Goal: Task Accomplishment & Management: Complete application form

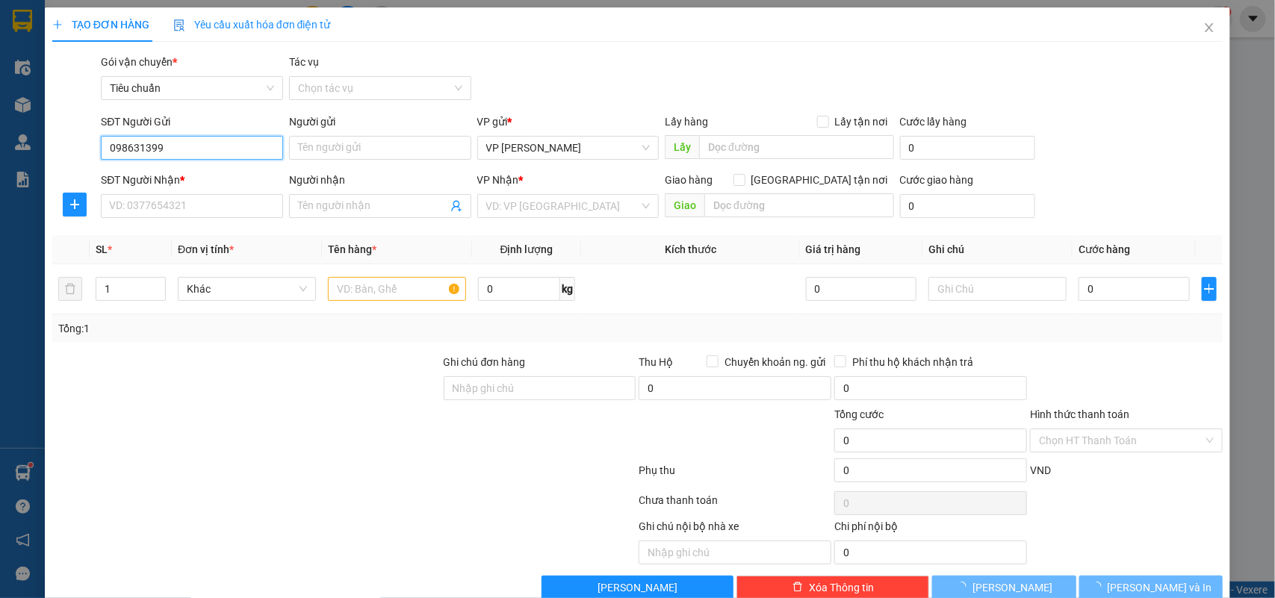
type input "0986313999"
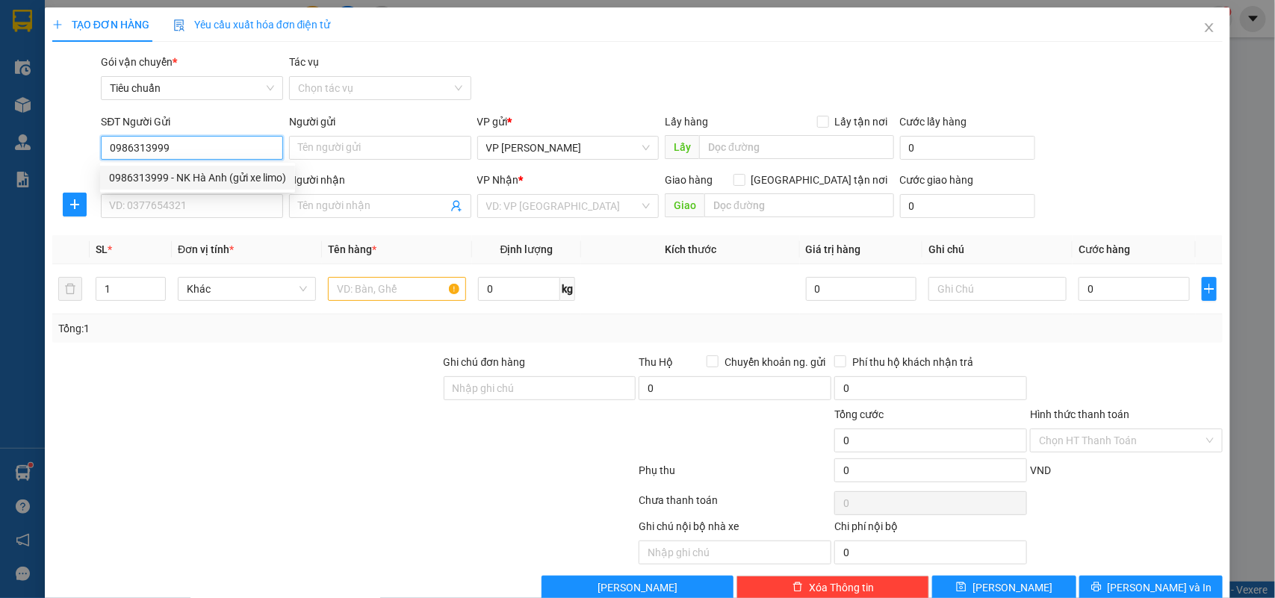
click at [193, 180] on div "0986313999 - NK Hà Anh (gửi xe limo)" at bounding box center [197, 178] width 177 height 16
type input "NK Hà Anh (gửi xe limo)"
type input "0986313999"
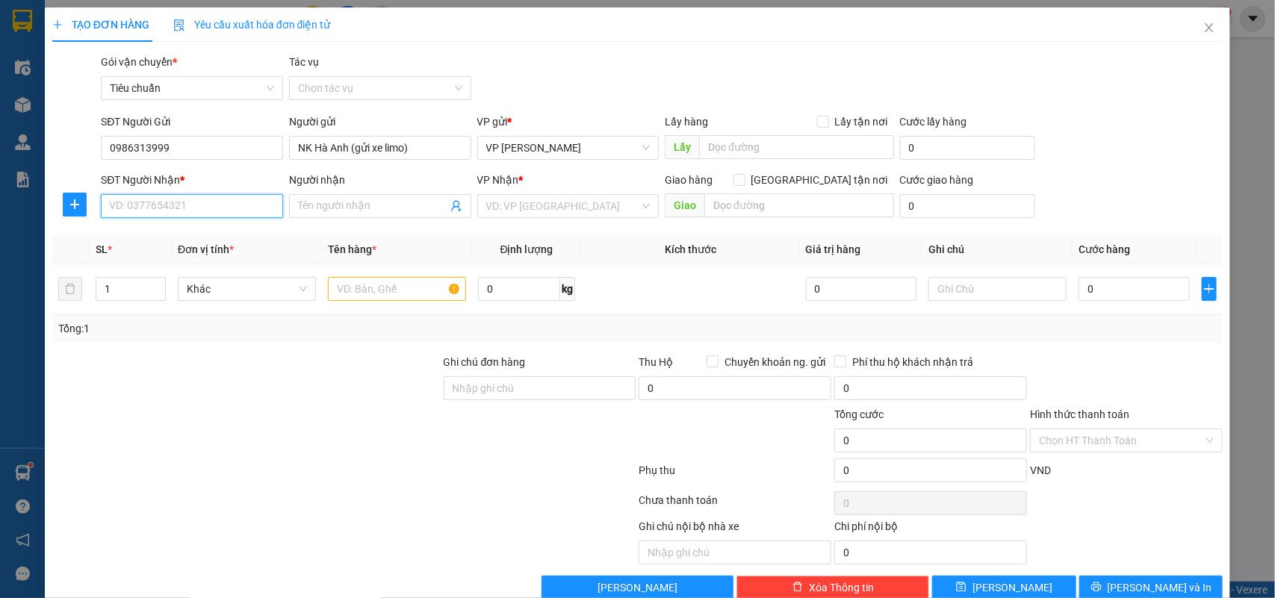
click at [217, 206] on input "SĐT Người Nhận *" at bounding box center [192, 206] width 182 height 24
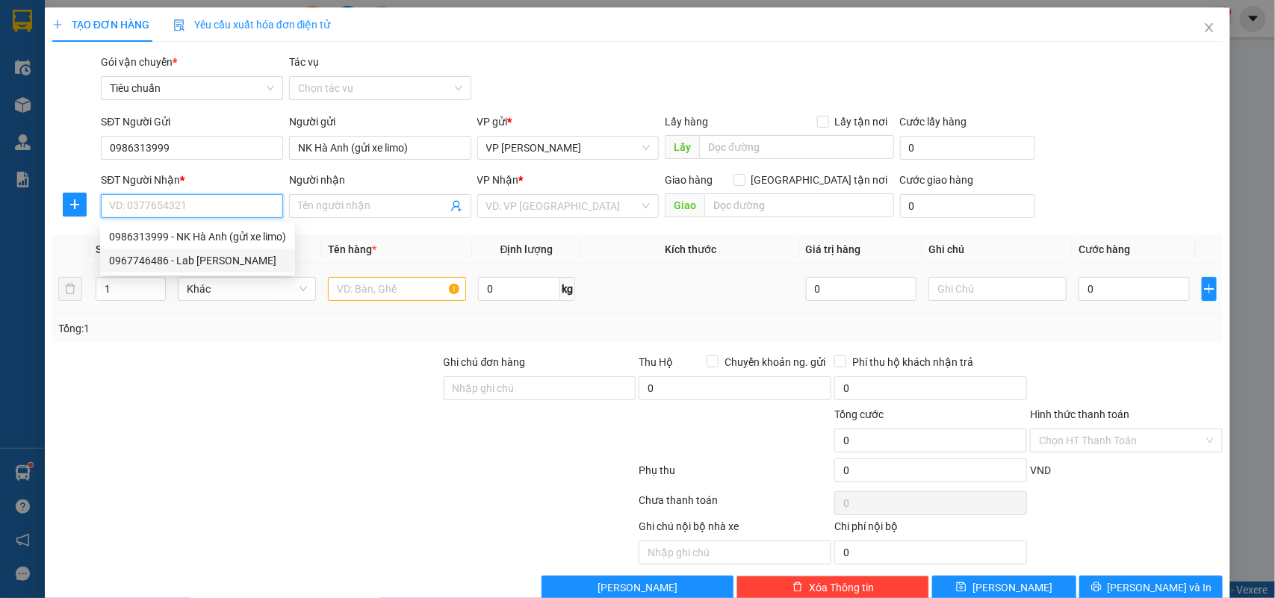
drag, startPoint x: 226, startPoint y: 260, endPoint x: 464, endPoint y: 291, distance: 239.6
click at [232, 261] on div "0967746486 - Lab [PERSON_NAME]" at bounding box center [197, 260] width 177 height 16
type input "0967746486"
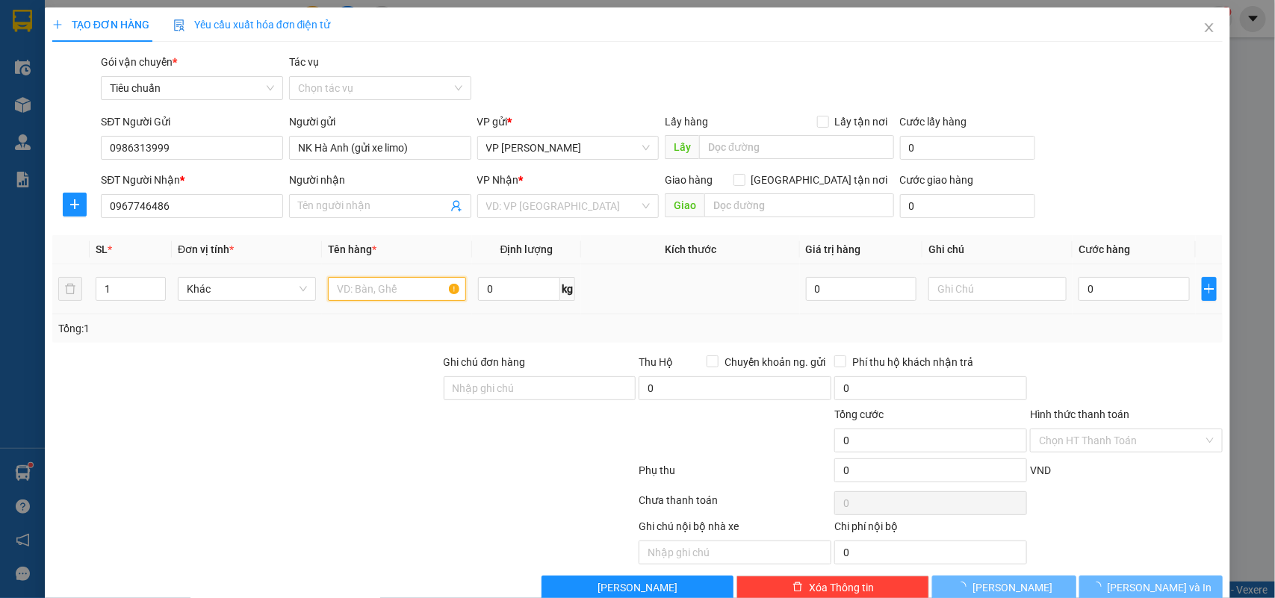
click at [401, 295] on input "text" at bounding box center [397, 289] width 138 height 24
type input "Lab [PERSON_NAME]"
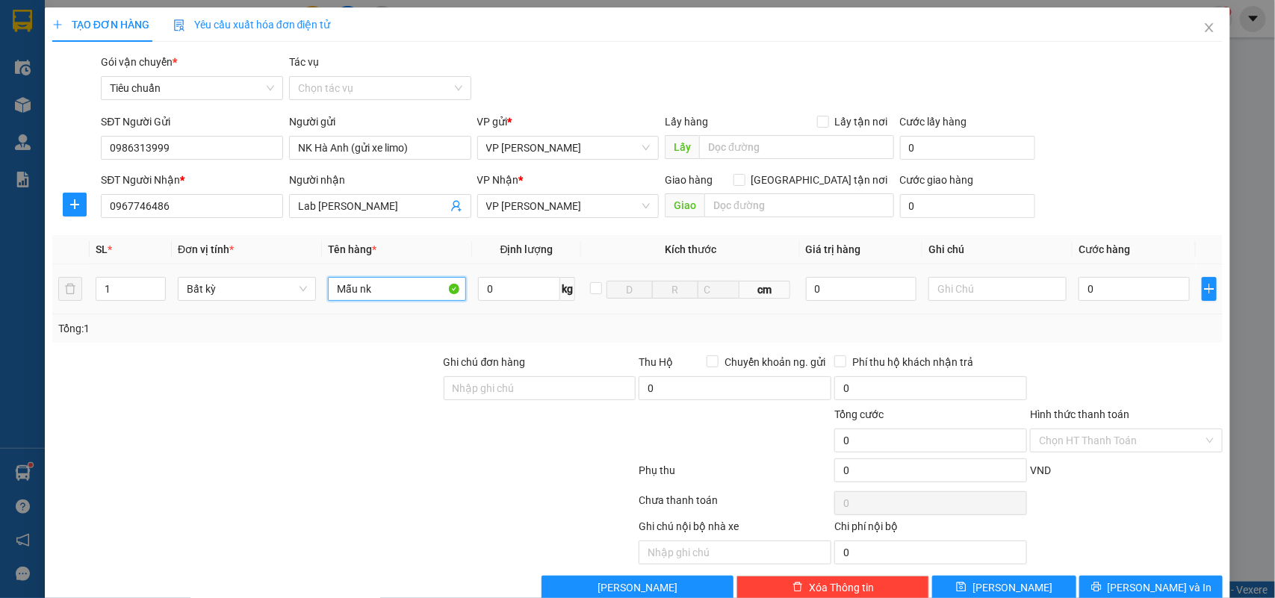
type input "Mẫu nk"
type input "5"
type input "50"
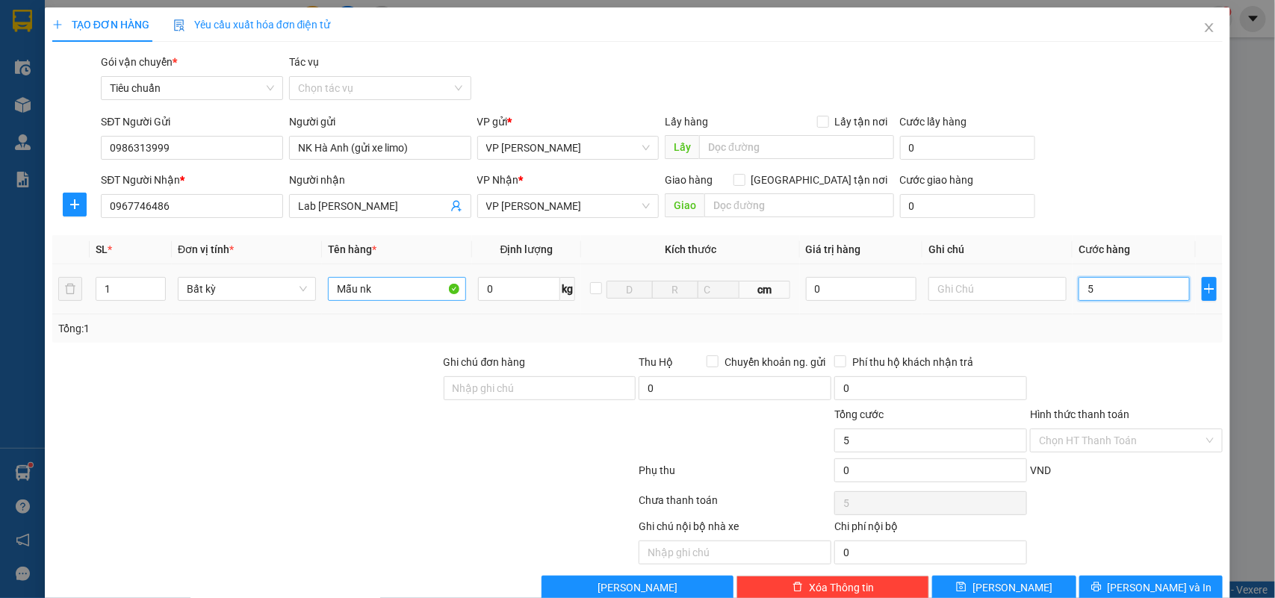
type input "50"
type input "50.000"
click at [1058, 433] on input "Hình thức thanh toán" at bounding box center [1121, 440] width 164 height 22
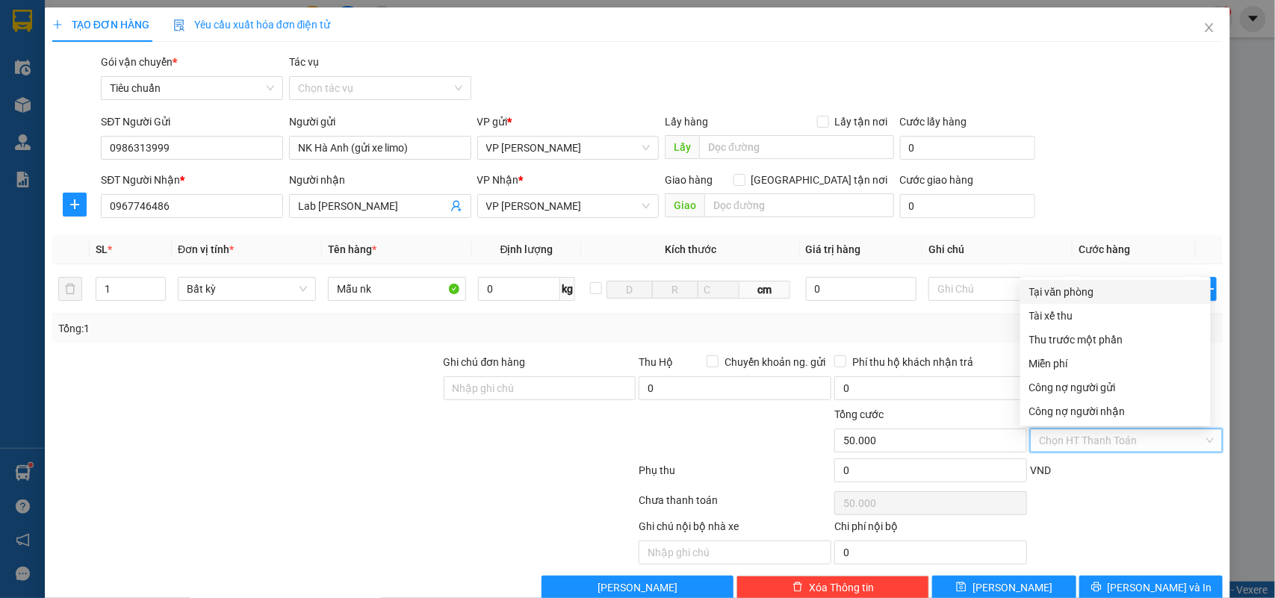
click at [1067, 288] on div "Tại văn phòng" at bounding box center [1115, 292] width 173 height 16
type input "0"
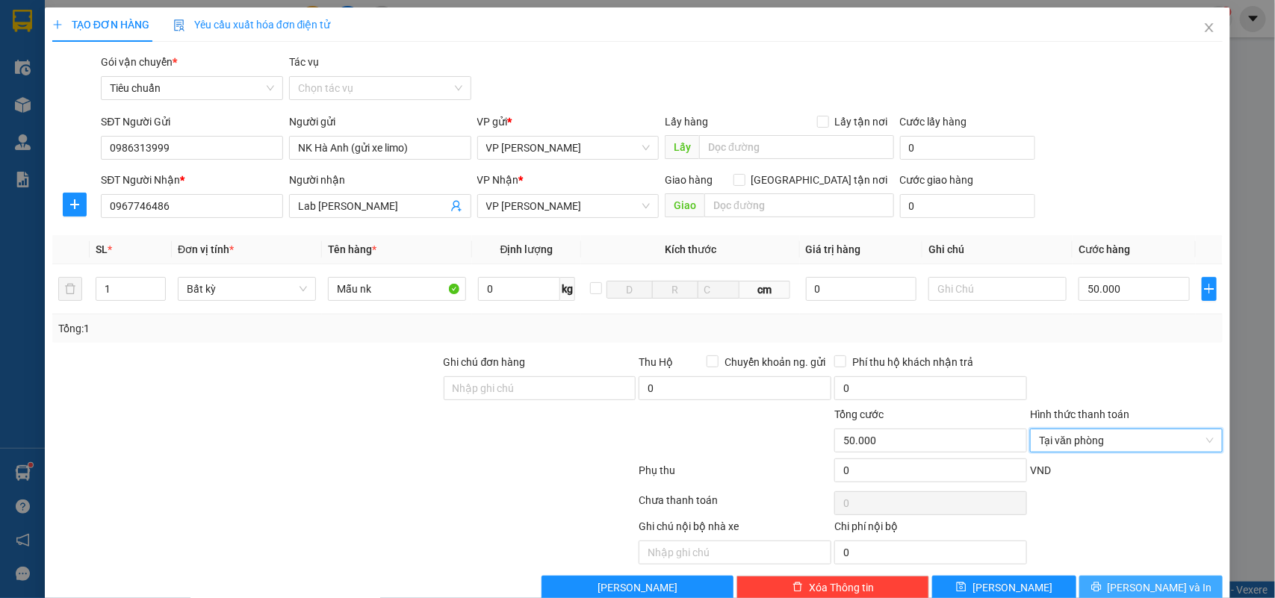
click at [1102, 584] on icon "printer" at bounding box center [1096, 587] width 10 height 10
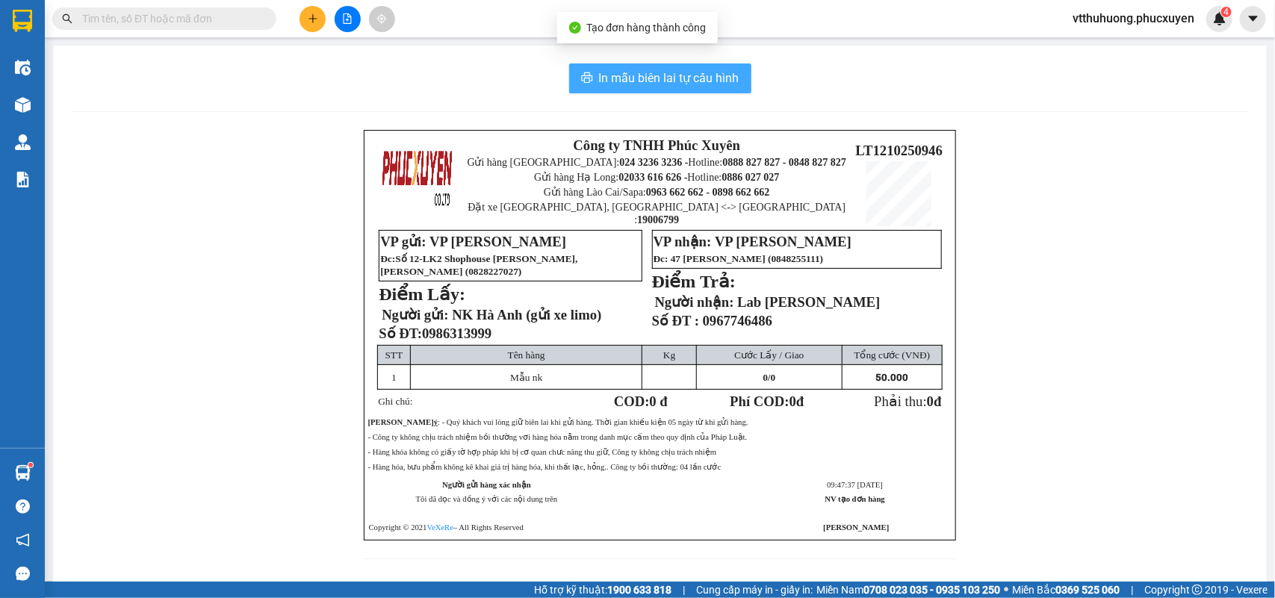
click at [656, 68] on button "In mẫu biên lai tự cấu hình" at bounding box center [660, 78] width 182 height 30
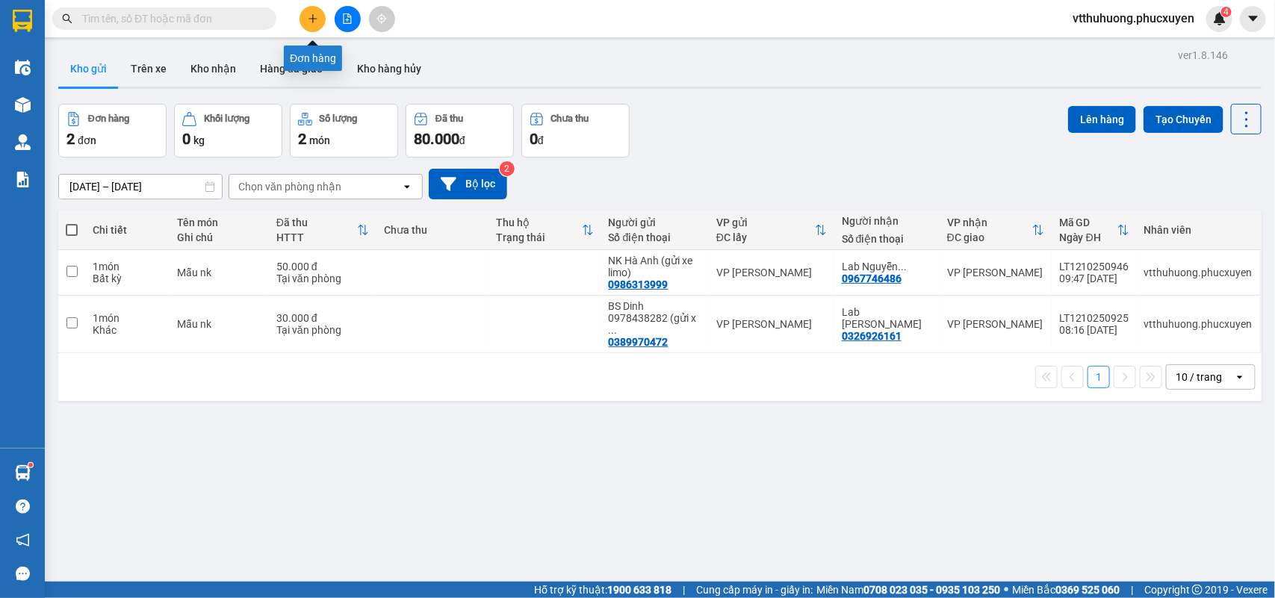
click at [311, 26] on button at bounding box center [313, 19] width 26 height 26
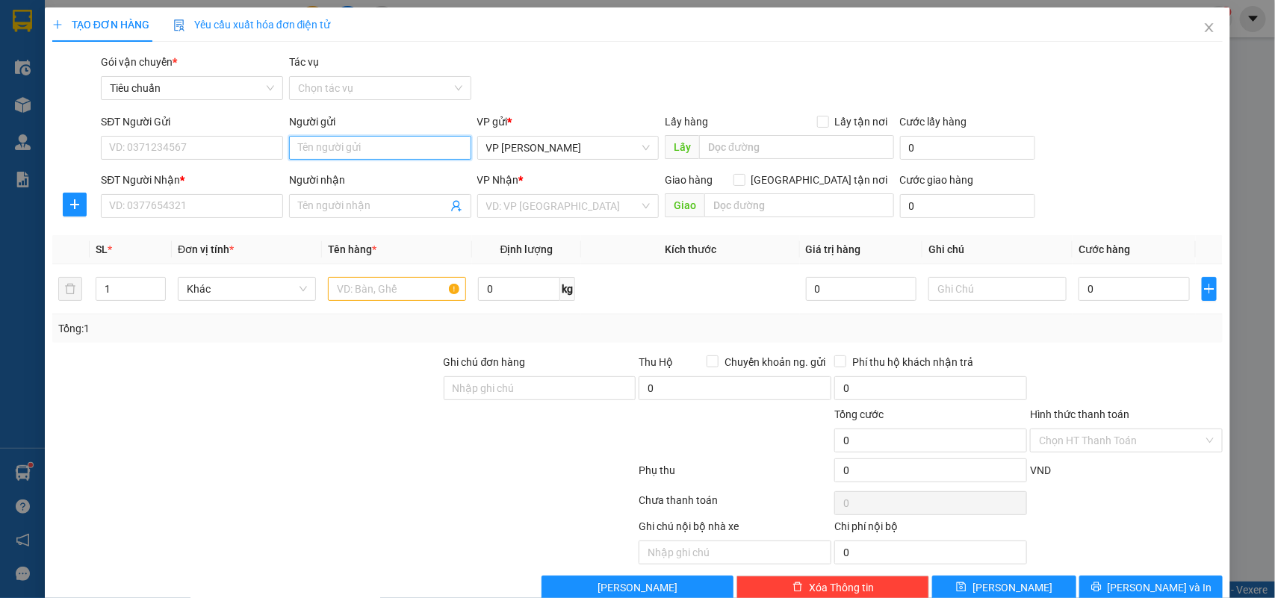
click at [333, 143] on input "Người gửi" at bounding box center [380, 148] width 182 height 24
type input "hs cảng"
click at [379, 176] on div "HS Cảng HL - 0349392772" at bounding box center [376, 178] width 162 height 16
type input "0349392772"
type input "HS Cảng HL"
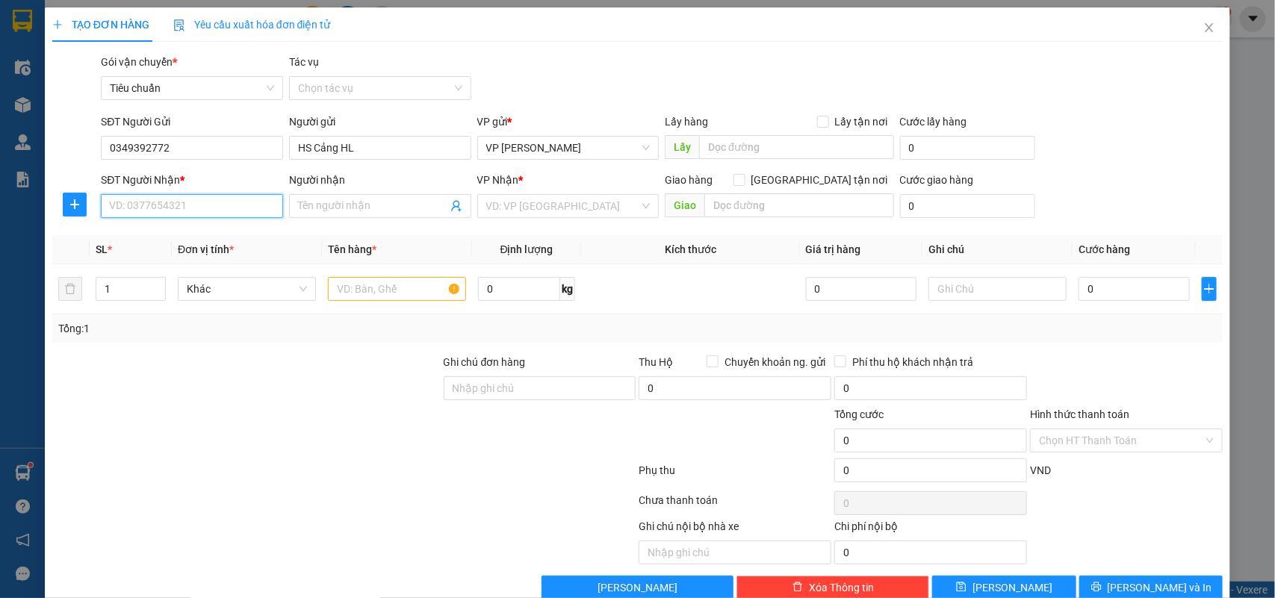
click at [218, 202] on input "SĐT Người Nhận *" at bounding box center [192, 206] width 182 height 24
click at [143, 203] on input "09835866034" at bounding box center [192, 206] width 182 height 24
type input "0983566034"
click at [562, 204] on input "search" at bounding box center [563, 206] width 154 height 22
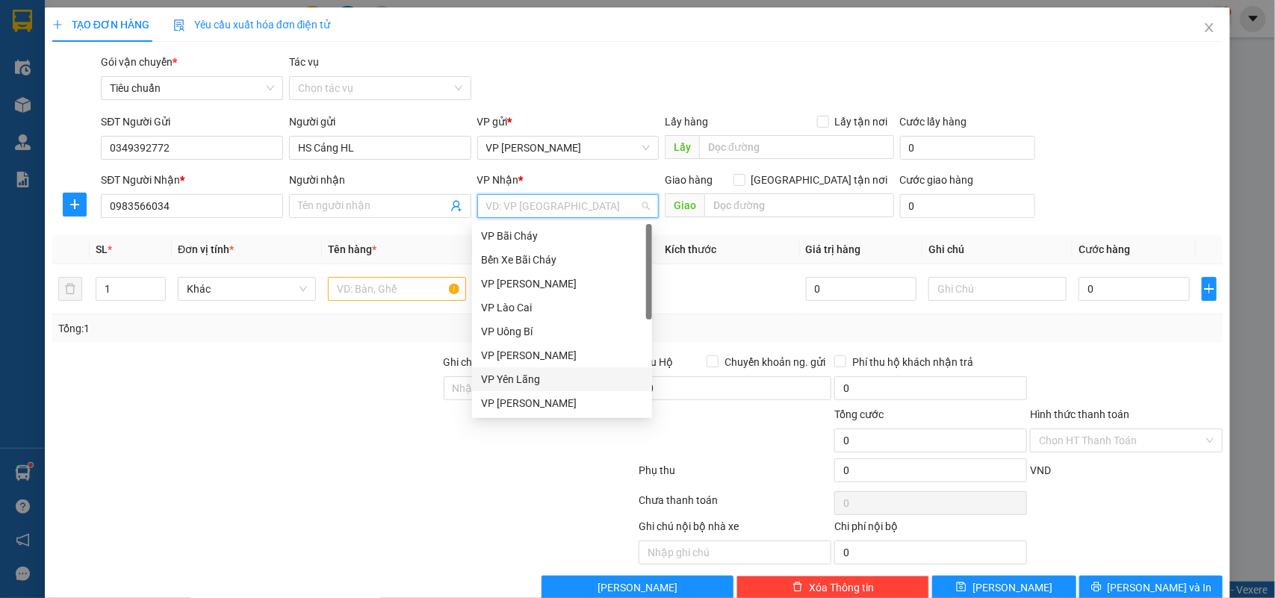
scroll to position [239, 0]
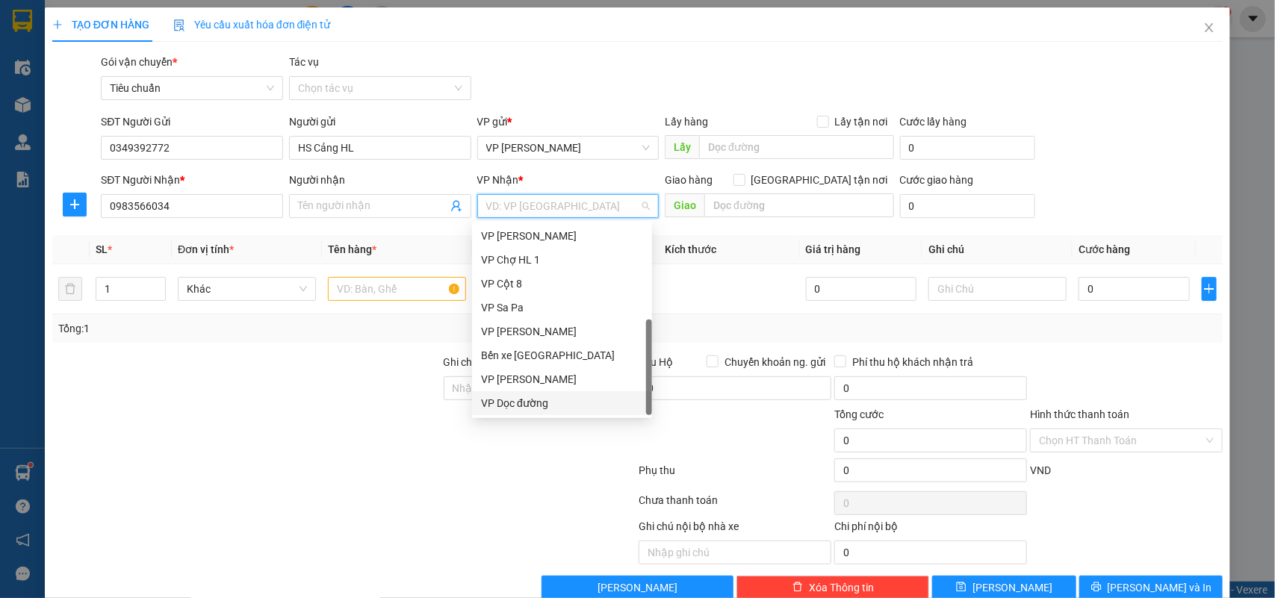
drag, startPoint x: 524, startPoint y: 404, endPoint x: 695, endPoint y: 296, distance: 201.8
click at [527, 402] on div "VP Dọc đường" at bounding box center [562, 403] width 162 height 16
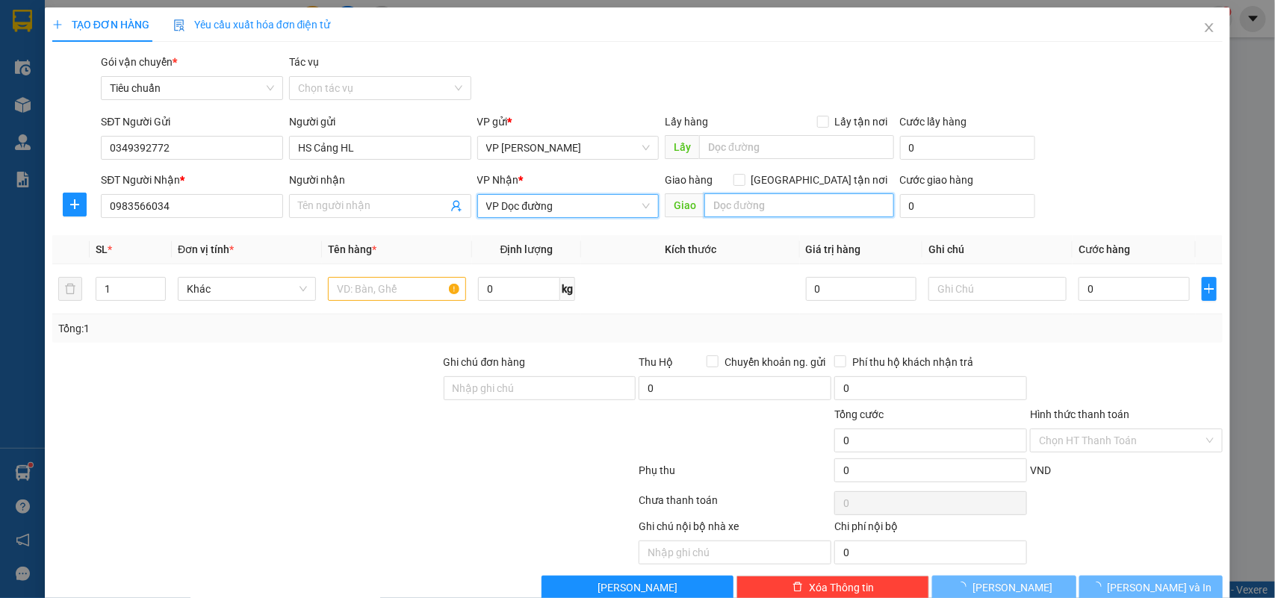
click at [783, 202] on input "text" at bounding box center [799, 205] width 190 height 24
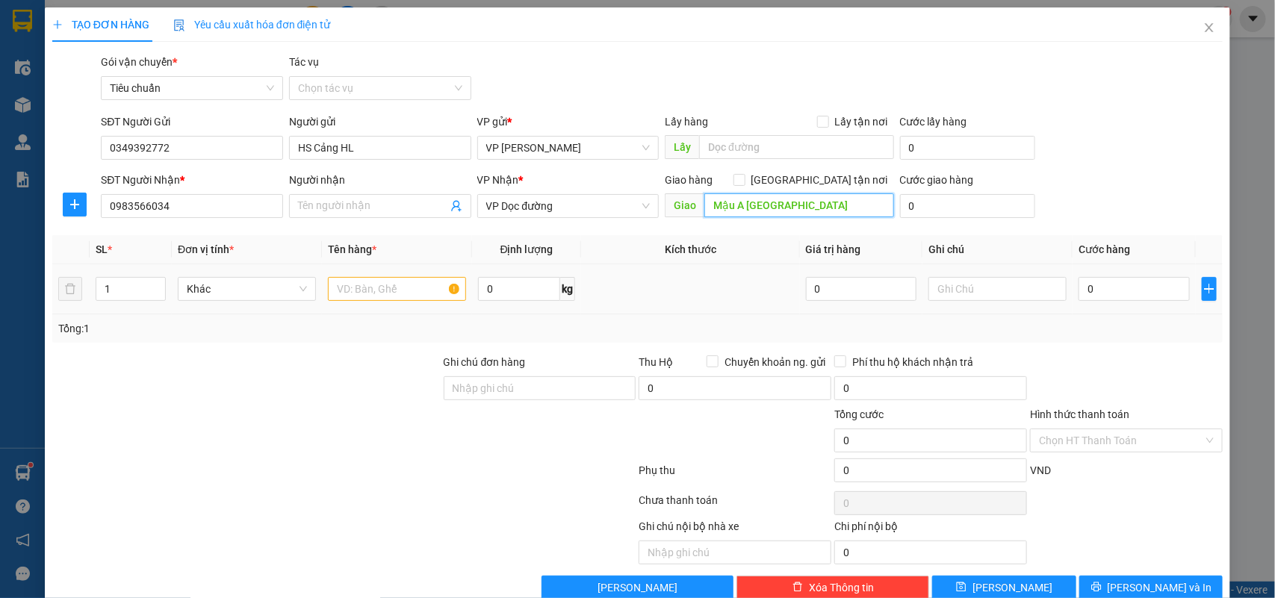
type input "Mậu A [GEOGRAPHIC_DATA]"
click at [356, 288] on input "text" at bounding box center [397, 289] width 138 height 24
type input "Xốp"
type input "1"
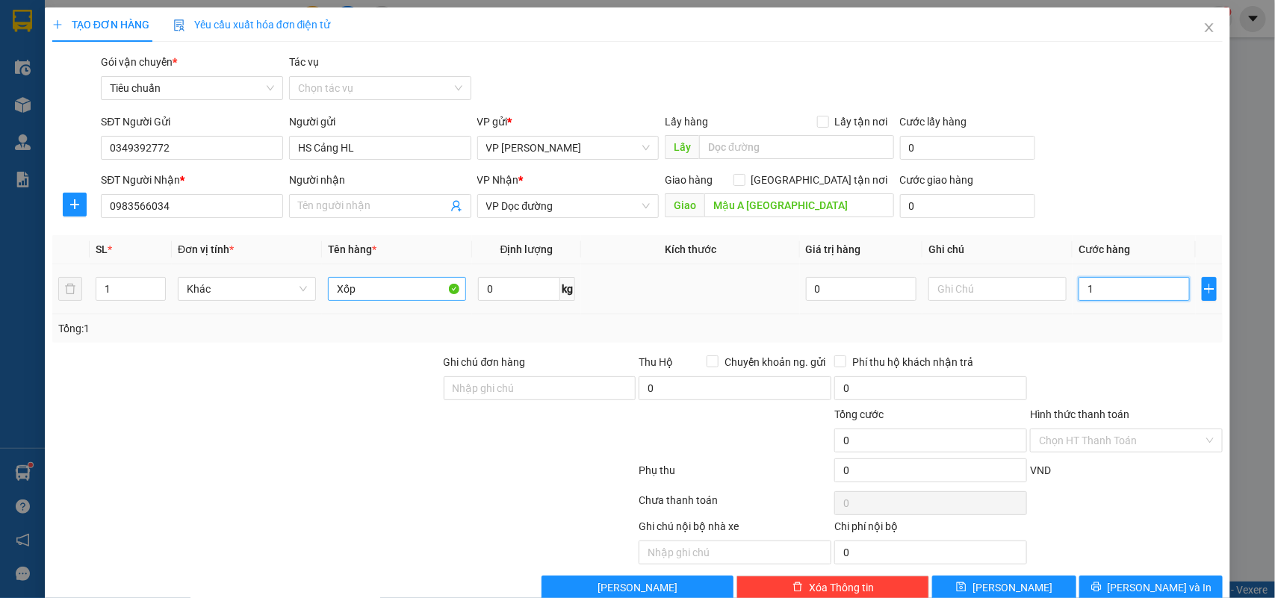
type input "1"
type input "12"
type input "120"
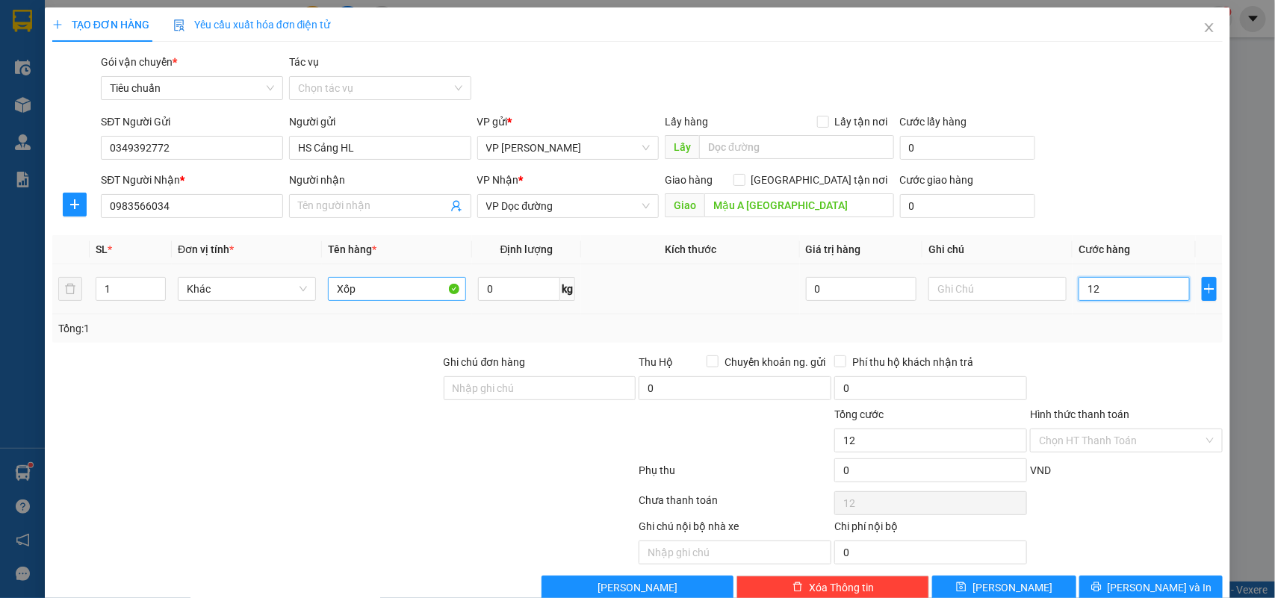
type input "120"
type input "120.000"
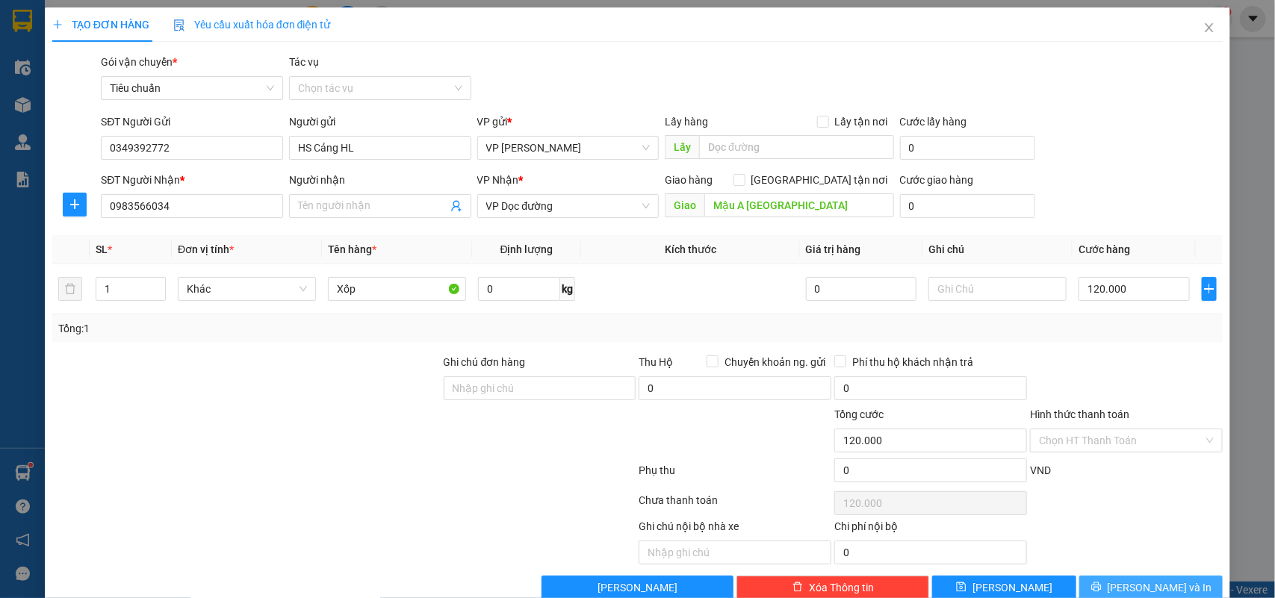
click at [1128, 583] on span "[PERSON_NAME] và In" at bounding box center [1160, 588] width 105 height 16
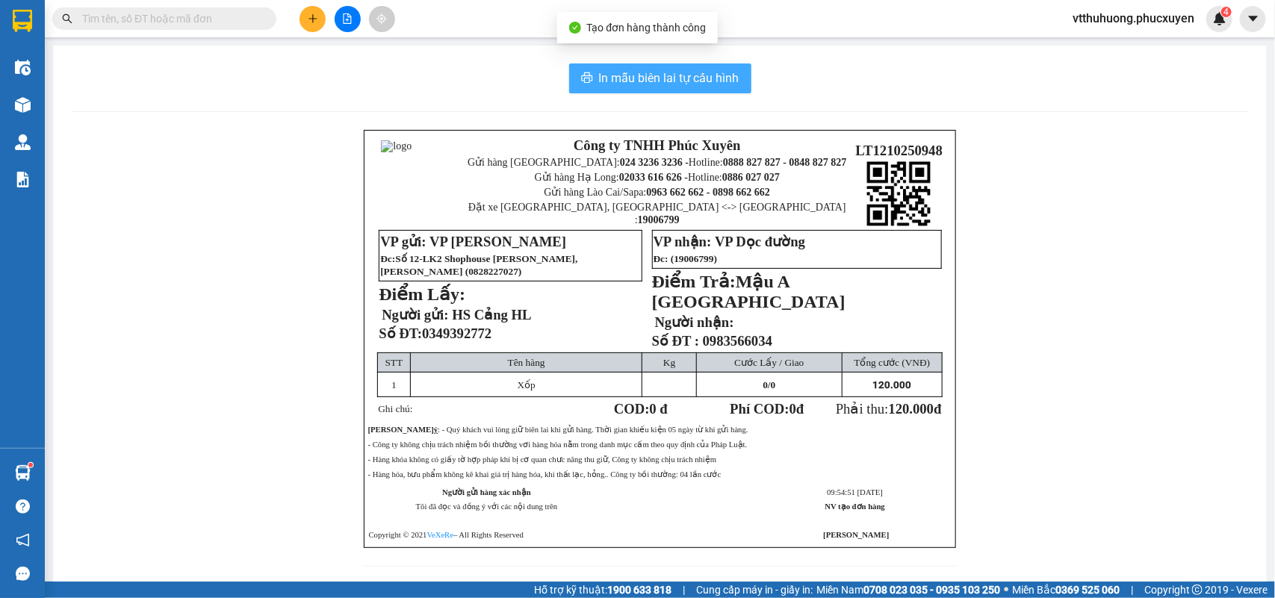
click at [692, 75] on span "In mẫu biên lai tự cấu hình" at bounding box center [669, 78] width 140 height 19
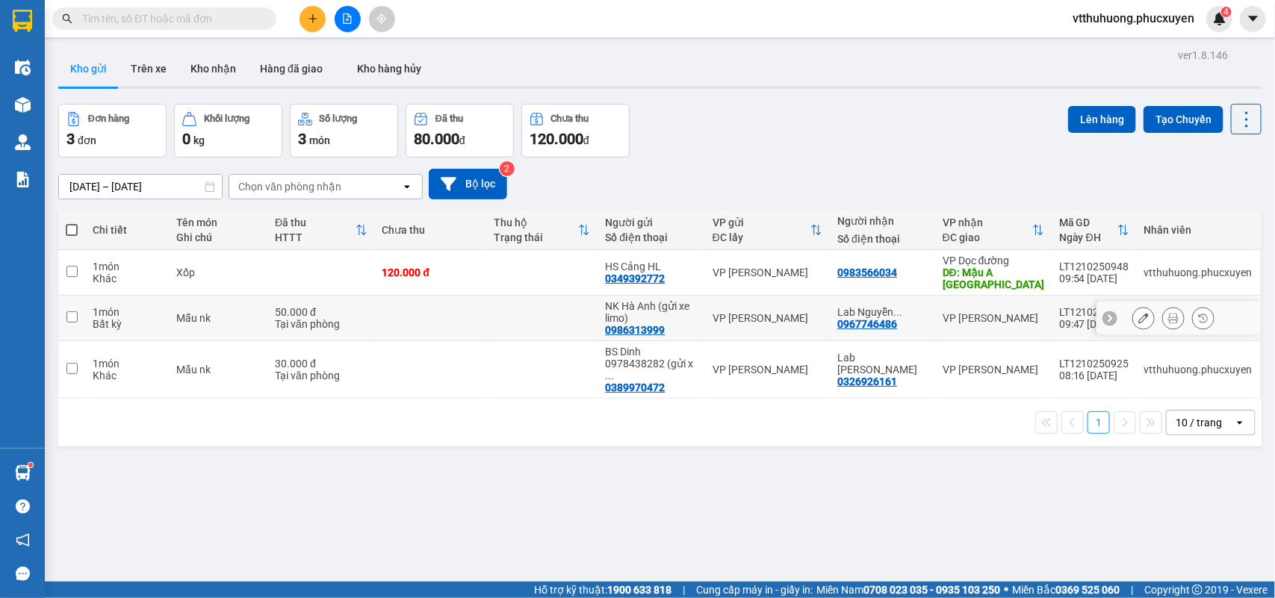
click at [486, 306] on td at bounding box center [430, 319] width 111 height 46
checkbox input "true"
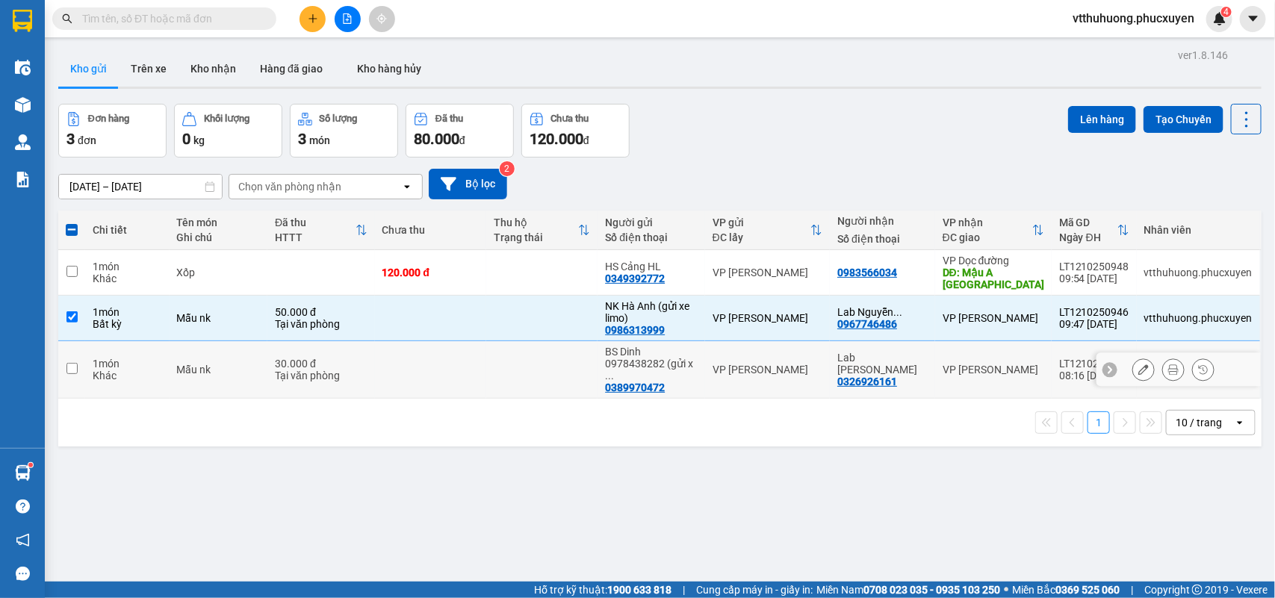
click at [513, 350] on td at bounding box center [541, 370] width 111 height 58
checkbox input "true"
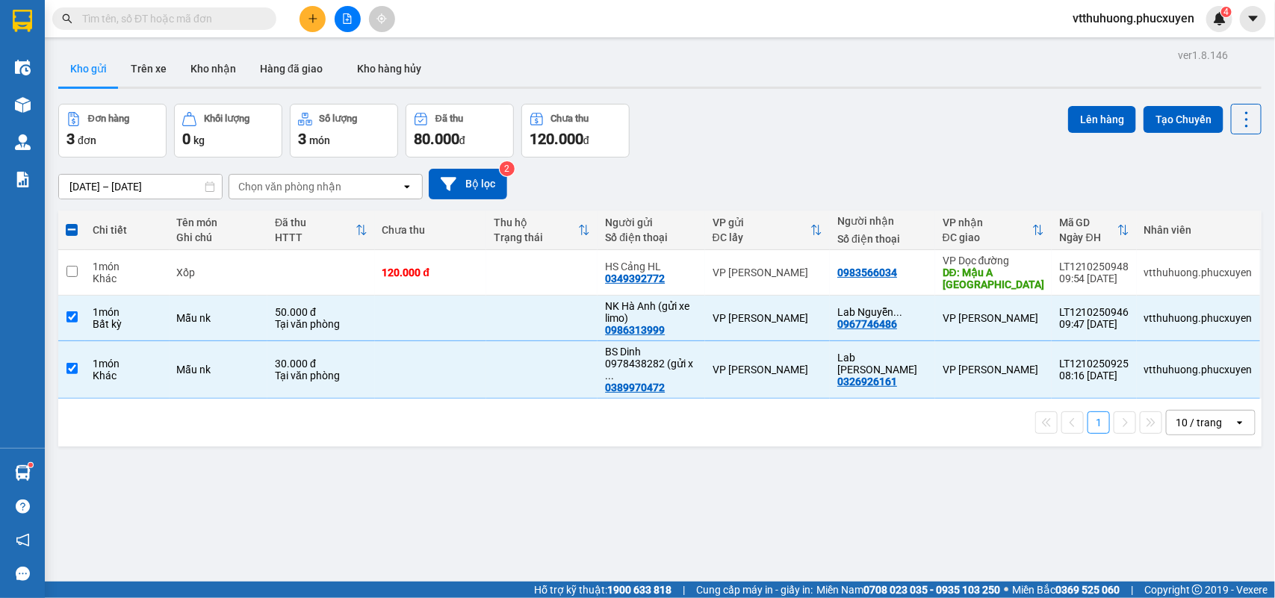
drag, startPoint x: 1105, startPoint y: 103, endPoint x: 846, endPoint y: 110, distance: 259.3
click at [1095, 105] on div "Lên hàng Tạo Chuyến" at bounding box center [1164, 119] width 193 height 31
drag, startPoint x: 1089, startPoint y: 120, endPoint x: 1069, endPoint y: 120, distance: 20.2
click at [1083, 120] on button "Lên hàng" at bounding box center [1102, 119] width 68 height 27
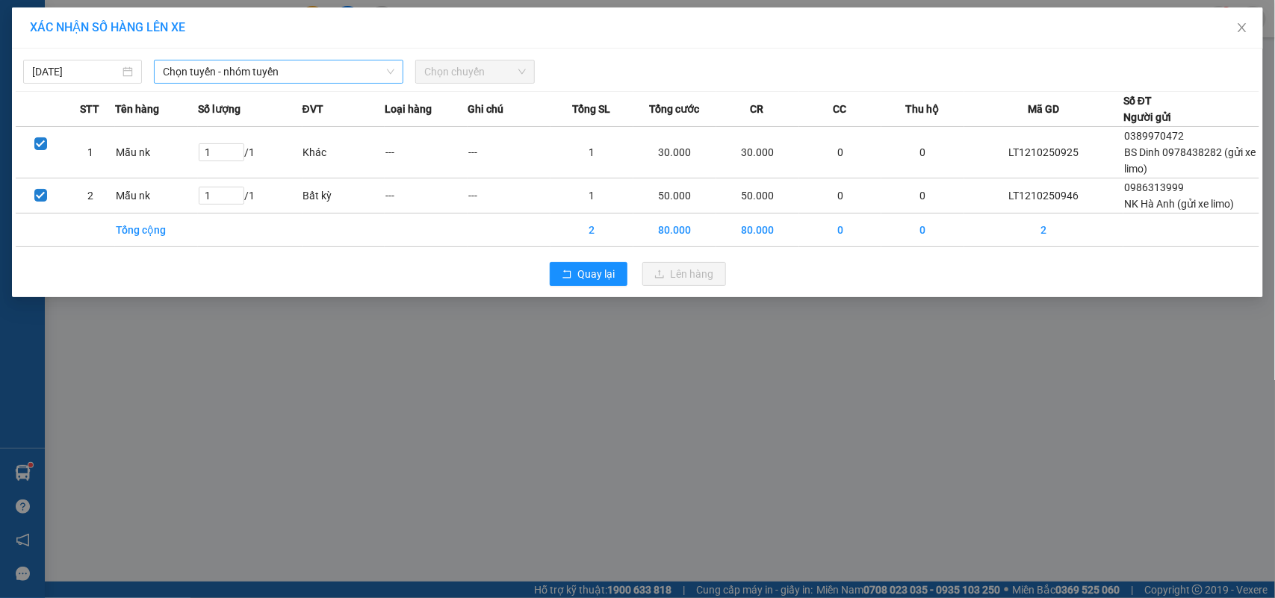
click at [282, 68] on span "Chọn tuyến - nhóm tuyến" at bounding box center [279, 71] width 232 height 22
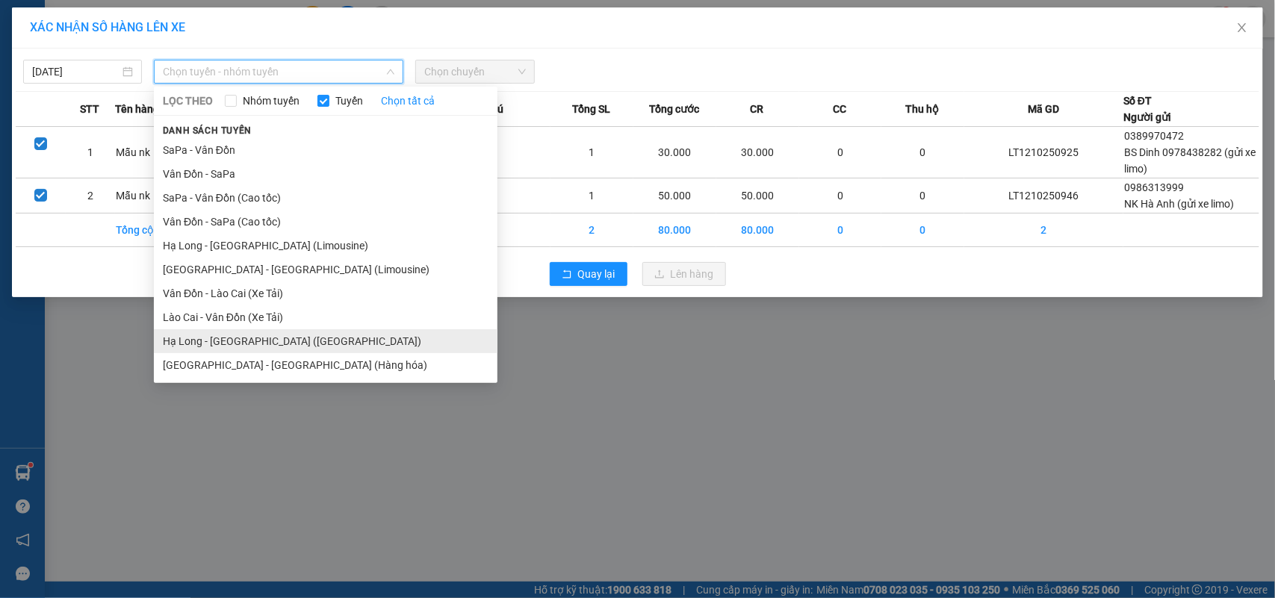
click at [288, 338] on li "Hạ Long - [GEOGRAPHIC_DATA] ([GEOGRAPHIC_DATA])" at bounding box center [326, 341] width 344 height 24
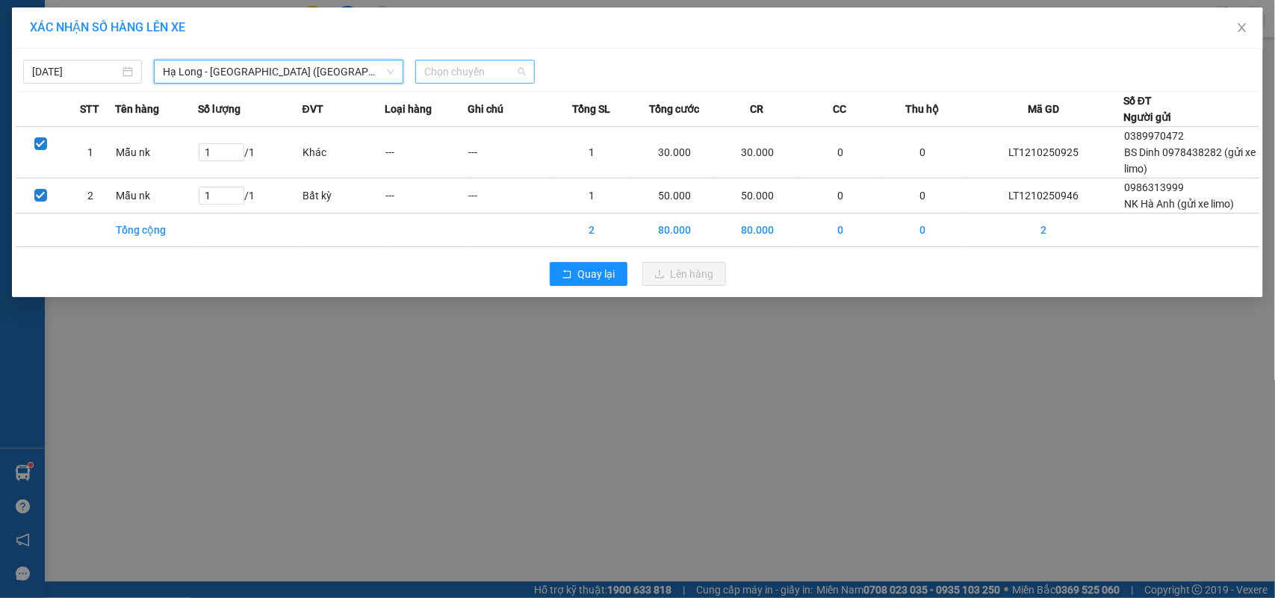
click at [483, 64] on span "Chọn chuyến" at bounding box center [474, 71] width 101 height 22
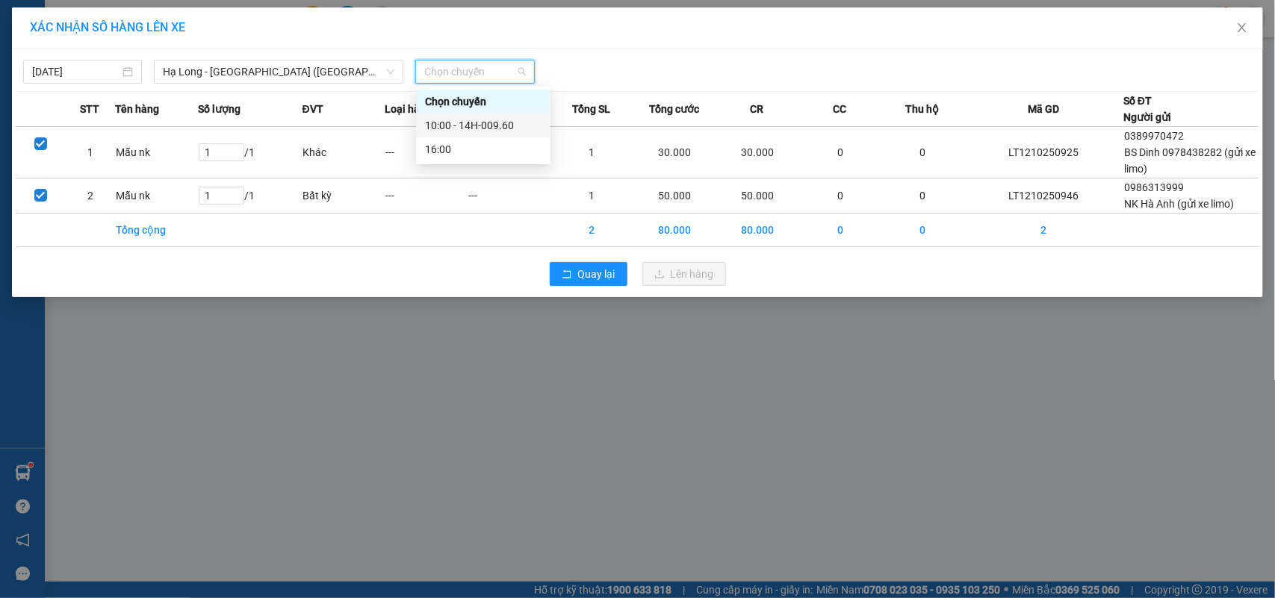
click at [486, 123] on div "10:00 - 14H-009.60" at bounding box center [483, 125] width 117 height 16
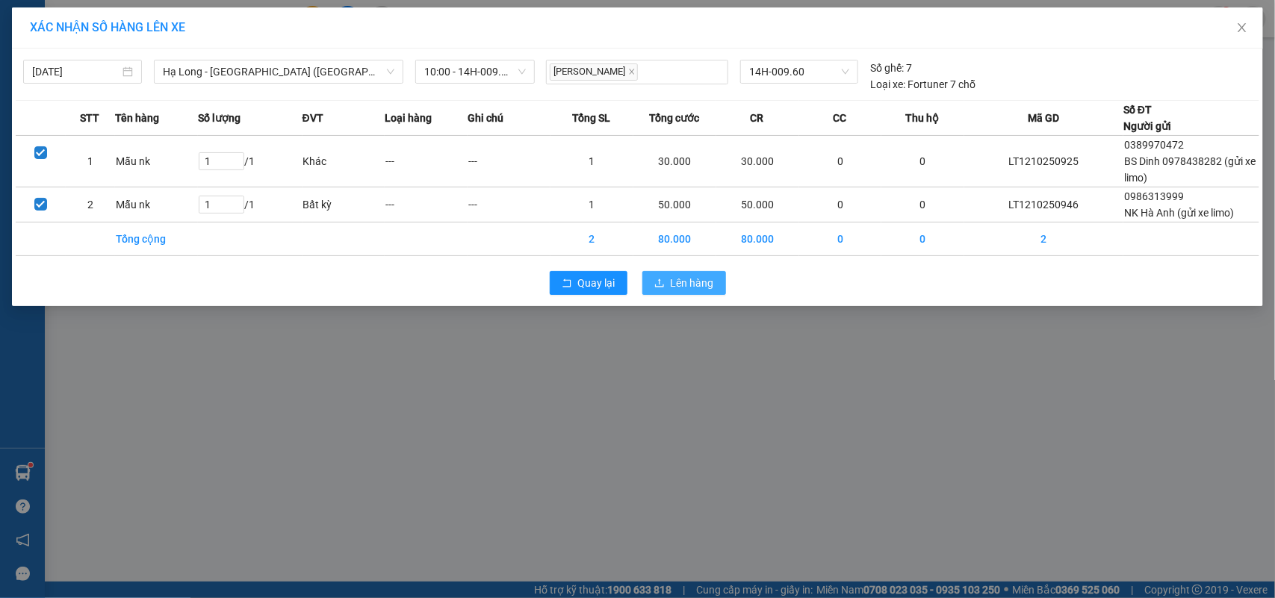
click at [684, 280] on span "Lên hàng" at bounding box center [692, 283] width 43 height 16
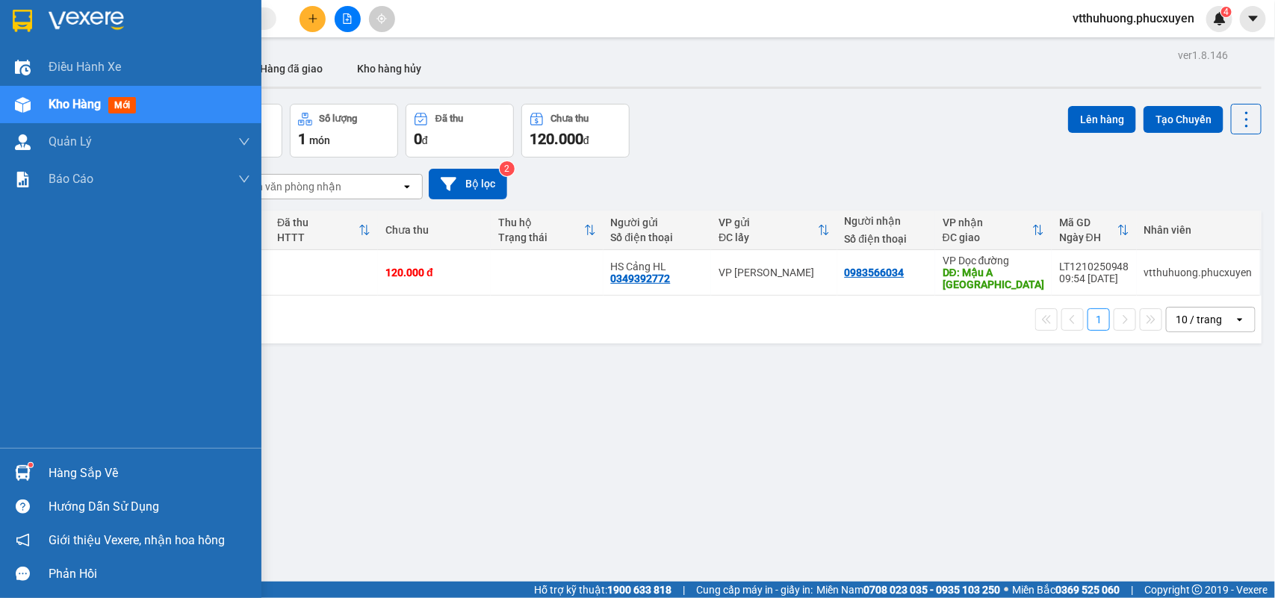
drag, startPoint x: 87, startPoint y: 465, endPoint x: 467, endPoint y: 459, distance: 379.5
click at [97, 465] on div "Hàng sắp về" at bounding box center [150, 473] width 202 height 22
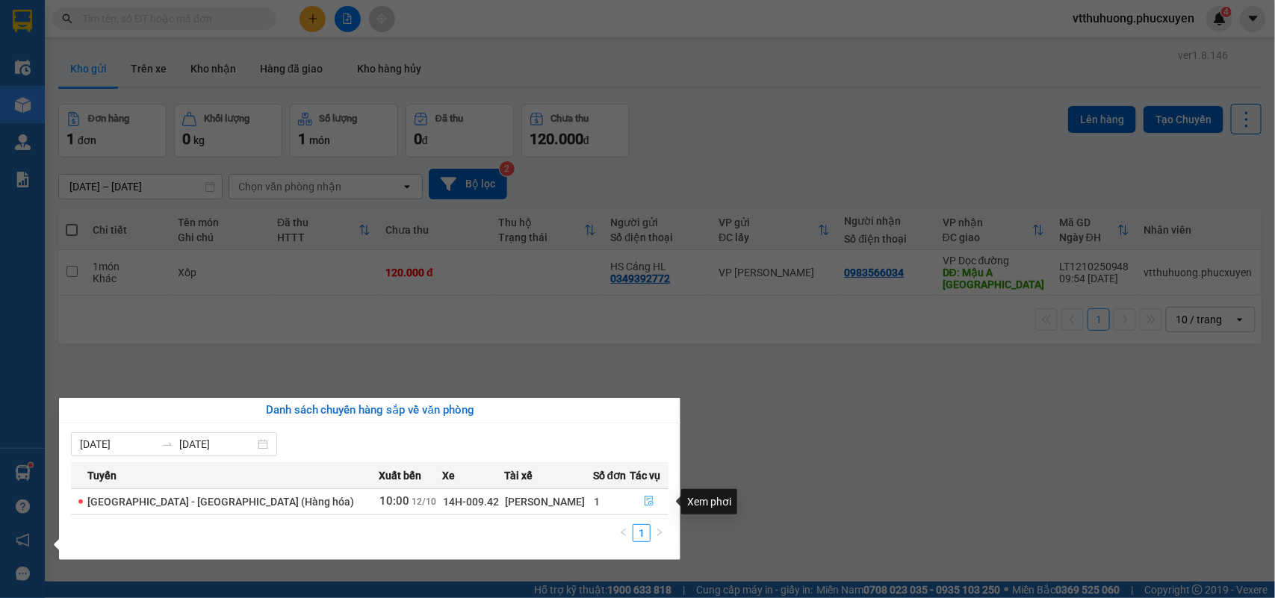
click at [644, 500] on icon "file-done" at bounding box center [649, 501] width 10 height 10
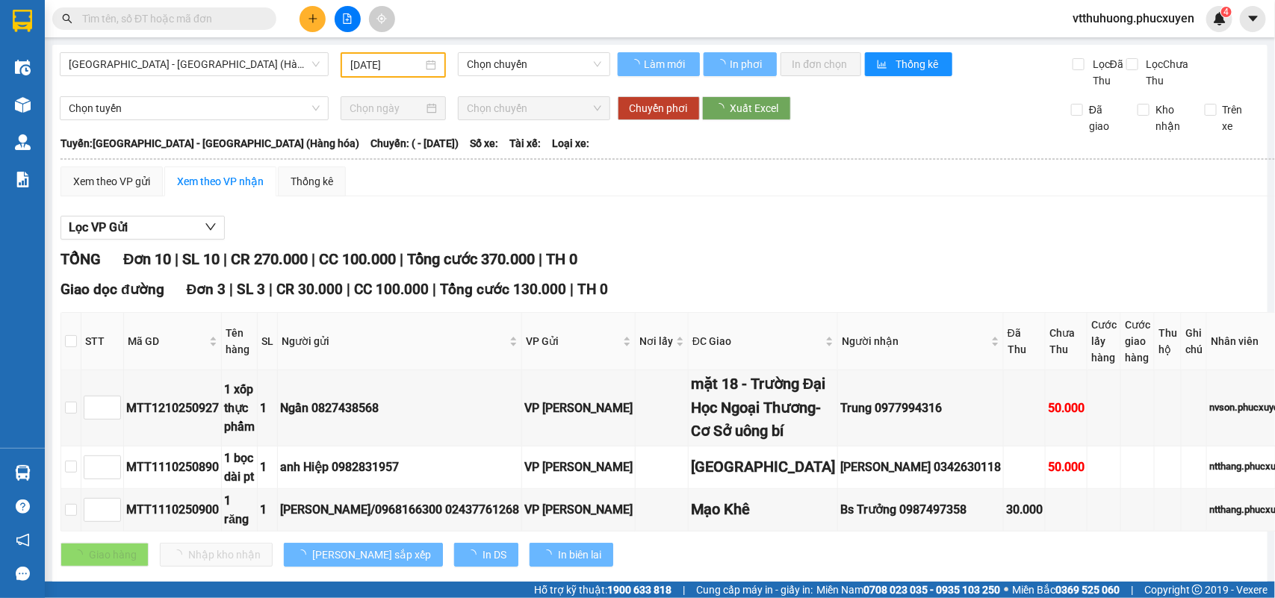
type input "[DATE]"
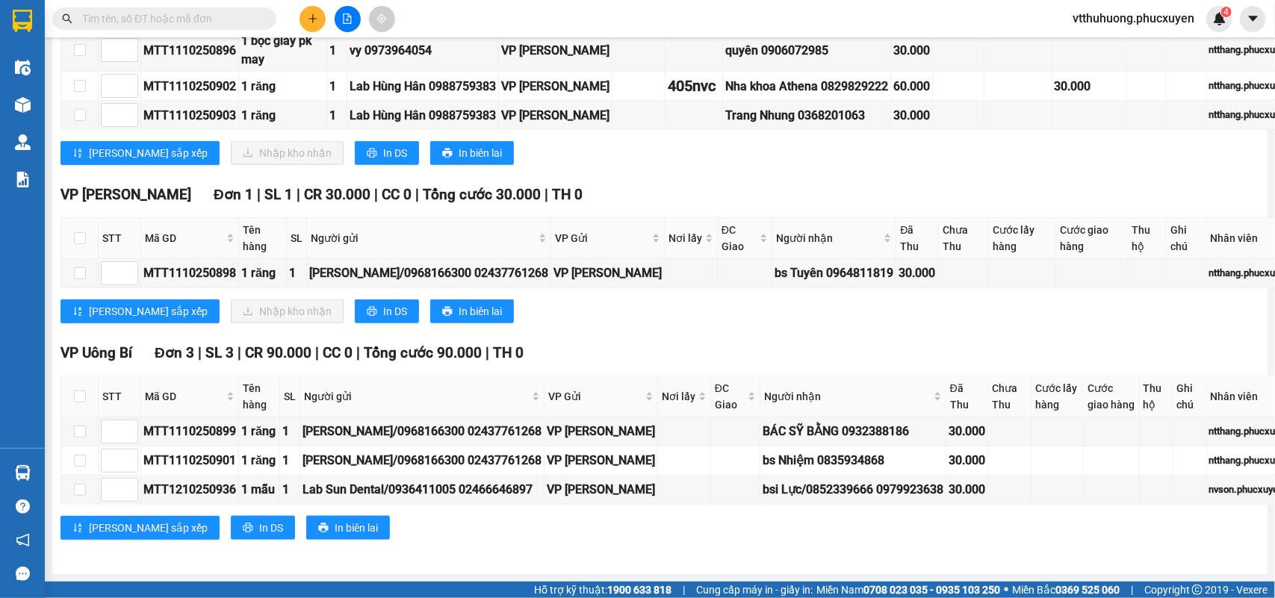
scroll to position [763, 0]
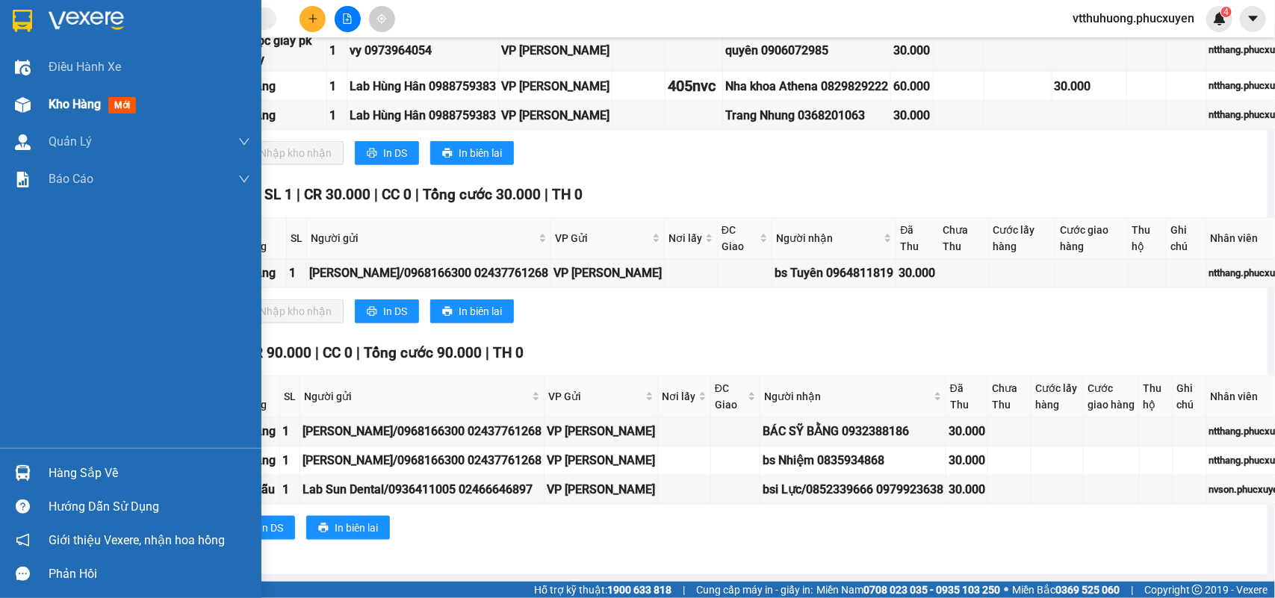
click at [57, 99] on span "Kho hàng" at bounding box center [75, 104] width 52 height 14
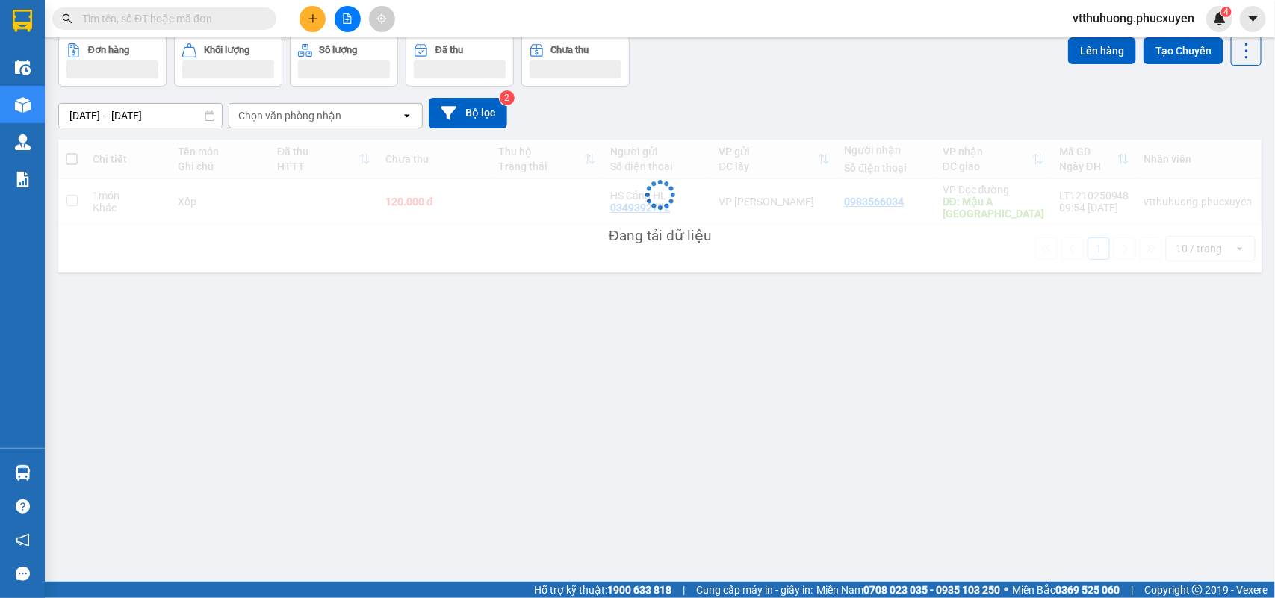
scroll to position [69, 0]
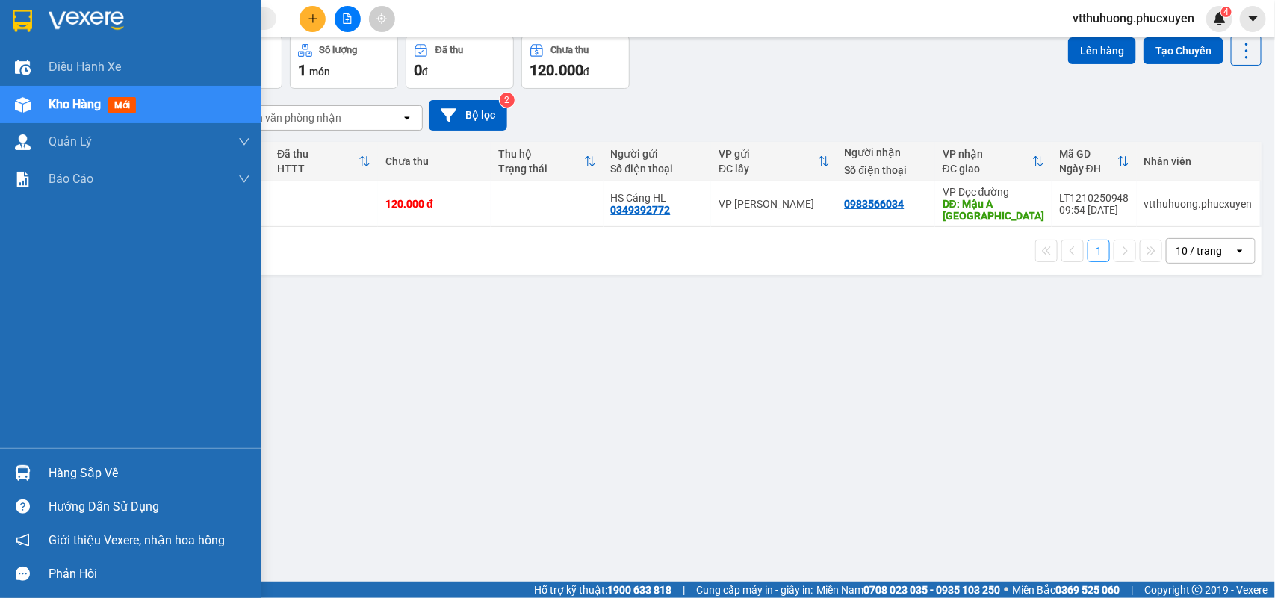
click at [97, 478] on div "Hàng sắp về" at bounding box center [150, 473] width 202 height 22
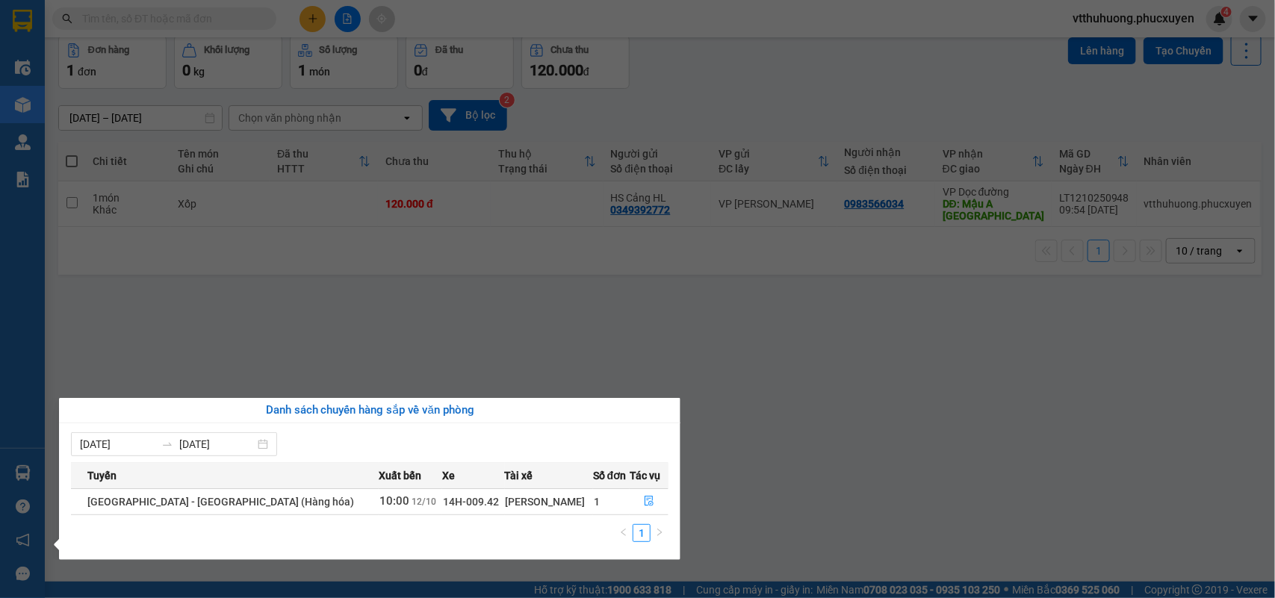
drag, startPoint x: 223, startPoint y: 322, endPoint x: 366, endPoint y: 47, distance: 310.0
click at [225, 322] on section "Kết quả tìm kiếm ( 0 ) Bộ lọc No Data vtthuhuong.phucxuyen 4 Điều hành xe Kho h…" at bounding box center [637, 299] width 1275 height 598
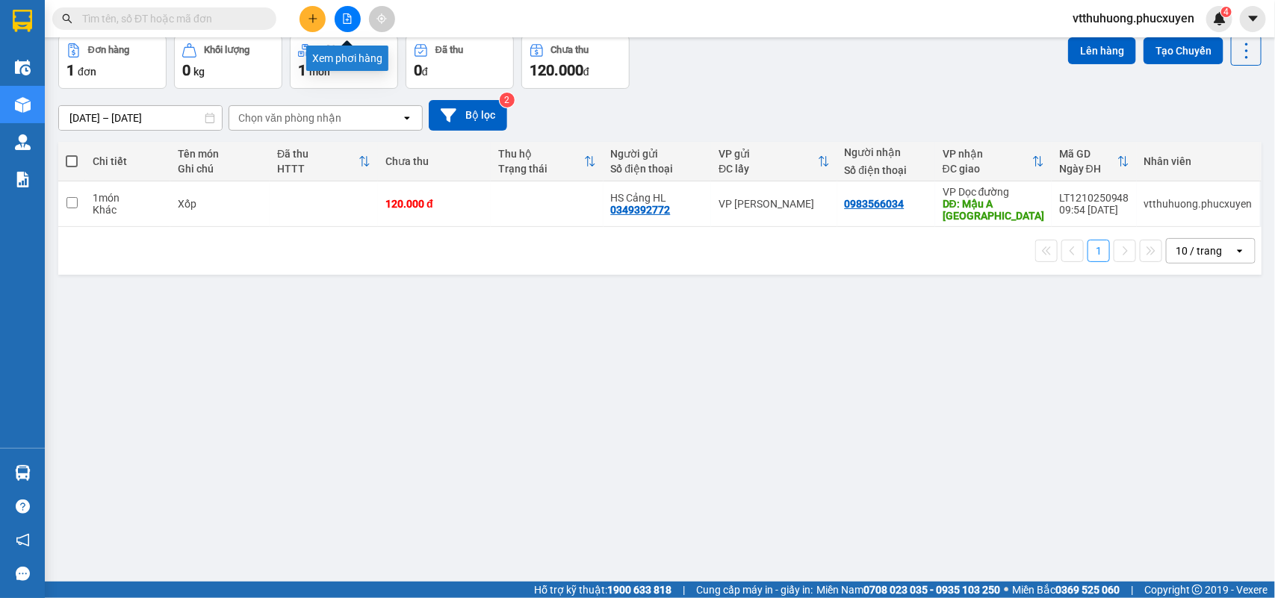
click at [344, 19] on icon "file-add" at bounding box center [348, 18] width 8 height 10
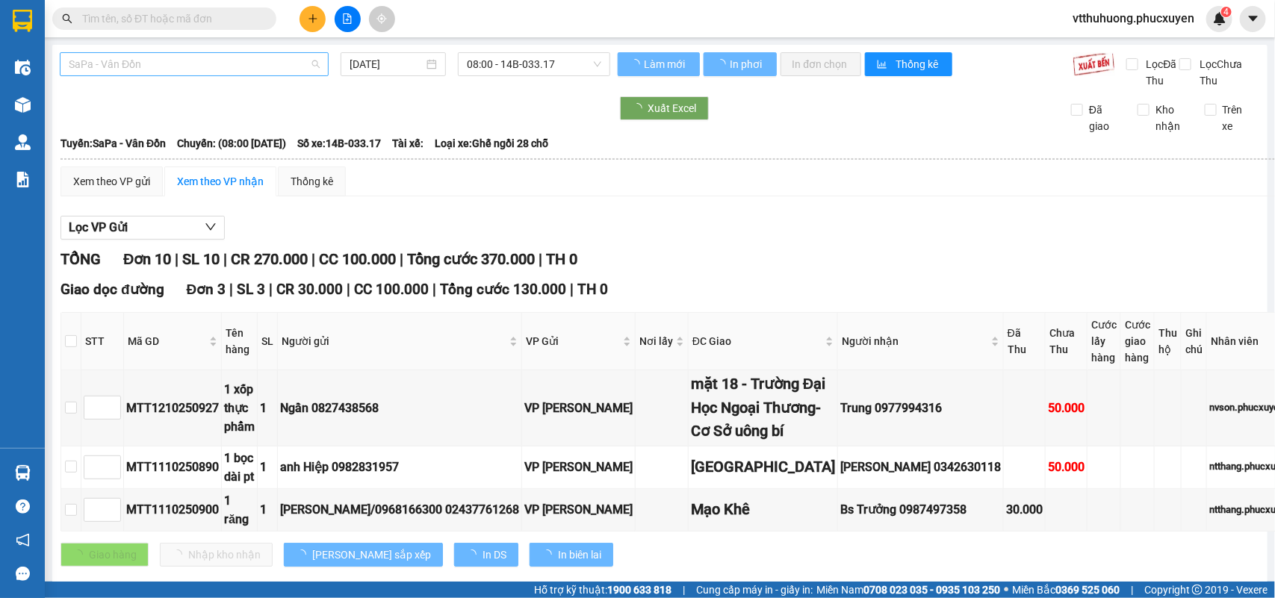
click at [211, 56] on span "SaPa - Vân Đồn" at bounding box center [194, 64] width 251 height 22
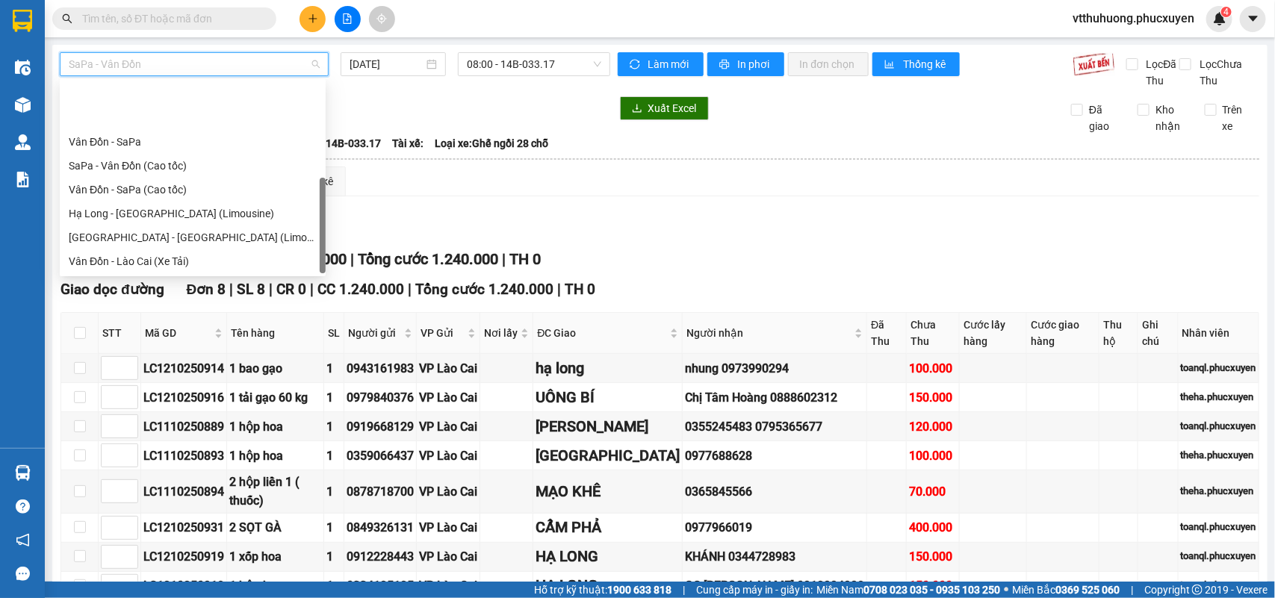
scroll to position [72, 0]
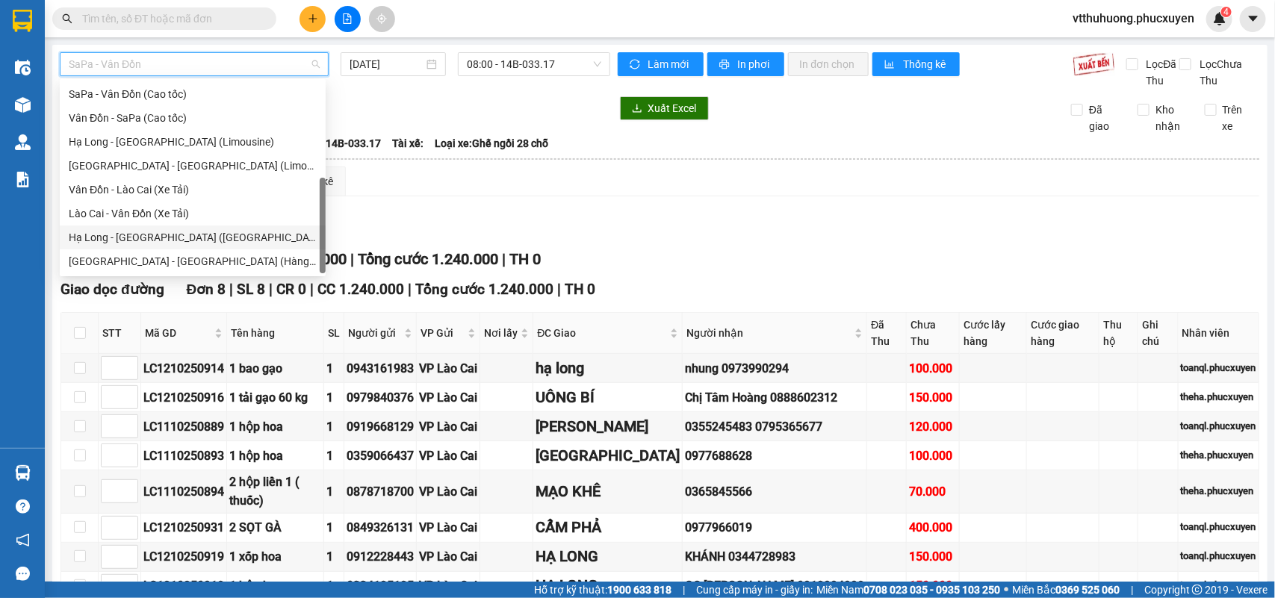
drag, startPoint x: 179, startPoint y: 239, endPoint x: 472, endPoint y: 140, distance: 308.9
click at [179, 237] on div "Hạ Long - [GEOGRAPHIC_DATA] ([GEOGRAPHIC_DATA])" at bounding box center [193, 237] width 248 height 16
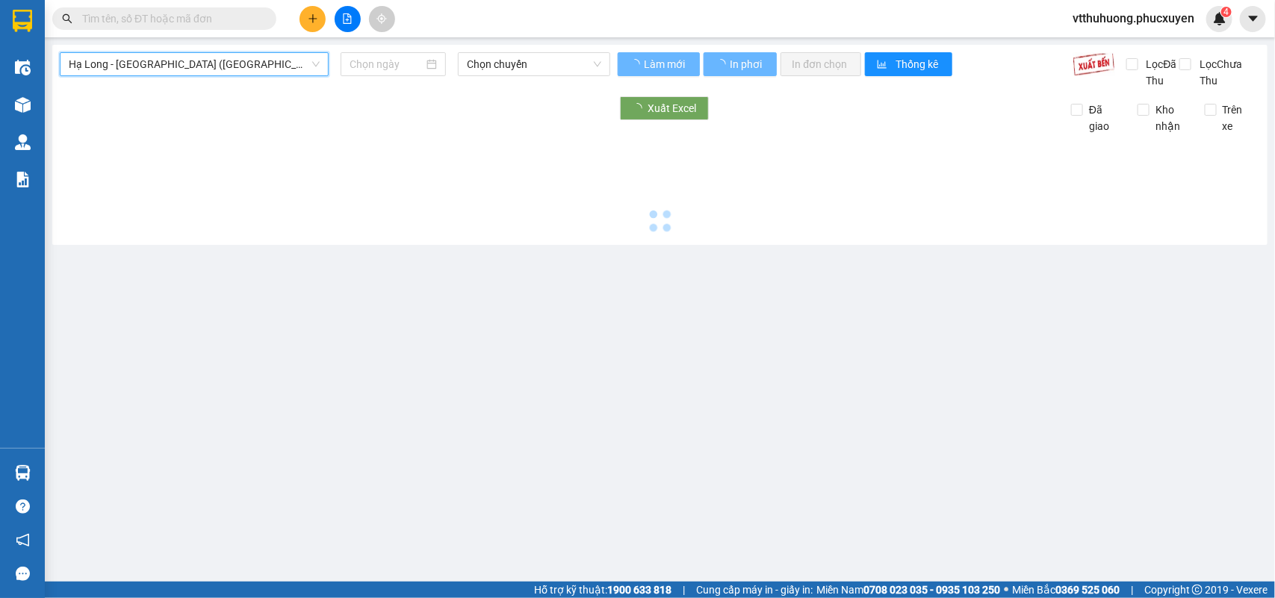
type input "[DATE]"
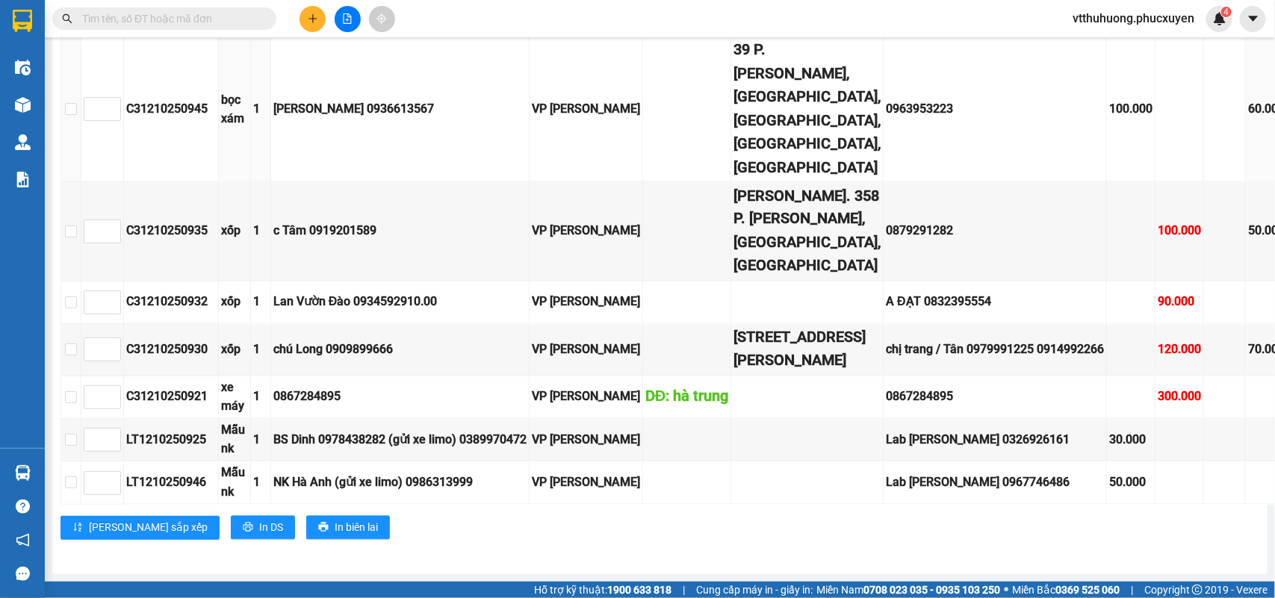
scroll to position [1450, 0]
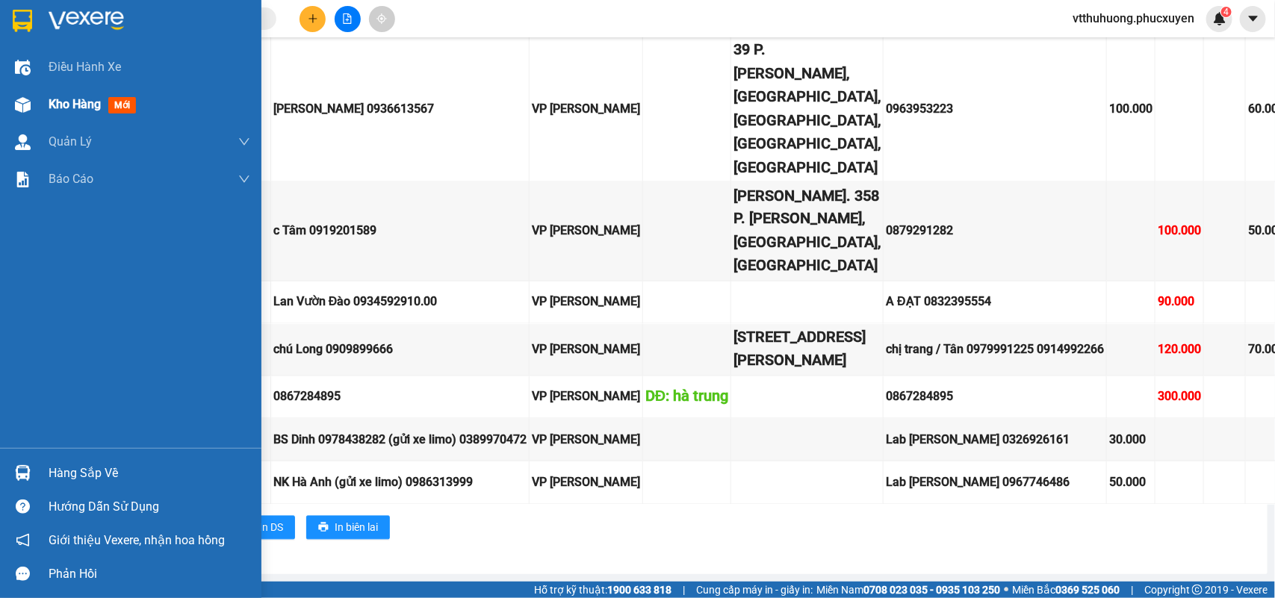
click at [51, 101] on span "Kho hàng" at bounding box center [75, 104] width 52 height 14
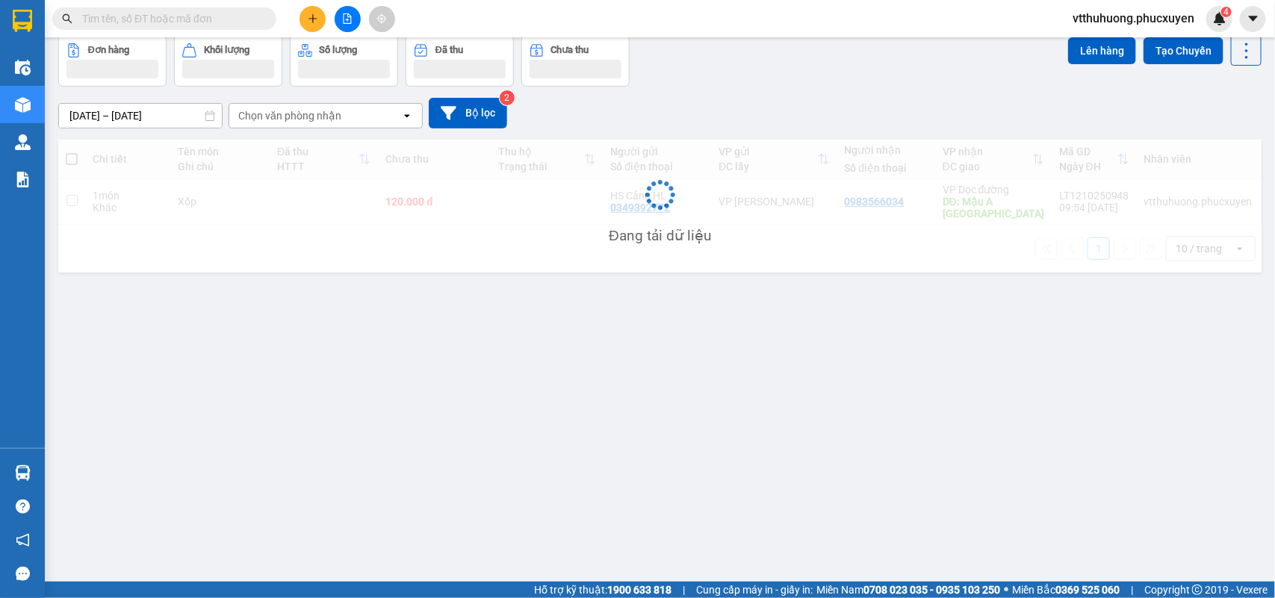
scroll to position [69, 0]
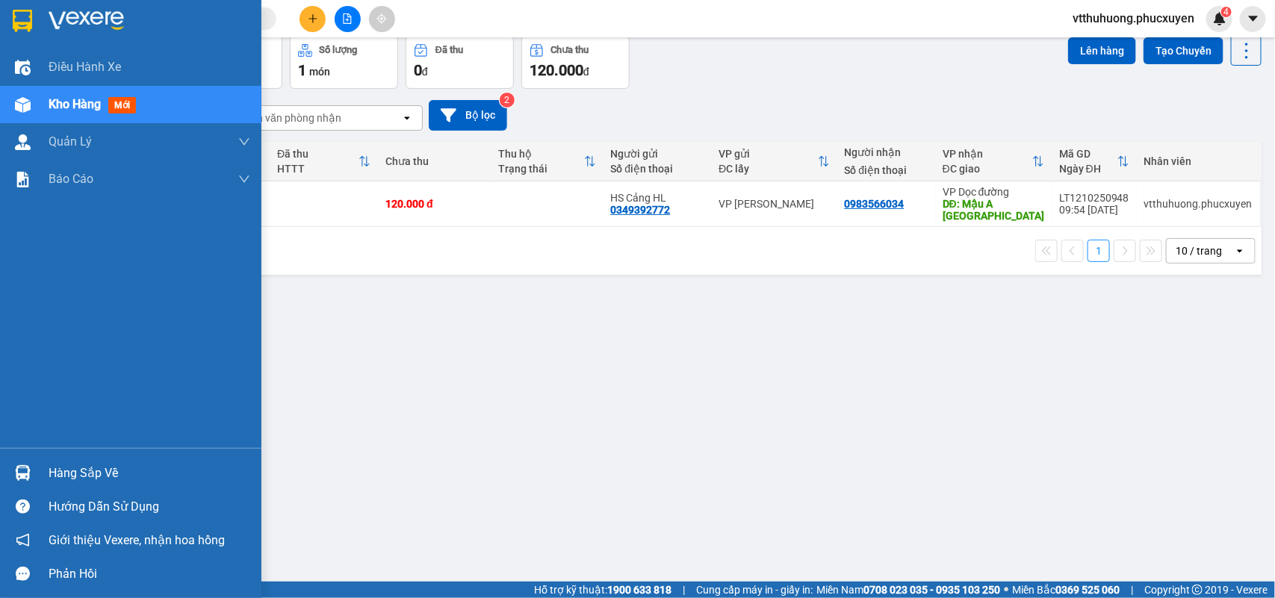
click at [87, 474] on div "Hàng sắp về" at bounding box center [150, 473] width 202 height 22
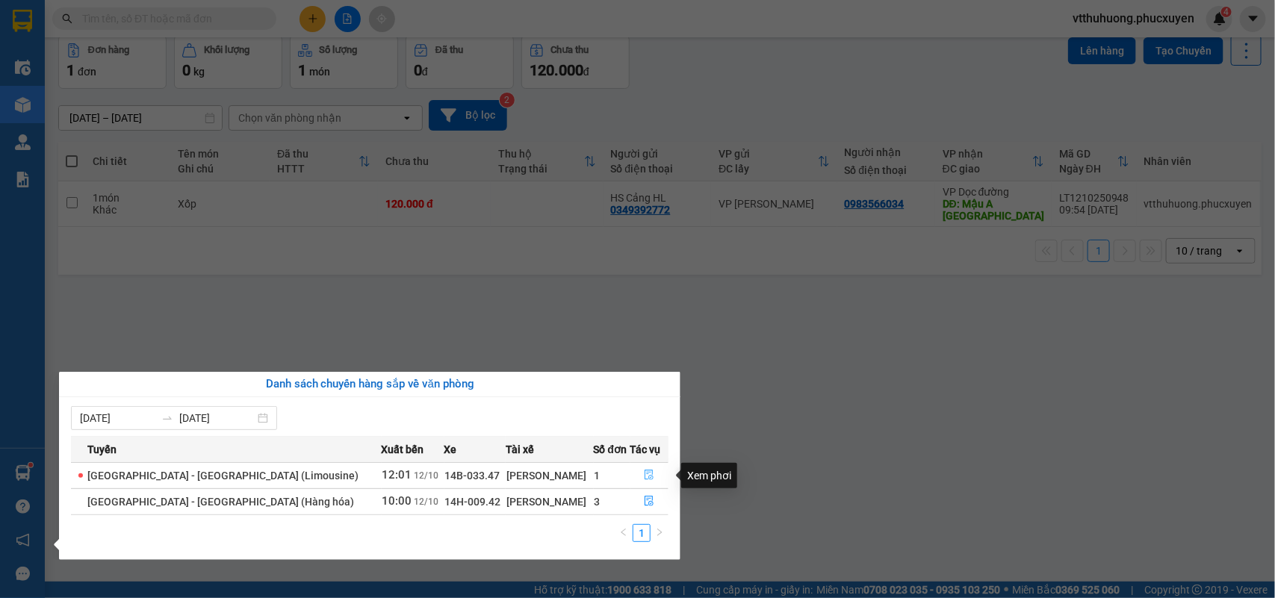
click at [644, 474] on icon "file-done" at bounding box center [649, 475] width 10 height 10
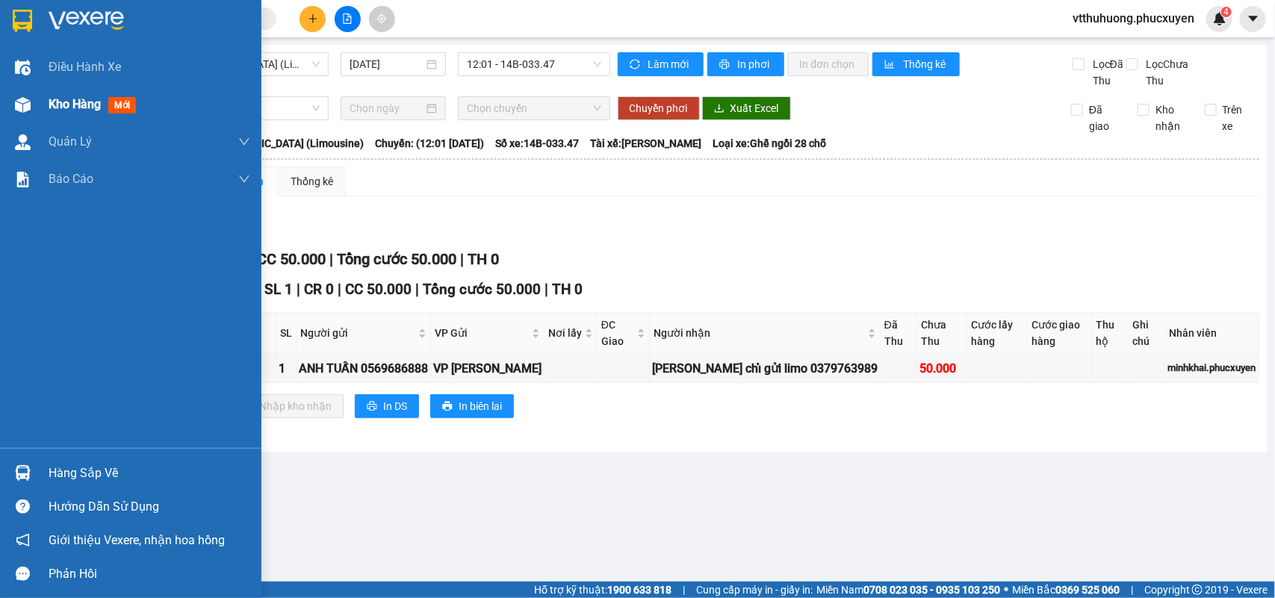
click at [69, 102] on span "Kho hàng" at bounding box center [75, 104] width 52 height 14
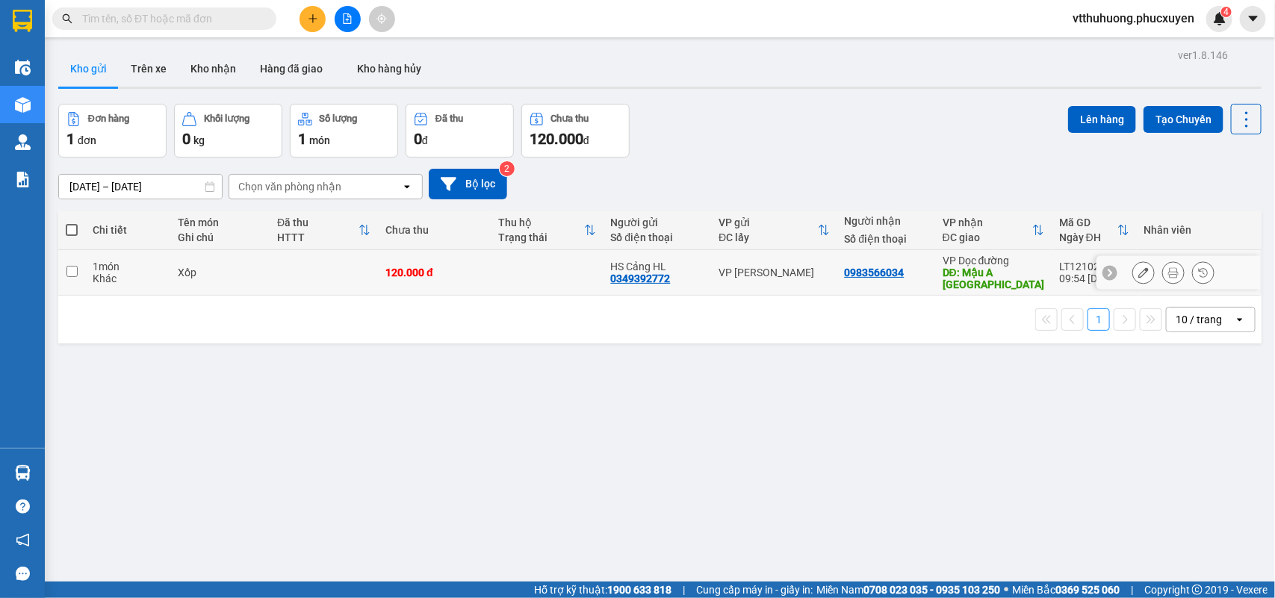
drag, startPoint x: 529, startPoint y: 271, endPoint x: 925, endPoint y: 151, distance: 413.7
click at [530, 271] on td at bounding box center [547, 273] width 113 height 46
checkbox input "true"
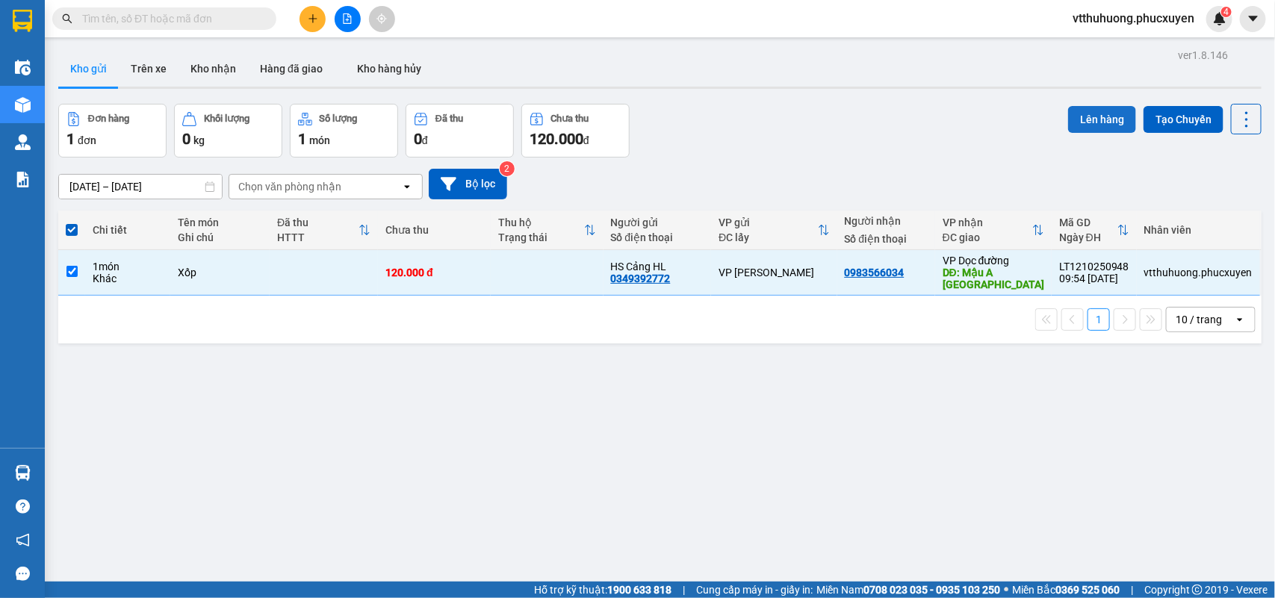
drag, startPoint x: 1114, startPoint y: 108, endPoint x: 1084, endPoint y: 112, distance: 30.8
click at [1110, 110] on button "Lên hàng" at bounding box center [1102, 119] width 68 height 27
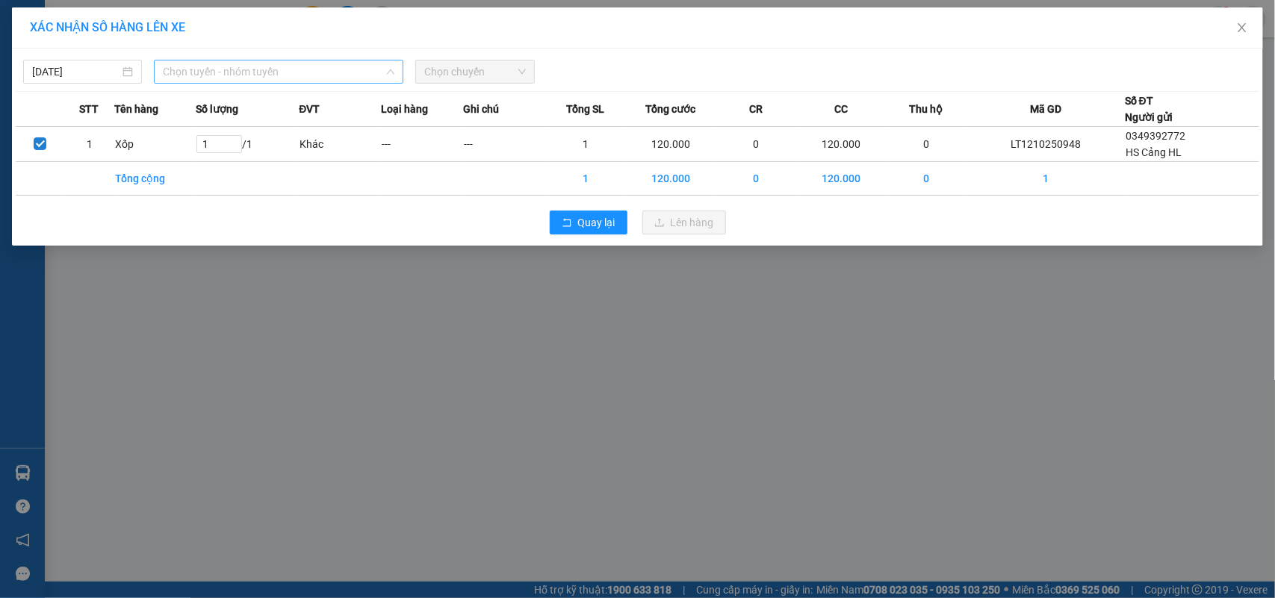
click at [262, 72] on span "Chọn tuyến - nhóm tuyến" at bounding box center [279, 71] width 232 height 22
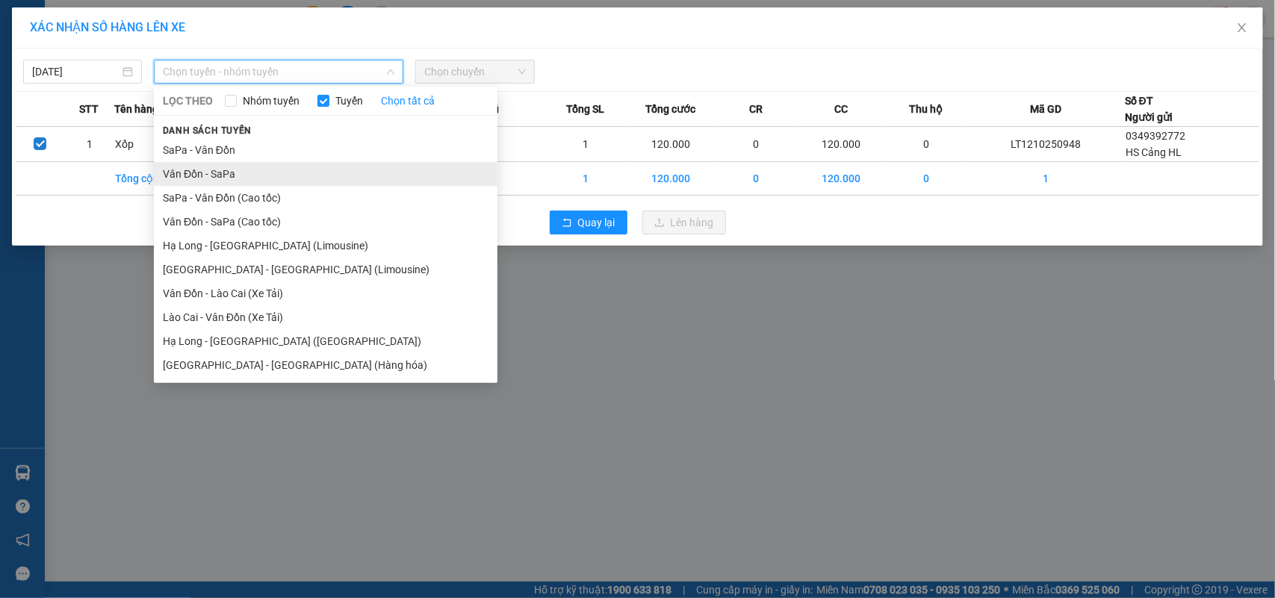
click at [232, 173] on li "Vân Đồn - SaPa" at bounding box center [326, 174] width 344 height 24
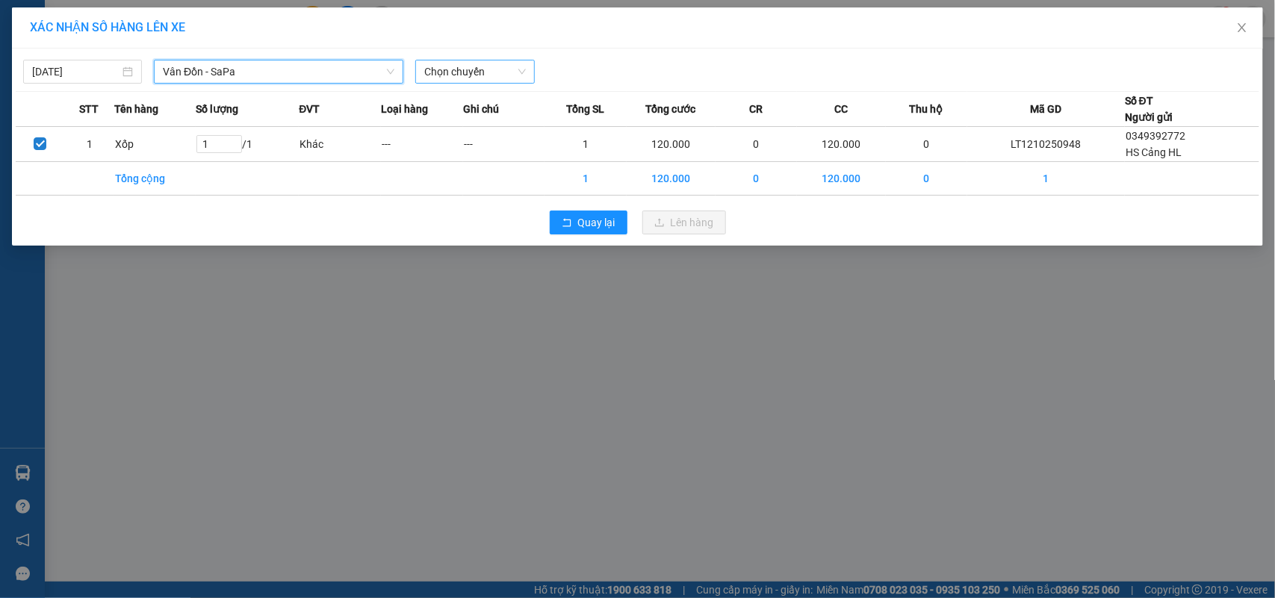
click at [494, 64] on span "Chọn chuyến" at bounding box center [474, 71] width 101 height 22
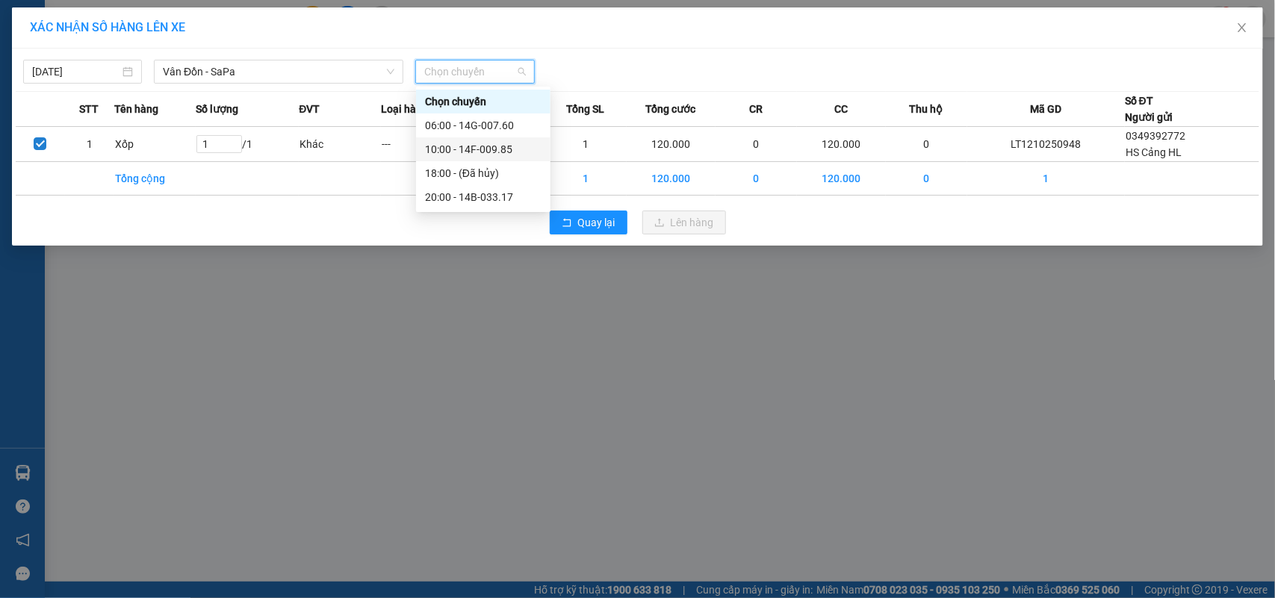
drag, startPoint x: 506, startPoint y: 150, endPoint x: 676, endPoint y: 232, distance: 188.8
click at [506, 150] on div "10:00 - 14F-009.85" at bounding box center [483, 149] width 117 height 16
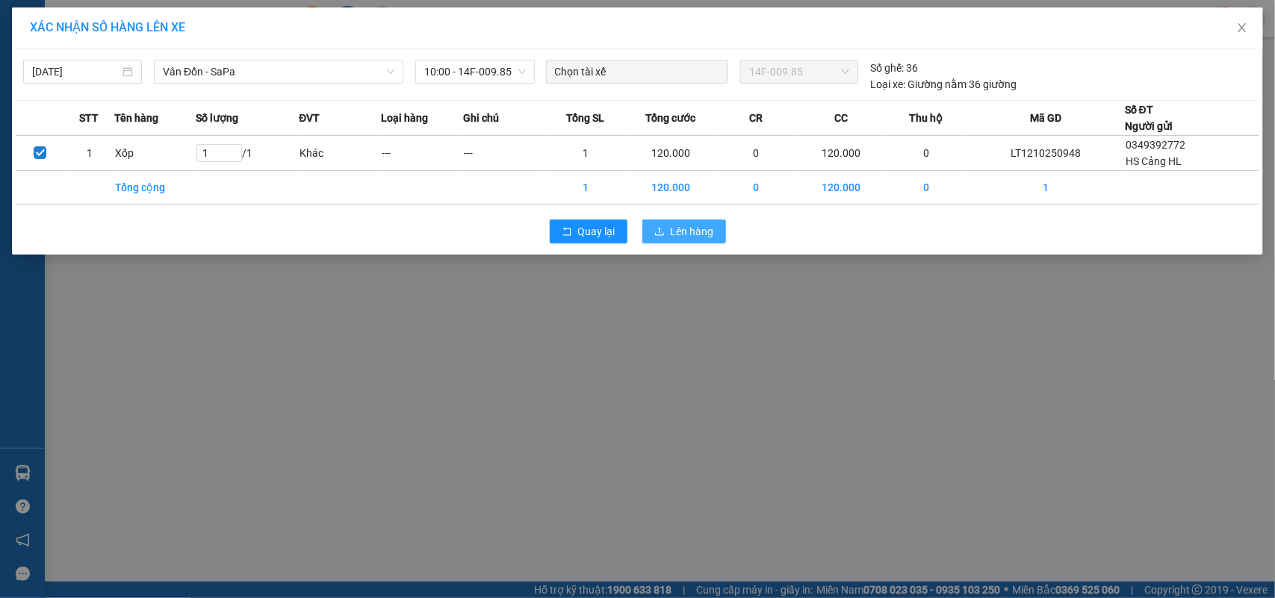
click at [699, 232] on span "Lên hàng" at bounding box center [692, 231] width 43 height 16
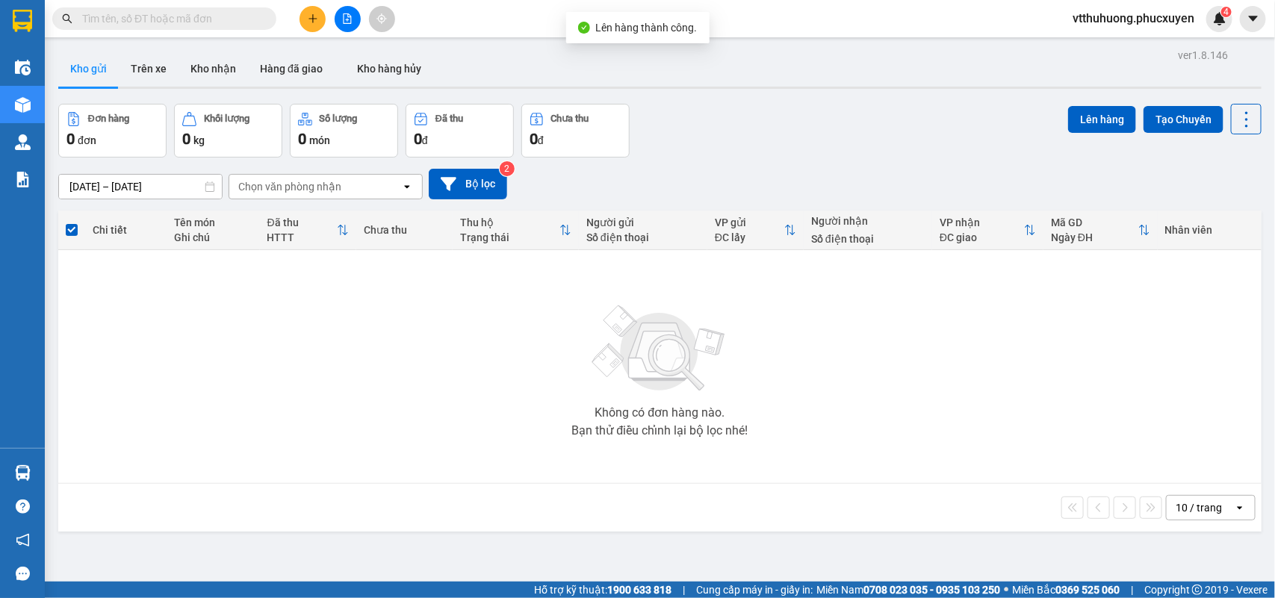
drag, startPoint x: 72, startPoint y: 475, endPoint x: 446, endPoint y: 474, distance: 374.2
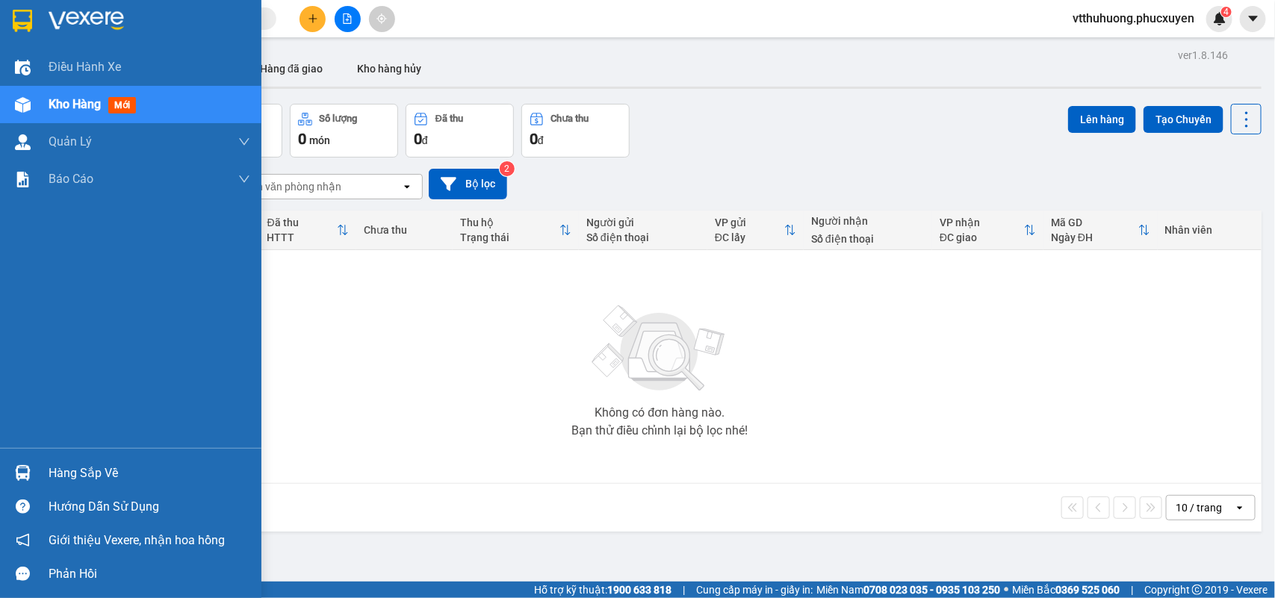
drag, startPoint x: 75, startPoint y: 468, endPoint x: 128, endPoint y: 468, distance: 52.3
click at [78, 468] on div "Hàng sắp về" at bounding box center [150, 473] width 202 height 22
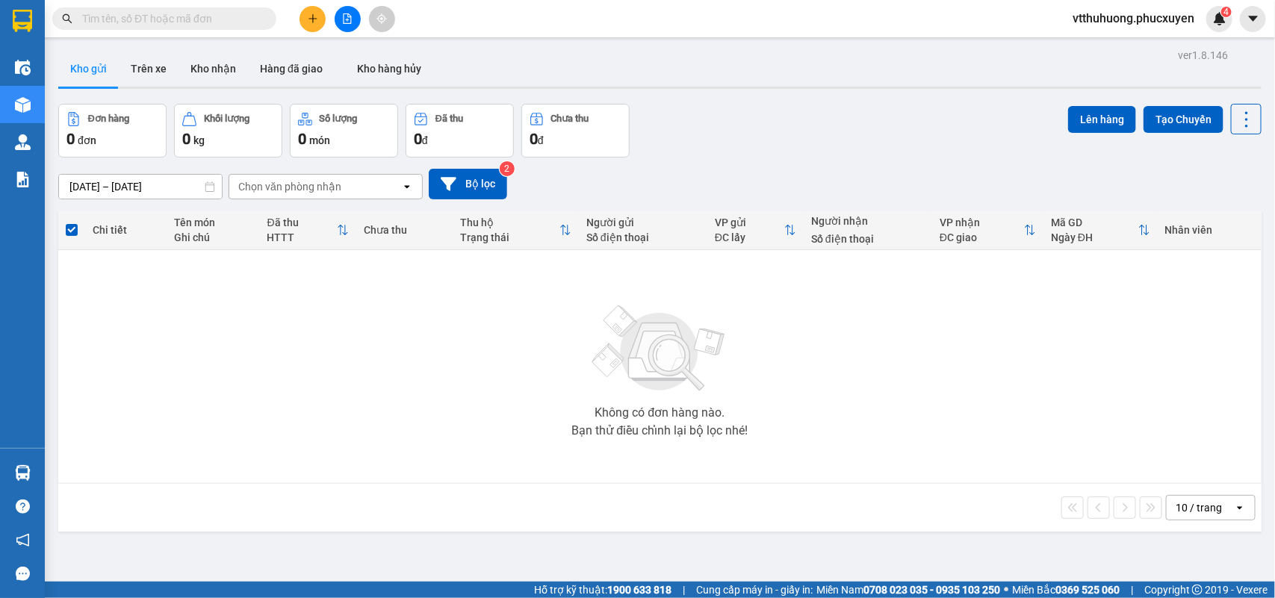
click at [711, 494] on section "Kết quả tìm kiếm ( 0 ) Bộ lọc No Data vtthuhuong.phucxuyen 4 Điều hành xe Kho h…" at bounding box center [637, 299] width 1275 height 598
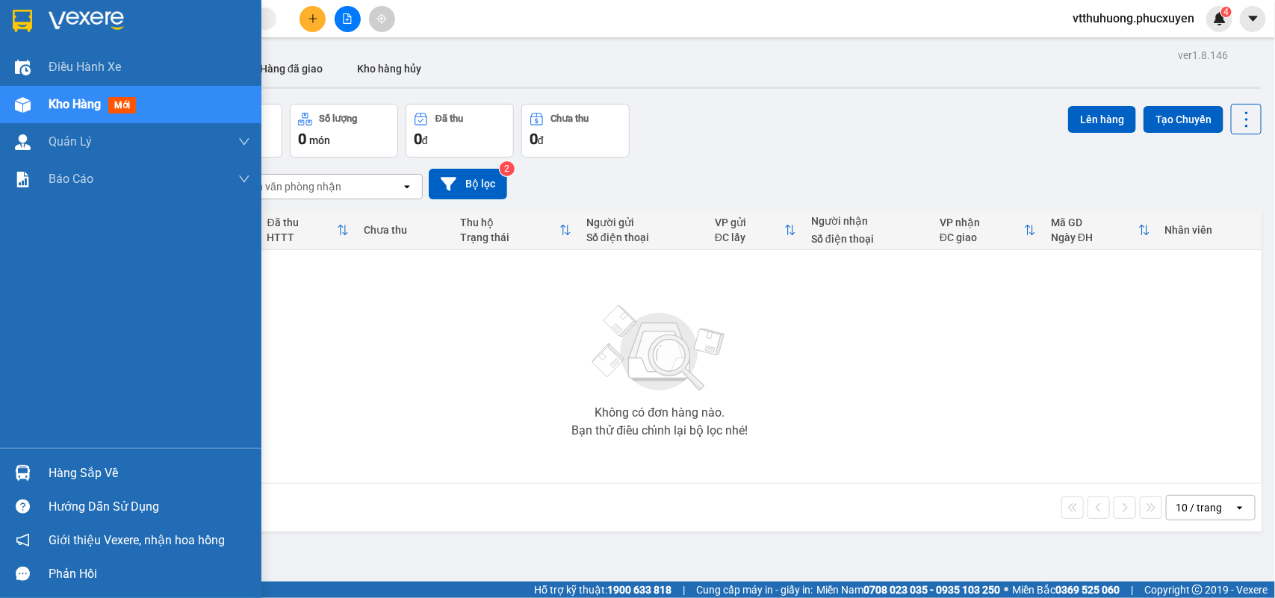
drag, startPoint x: 46, startPoint y: 460, endPoint x: 122, endPoint y: 471, distance: 76.9
click at [53, 460] on div "Hàng sắp về" at bounding box center [130, 473] width 261 height 34
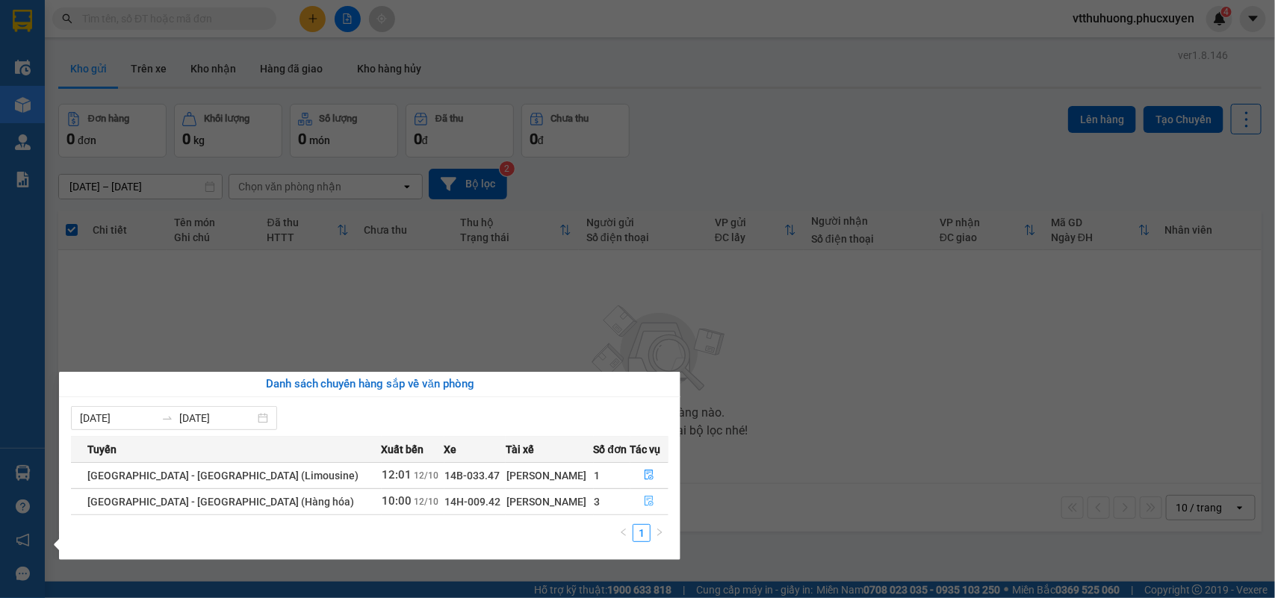
click at [645, 503] on icon "file-done" at bounding box center [649, 501] width 9 height 10
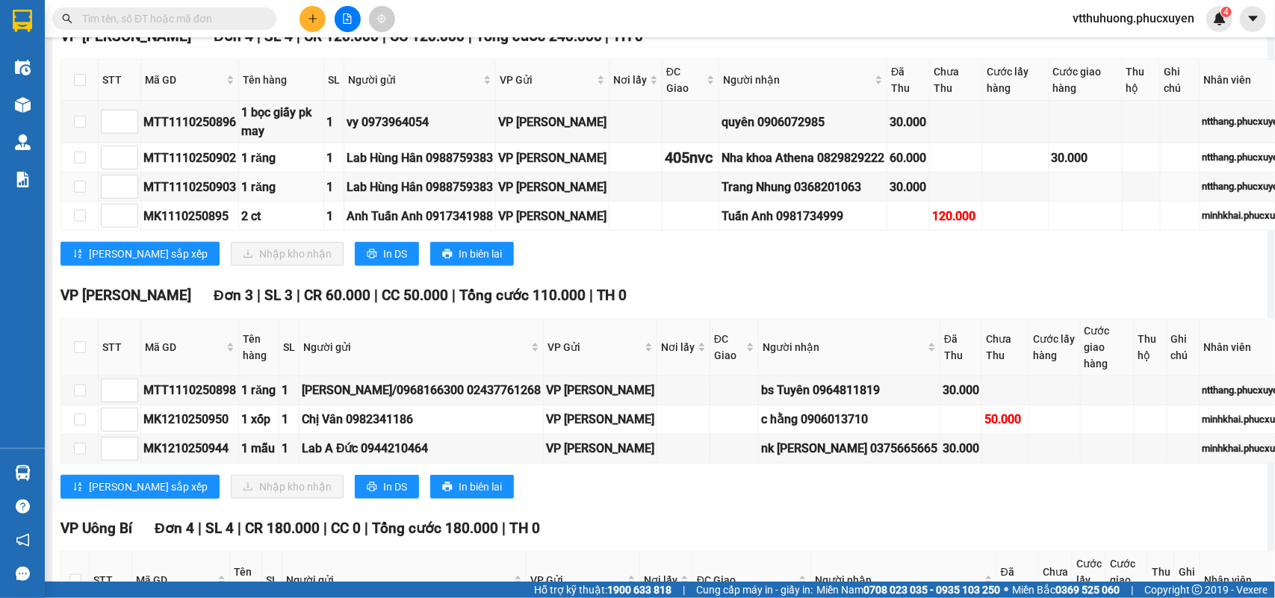
scroll to position [747, 0]
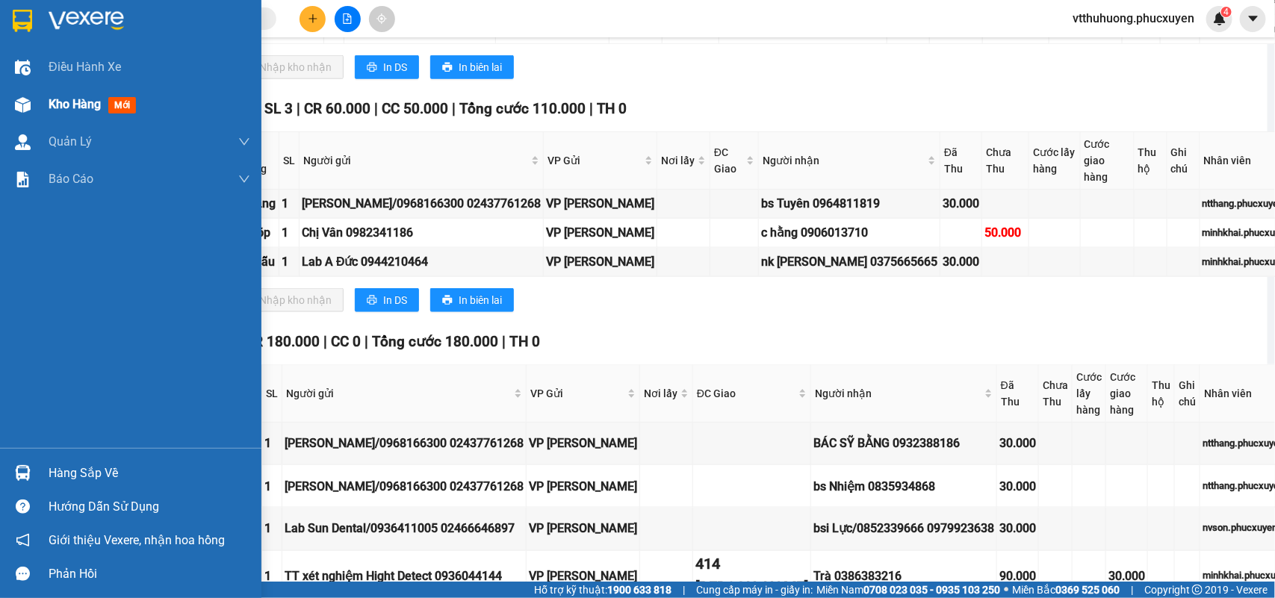
click at [84, 105] on span "Kho hàng" at bounding box center [75, 104] width 52 height 14
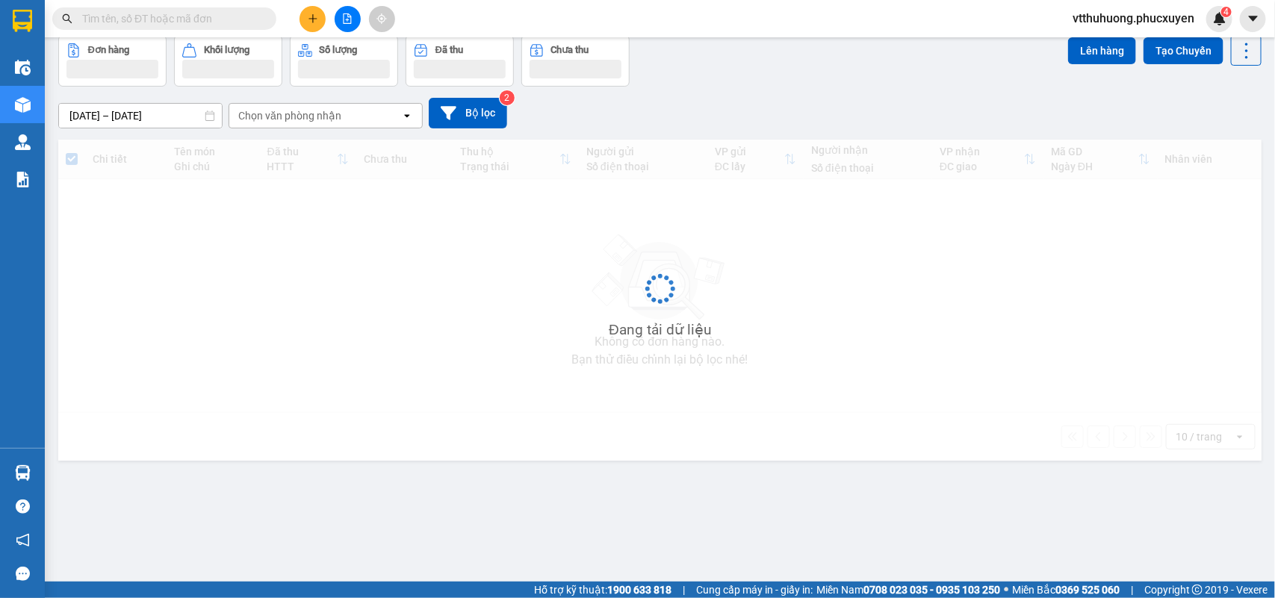
scroll to position [69, 0]
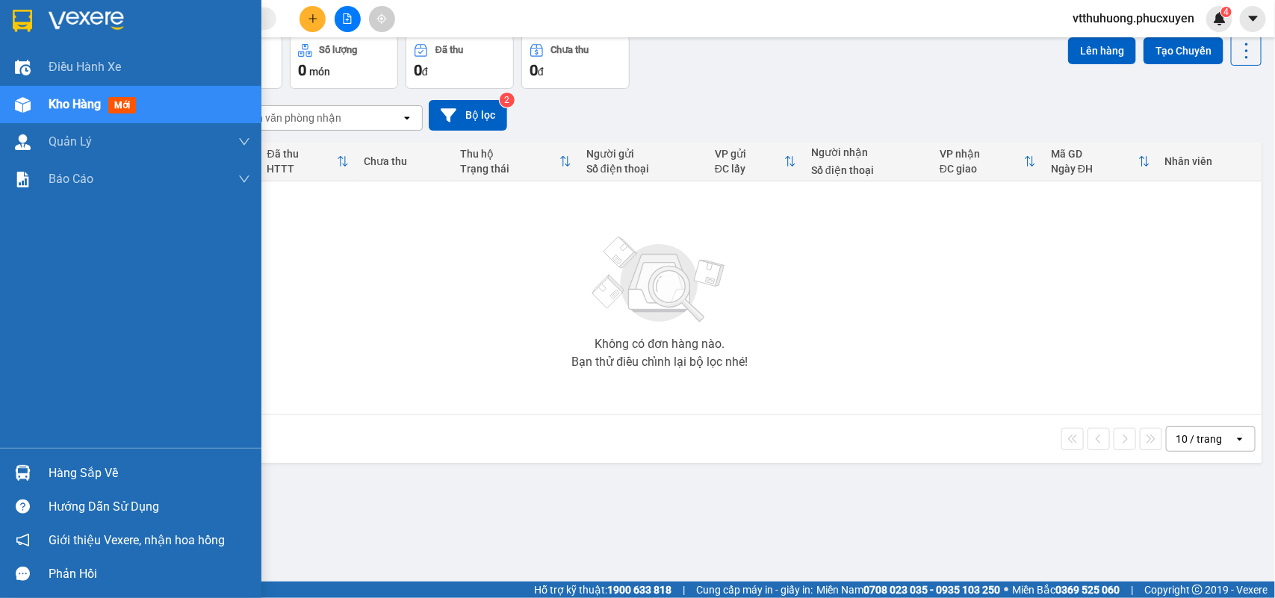
drag, startPoint x: 67, startPoint y: 463, endPoint x: 245, endPoint y: 467, distance: 177.8
click at [68, 463] on div "Hàng sắp về" at bounding box center [150, 473] width 202 height 22
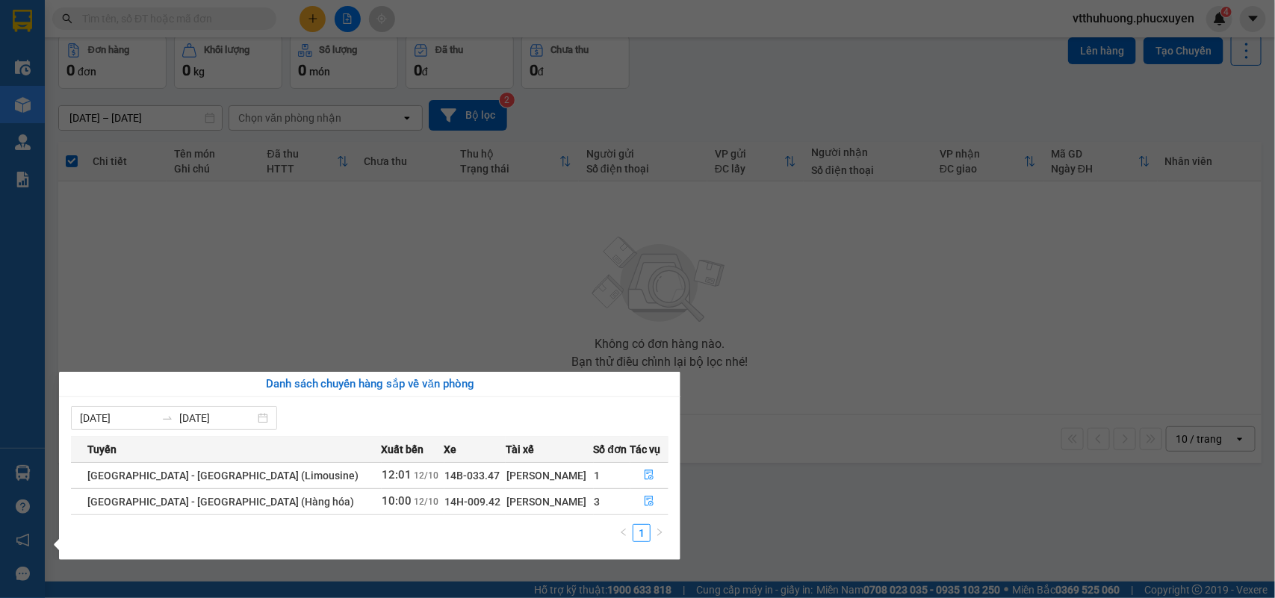
drag, startPoint x: 825, startPoint y: 506, endPoint x: 571, endPoint y: 574, distance: 262.9
click at [820, 508] on section "Kết quả tìm kiếm ( 0 ) Bộ lọc No Data vtthuhuong.phucxuyen 4 Điều hành xe Kho h…" at bounding box center [637, 299] width 1275 height 598
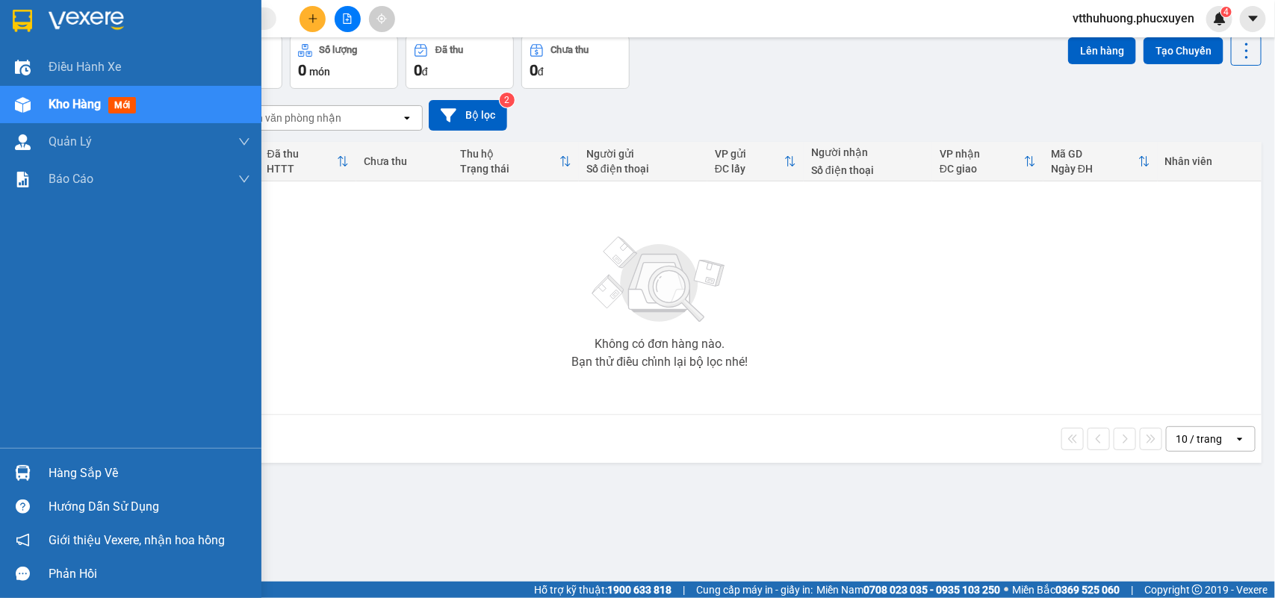
drag, startPoint x: 81, startPoint y: 450, endPoint x: 82, endPoint y: 465, distance: 15.0
click at [82, 450] on div "Hàng sắp về Hướng dẫn sử dụng Giới thiệu Vexere, nhận hoa hồng Phản hồi" at bounding box center [130, 519] width 261 height 143
click at [82, 465] on div "Hàng sắp về" at bounding box center [150, 473] width 202 height 22
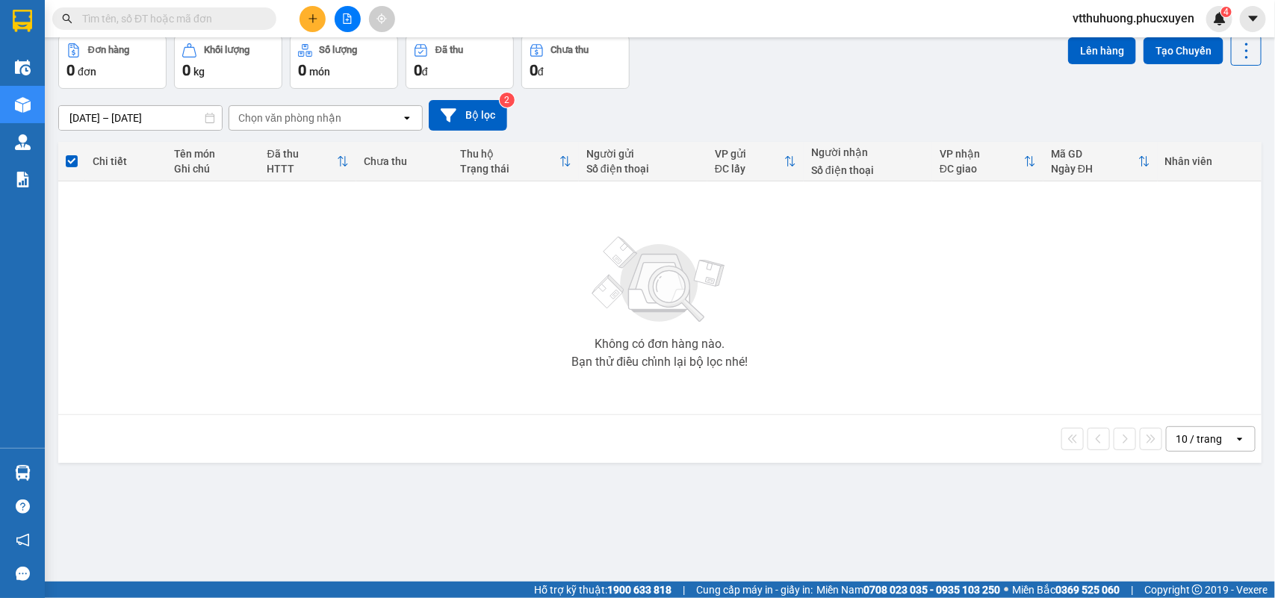
click at [846, 499] on section "Kết quả tìm kiếm ( 0 ) Bộ lọc No Data vtthuhuong.phucxuyen 4 Điều hành xe Kho h…" at bounding box center [637, 299] width 1275 height 598
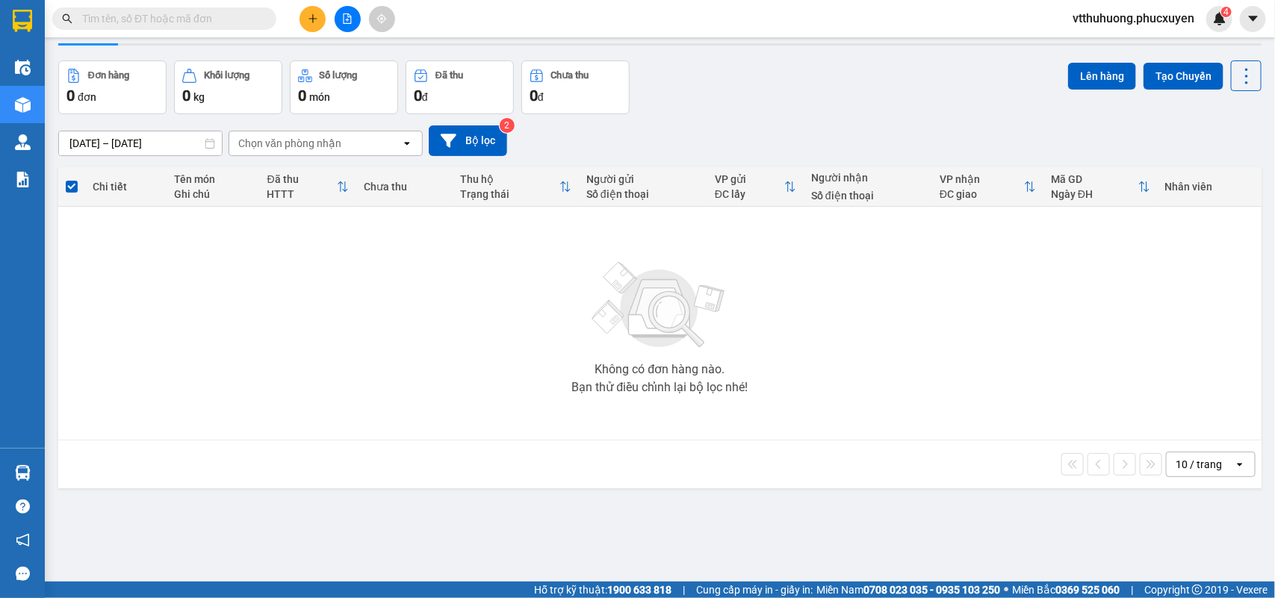
scroll to position [0, 0]
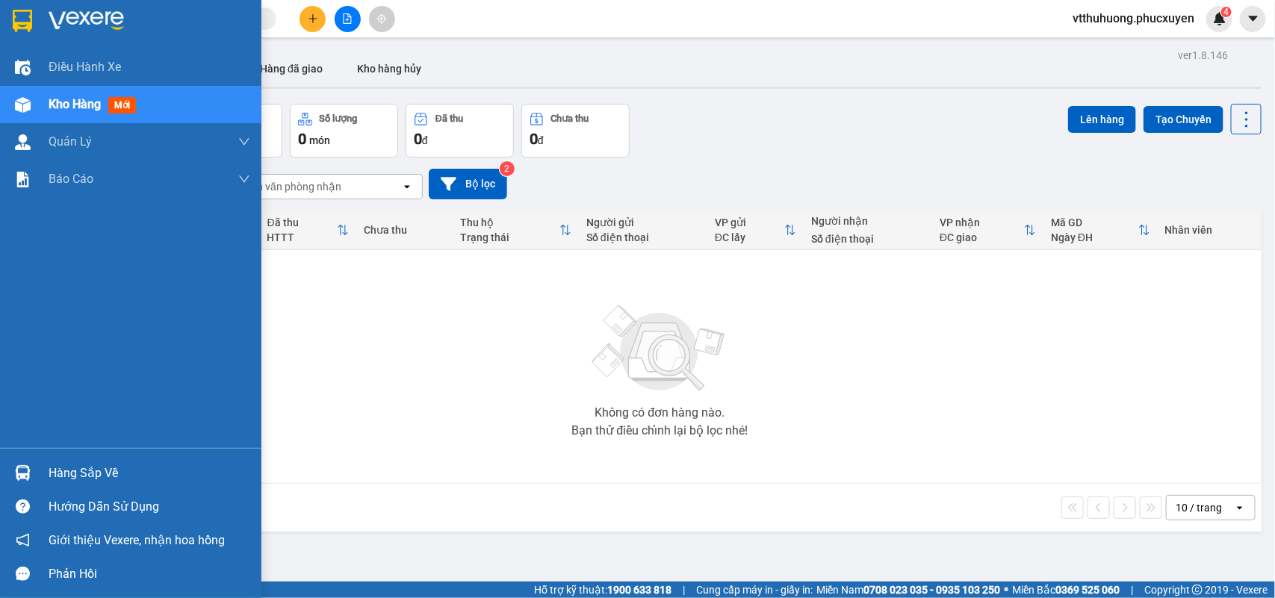
drag, startPoint x: 54, startPoint y: 478, endPoint x: 385, endPoint y: 465, distance: 331.1
click at [64, 479] on div "Hàng sắp về" at bounding box center [150, 473] width 202 height 22
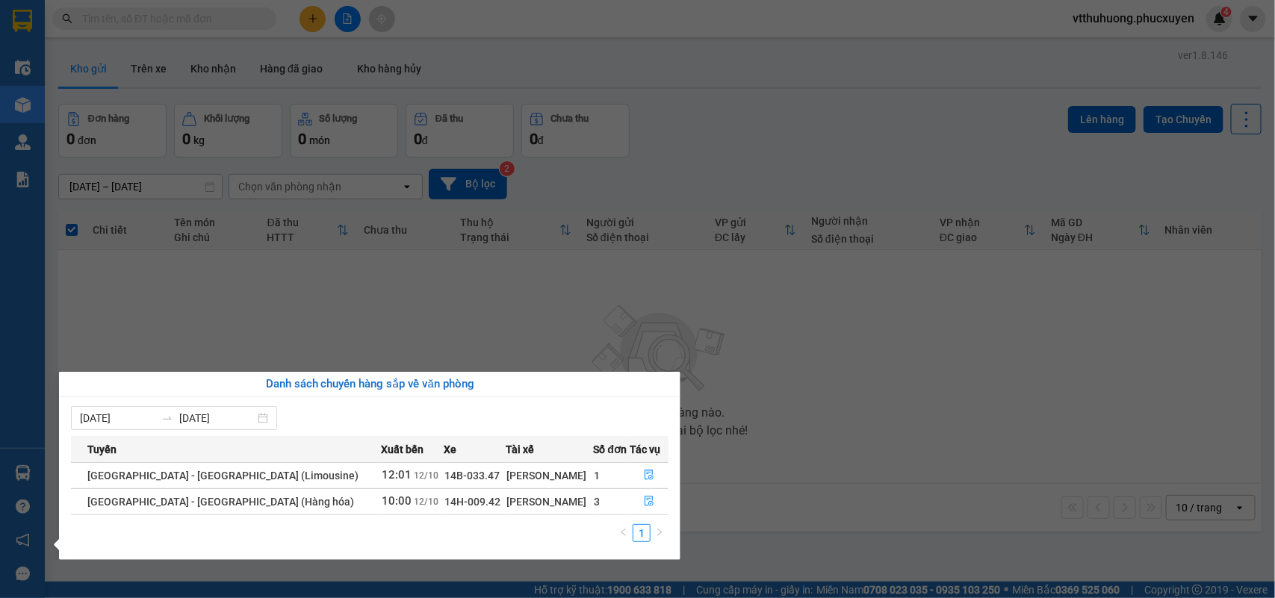
click at [834, 479] on section "Kết quả tìm kiếm ( 0 ) Bộ lọc No Data vtthuhuong.phucxuyen 4 Điều hành xe Kho h…" at bounding box center [637, 299] width 1275 height 598
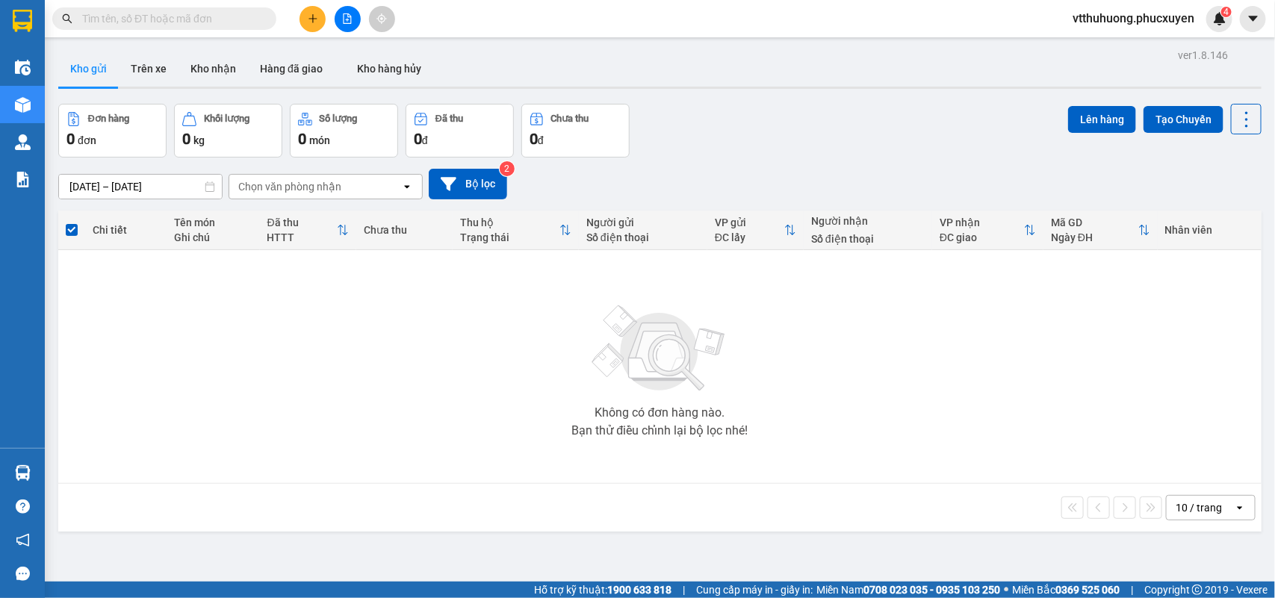
click at [184, 19] on input "text" at bounding box center [170, 18] width 176 height 16
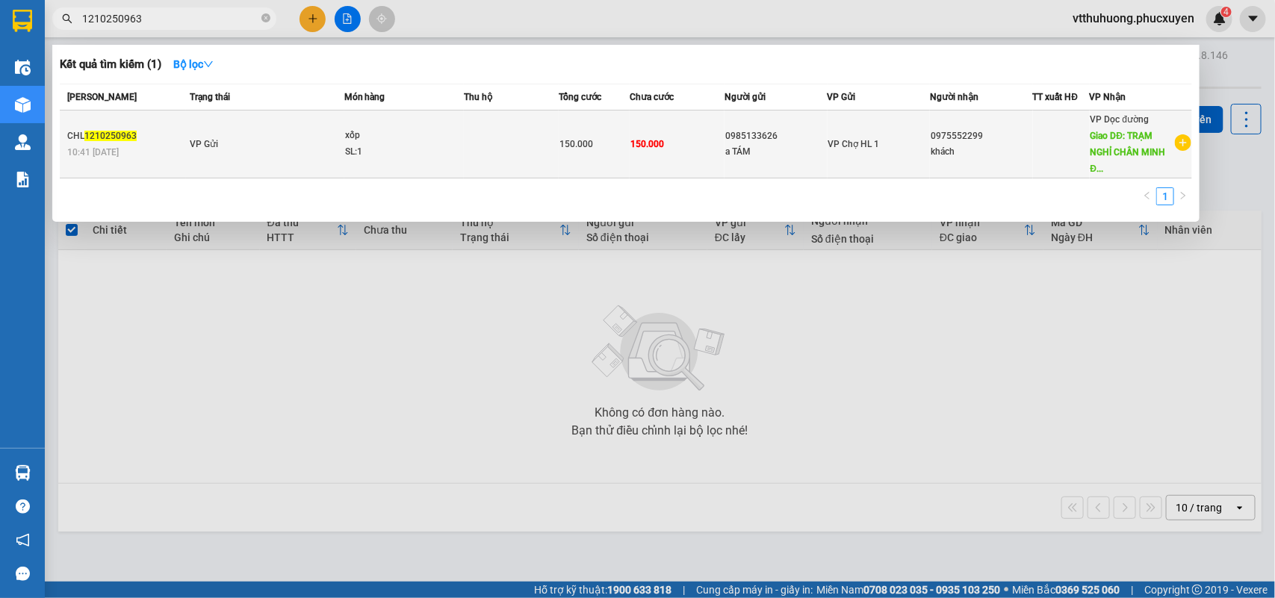
type input "1210250963"
click at [281, 133] on td "VP Gửi" at bounding box center [265, 145] width 158 height 68
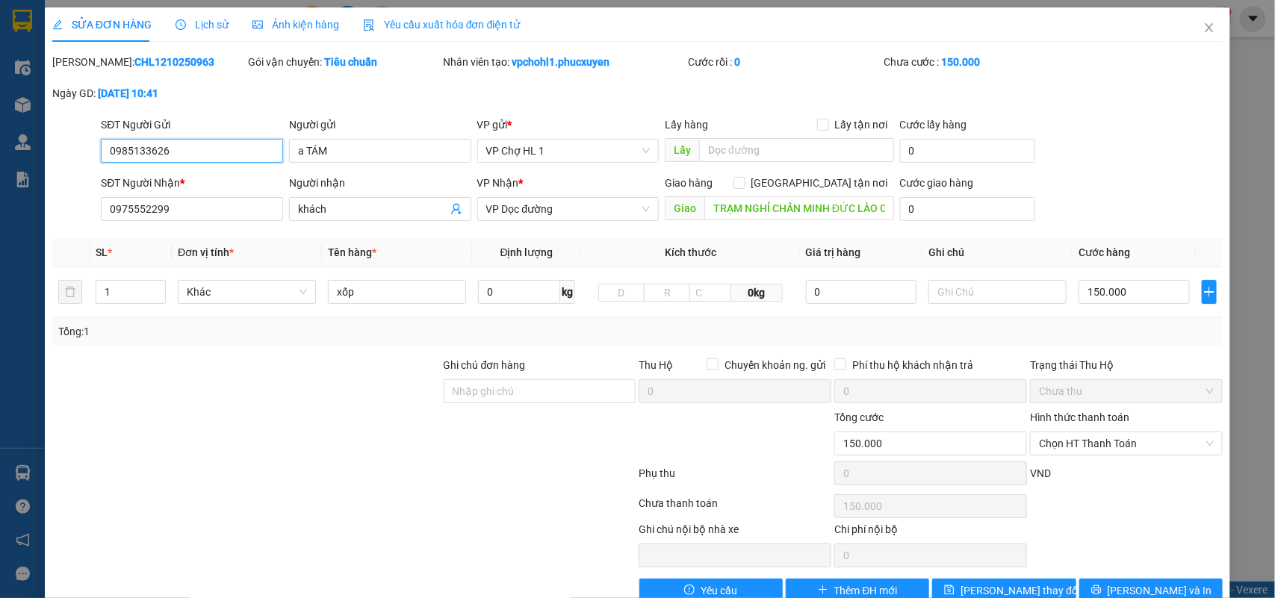
type input "0985133626"
type input "a TÁM"
type input "0975552299"
type input "khách"
type input "TRẠM NGHỈ CHÂN MINH ĐỨC LÀO CAI"
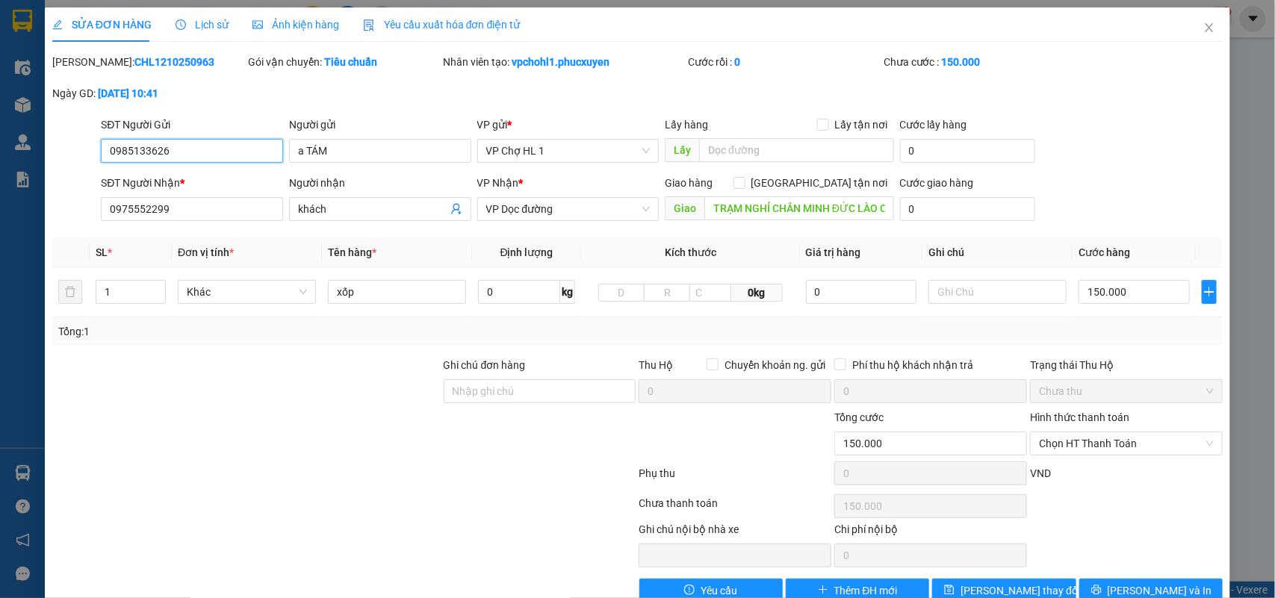
type input "0"
type input "150.000"
click at [1215, 28] on span "Close" at bounding box center [1209, 28] width 42 height 42
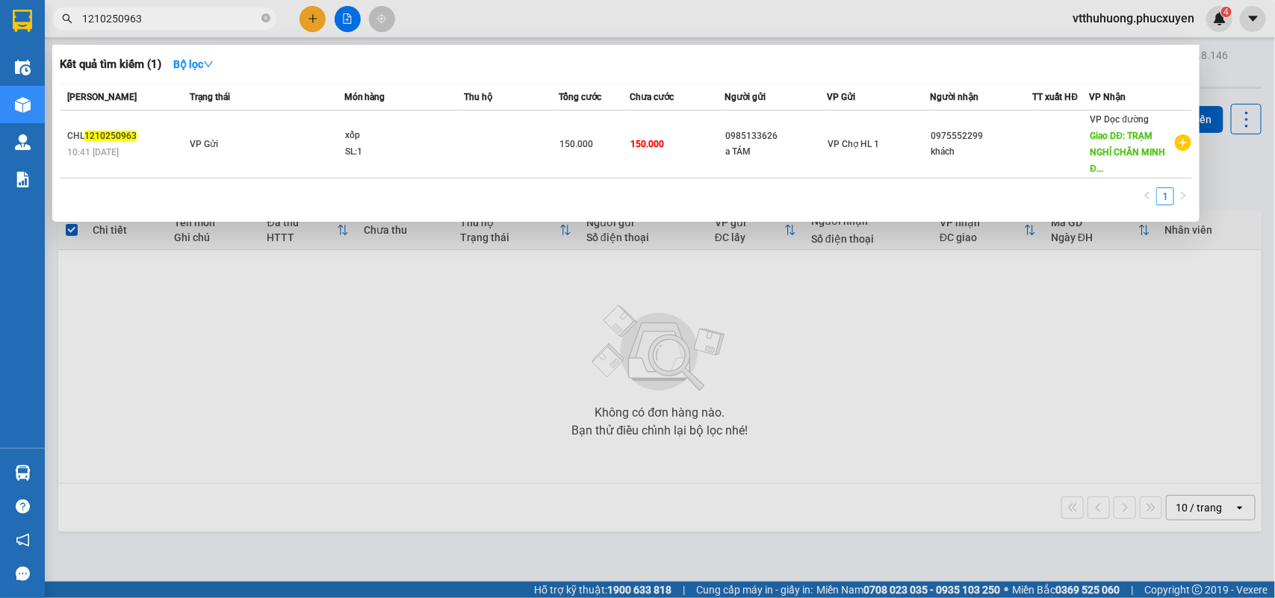
click at [180, 17] on input "1210250963" at bounding box center [170, 18] width 176 height 16
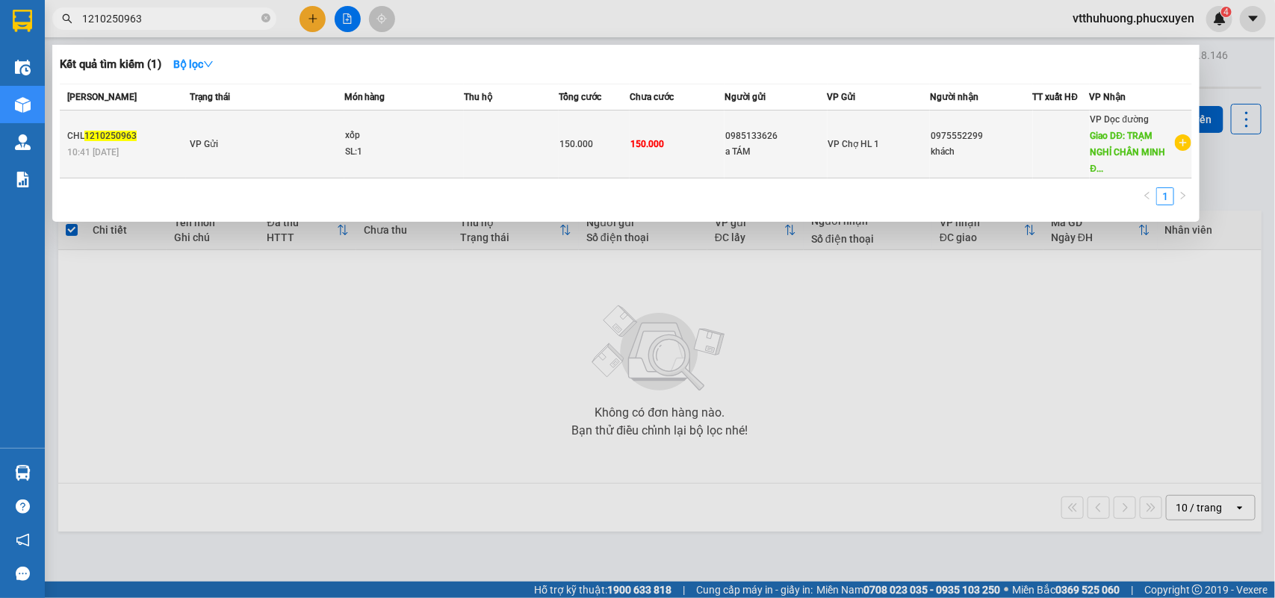
click at [439, 137] on div "xốp" at bounding box center [401, 136] width 112 height 16
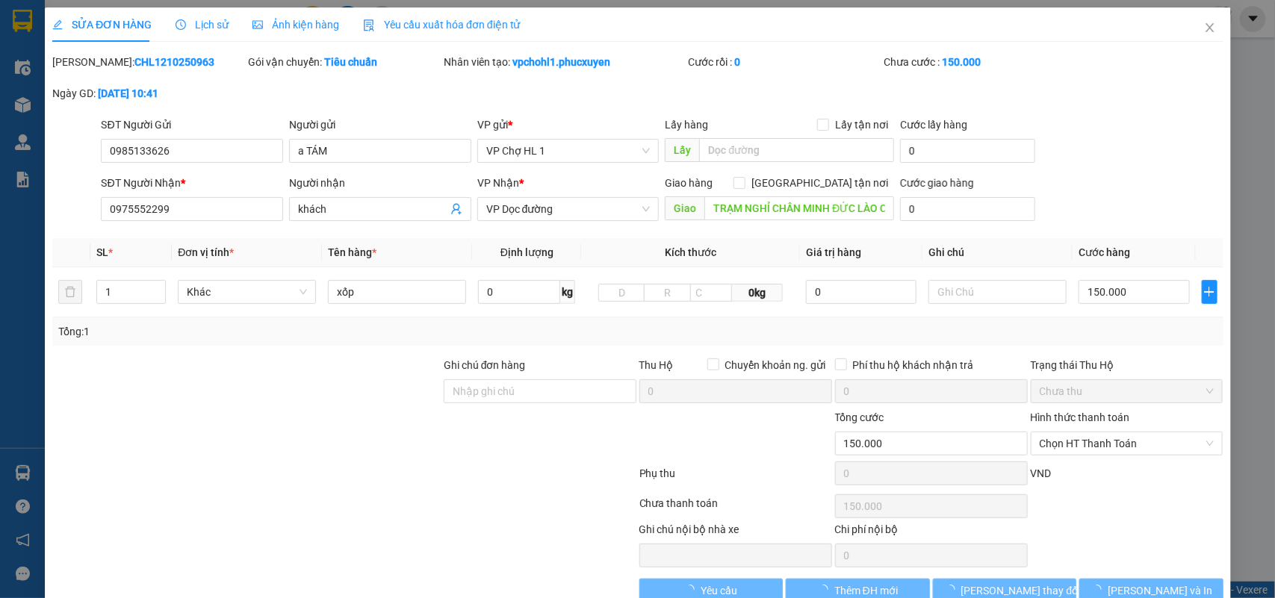
type input "0985133626"
type input "a TÁM"
type input "0975552299"
type input "khách"
type input "TRẠM NGHỈ CHÂN MINH ĐỨC LÀO CAI"
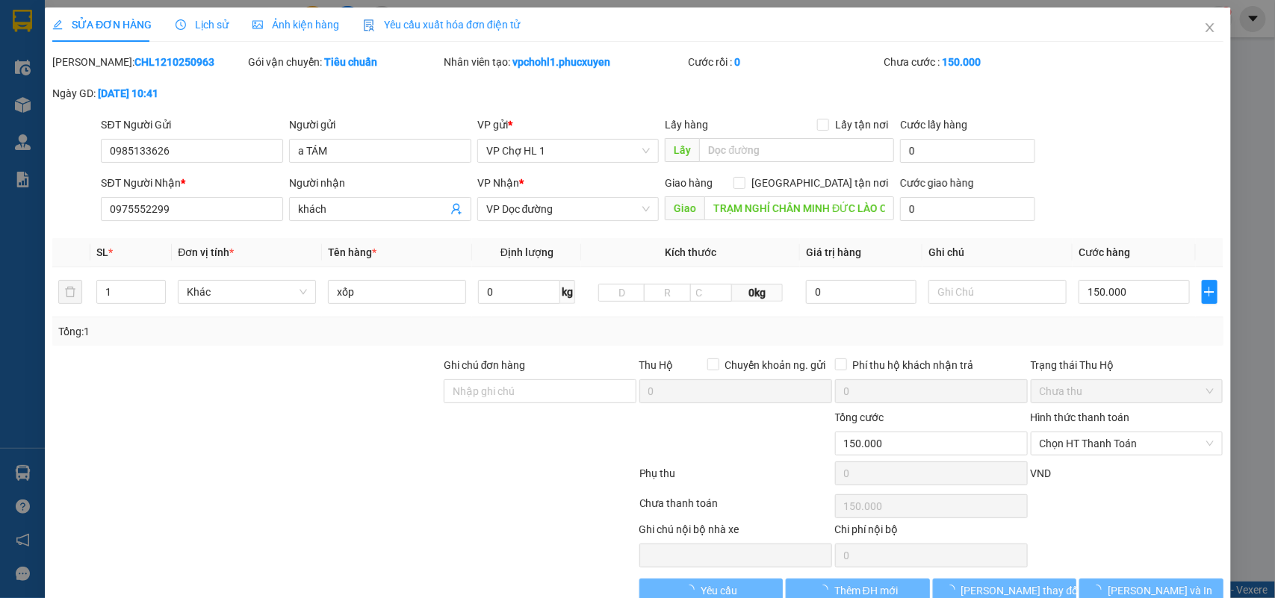
type input "0"
type input "150.000"
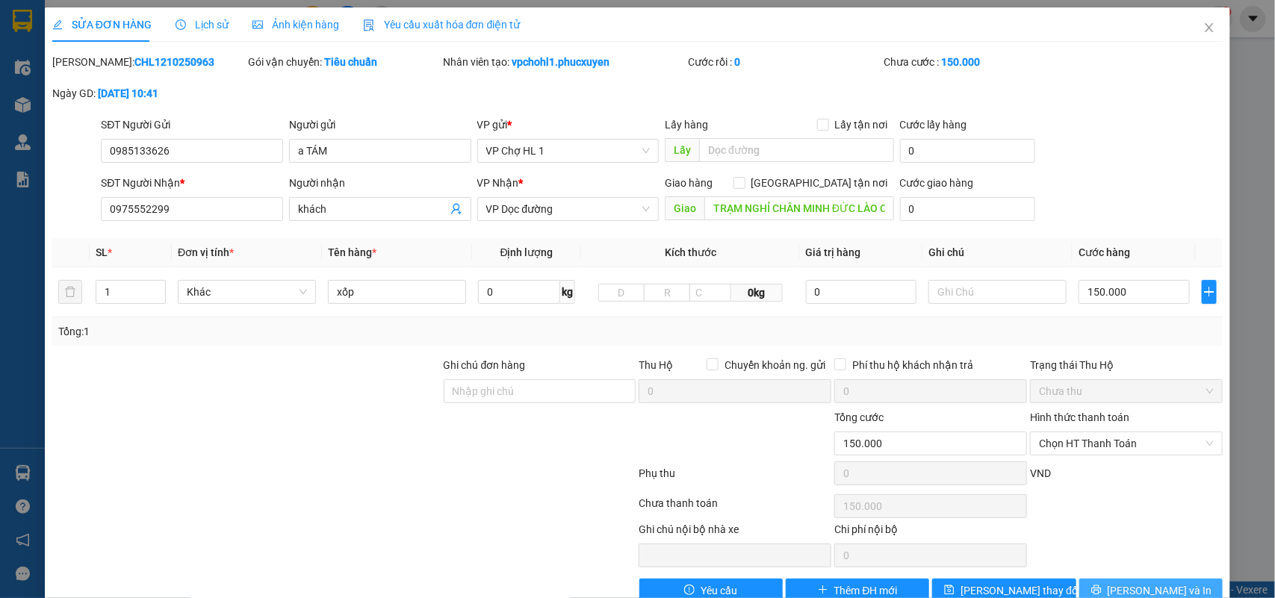
click at [1160, 587] on span "[PERSON_NAME] và In" at bounding box center [1160, 591] width 105 height 16
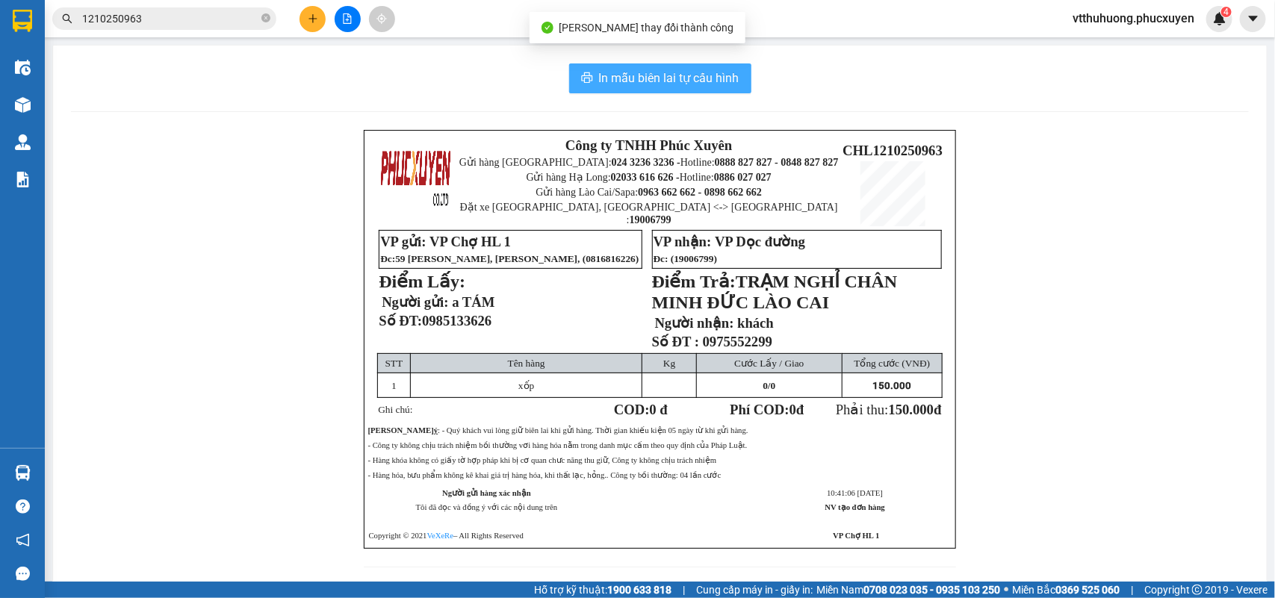
click at [659, 72] on span "In mẫu biên lai tự cấu hình" at bounding box center [669, 78] width 140 height 19
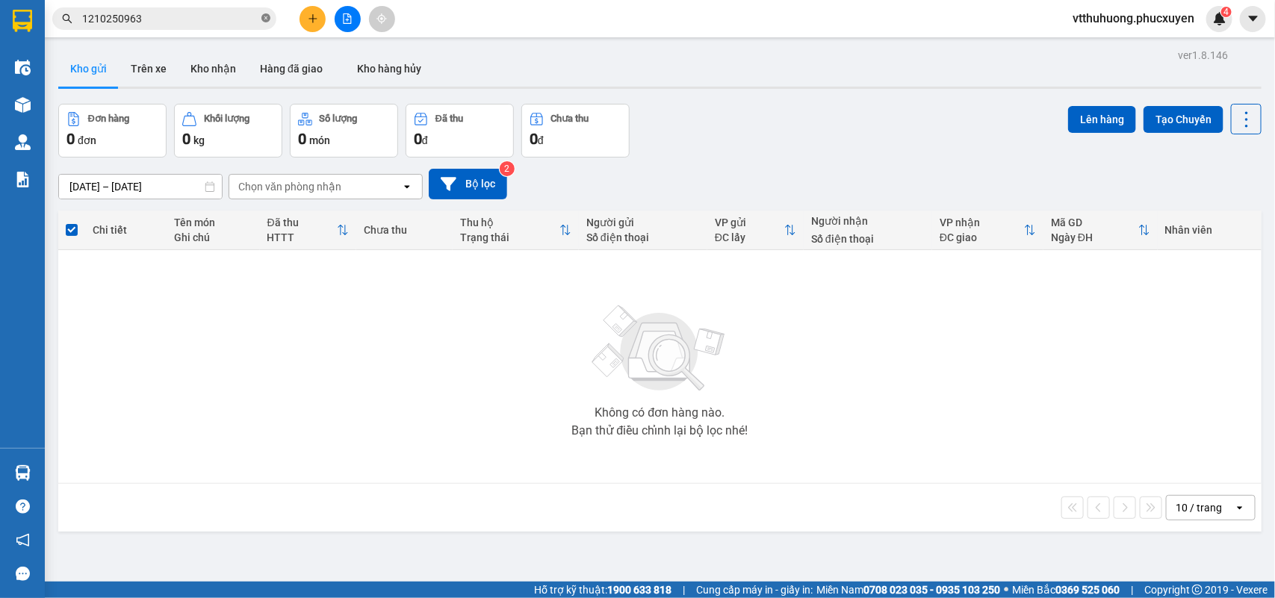
click at [264, 15] on icon "close-circle" at bounding box center [265, 17] width 9 height 9
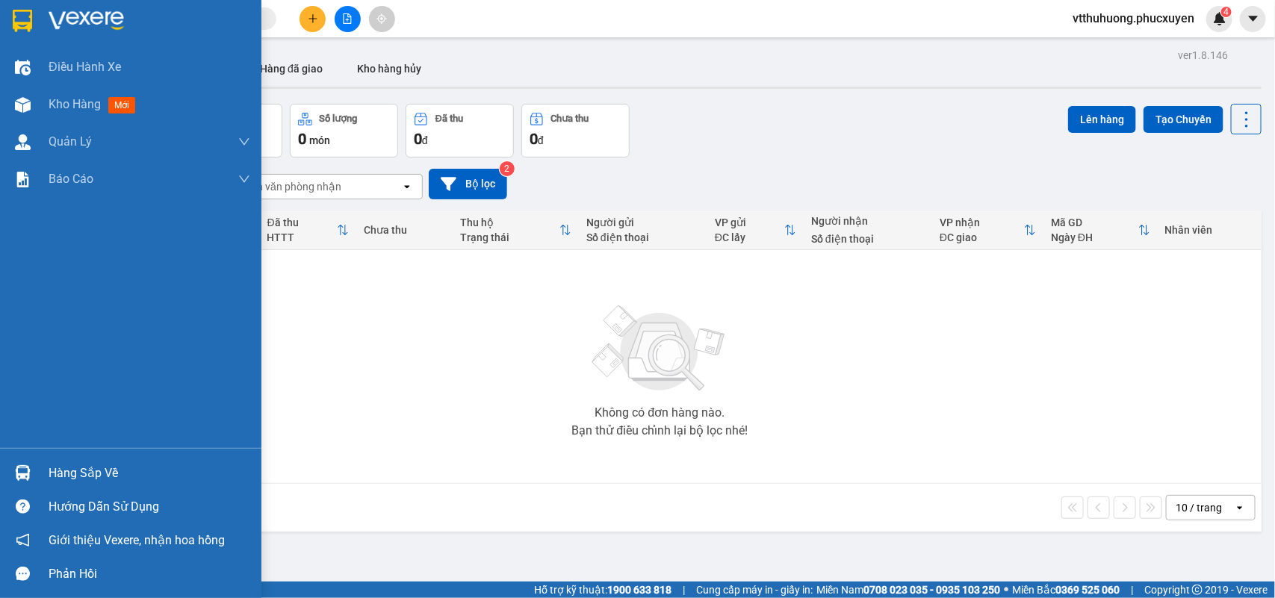
drag, startPoint x: 72, startPoint y: 483, endPoint x: 232, endPoint y: 482, distance: 160.6
click at [72, 483] on div "Hàng sắp về" at bounding box center [150, 473] width 202 height 22
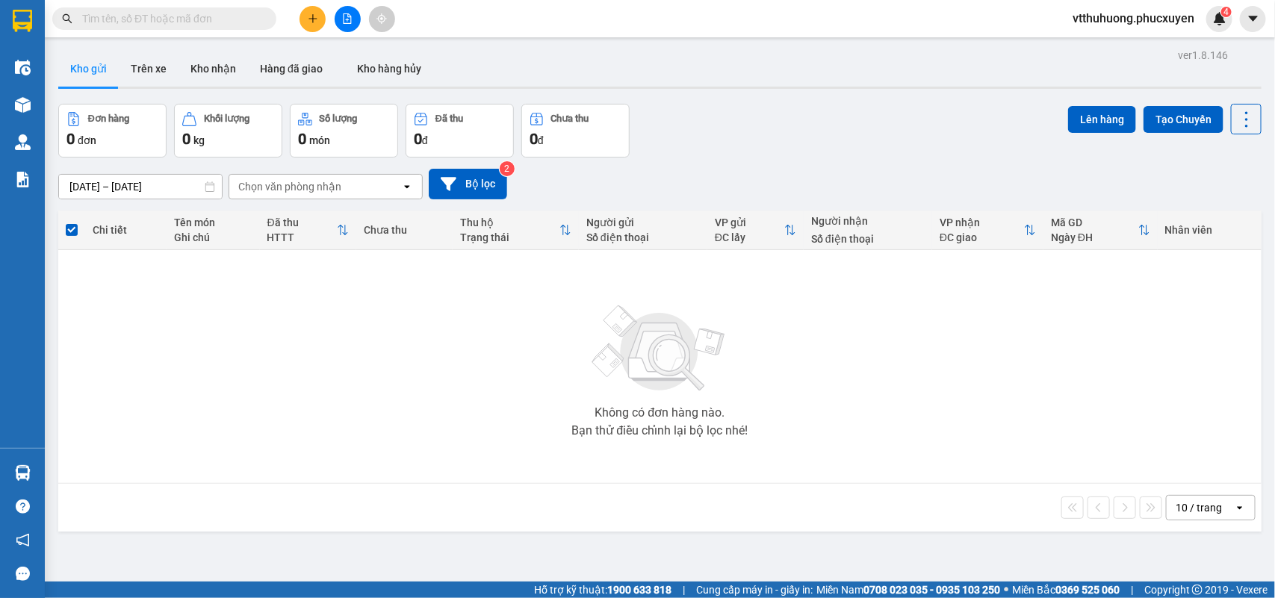
click at [863, 397] on section "Kết quả tìm kiếm ( 1 ) Bộ lọc Mã ĐH Trạng thái Món hàng Thu hộ Tổng cước Chưa c…" at bounding box center [637, 299] width 1275 height 598
click at [215, 58] on button "Kho nhận" at bounding box center [213, 69] width 69 height 36
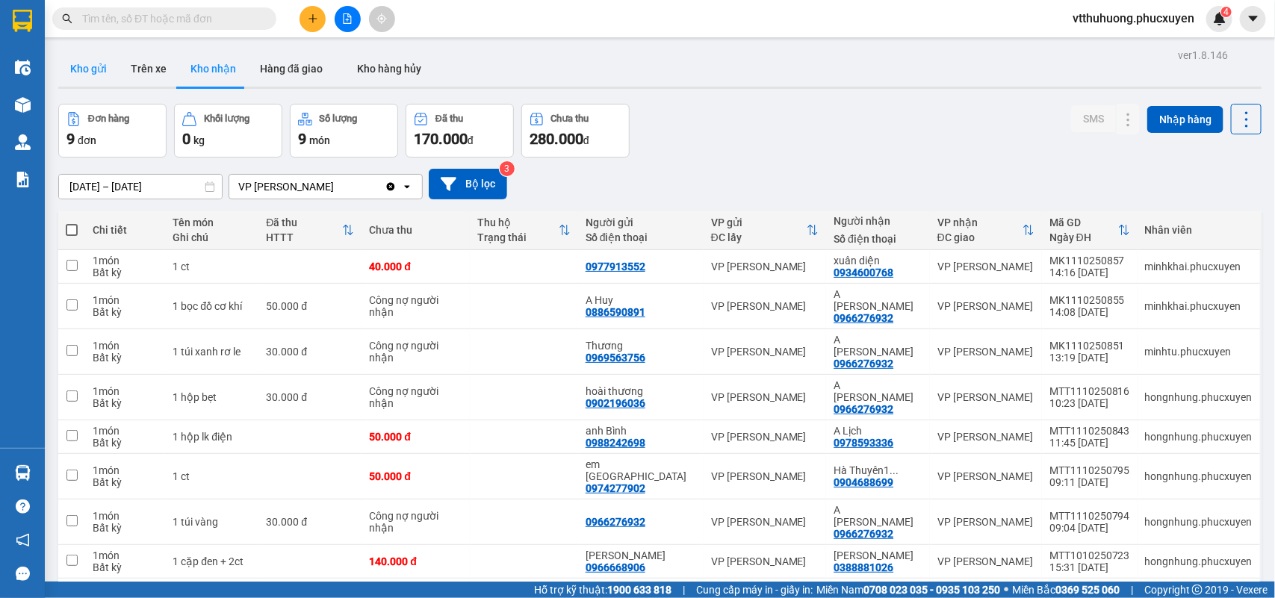
click at [88, 72] on button "Kho gửi" at bounding box center [88, 69] width 60 height 36
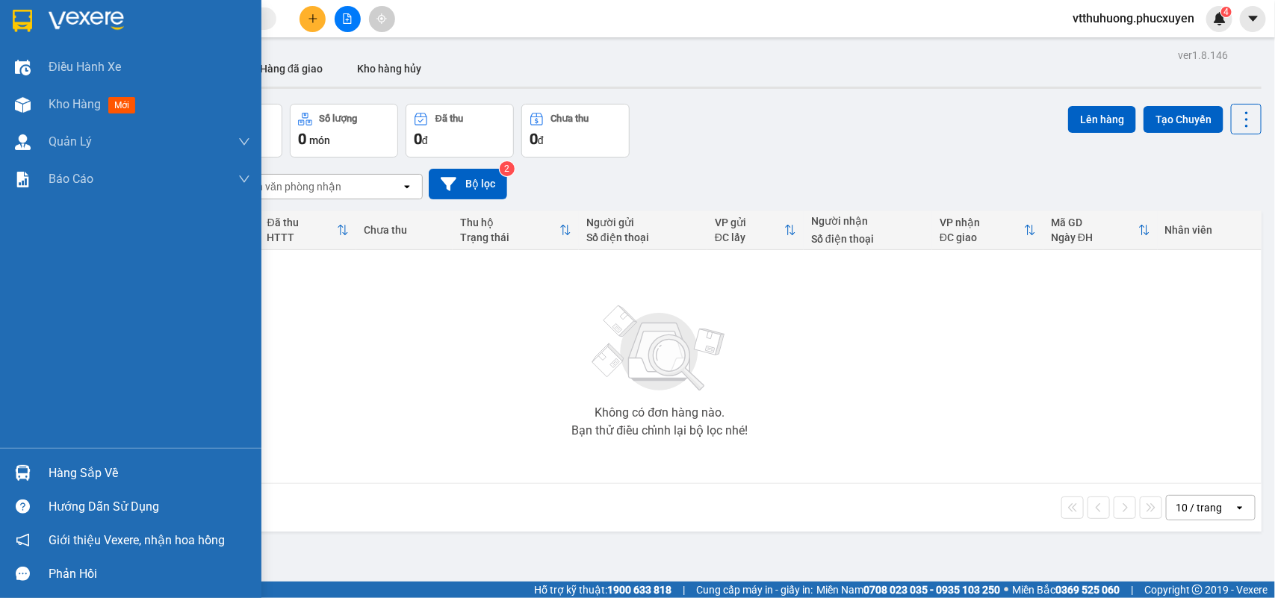
drag, startPoint x: 102, startPoint y: 487, endPoint x: 105, endPoint y: 480, distance: 8.0
click at [105, 482] on div "Hàng sắp về" at bounding box center [130, 473] width 261 height 34
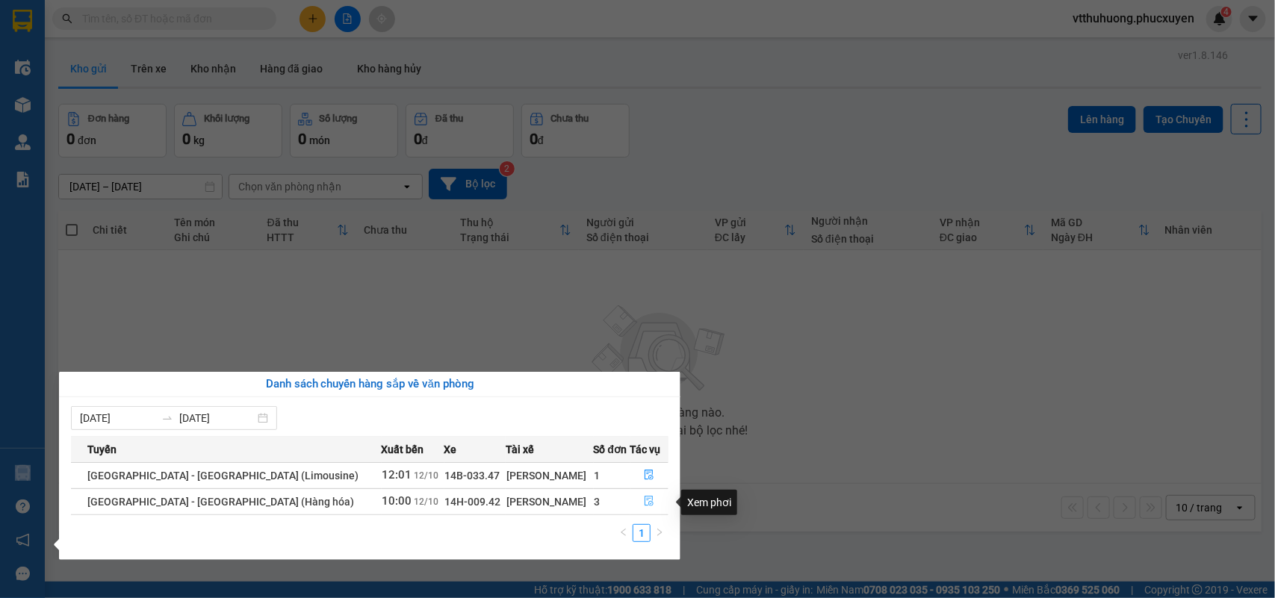
click at [647, 497] on icon "file-done" at bounding box center [649, 501] width 10 height 10
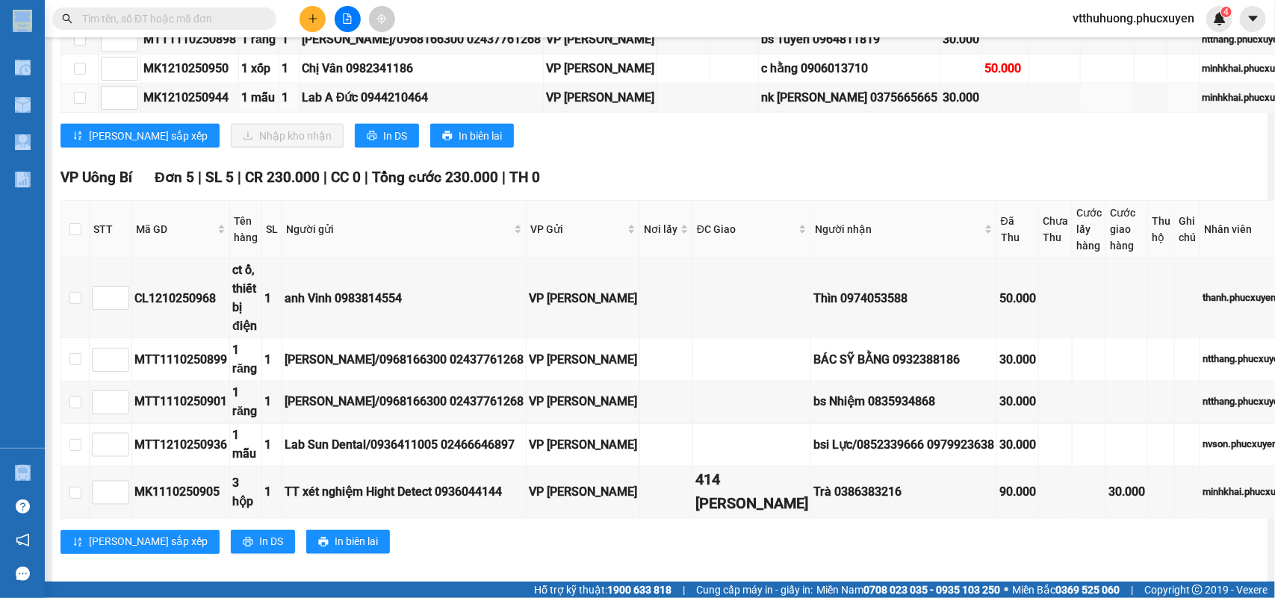
scroll to position [1055, 0]
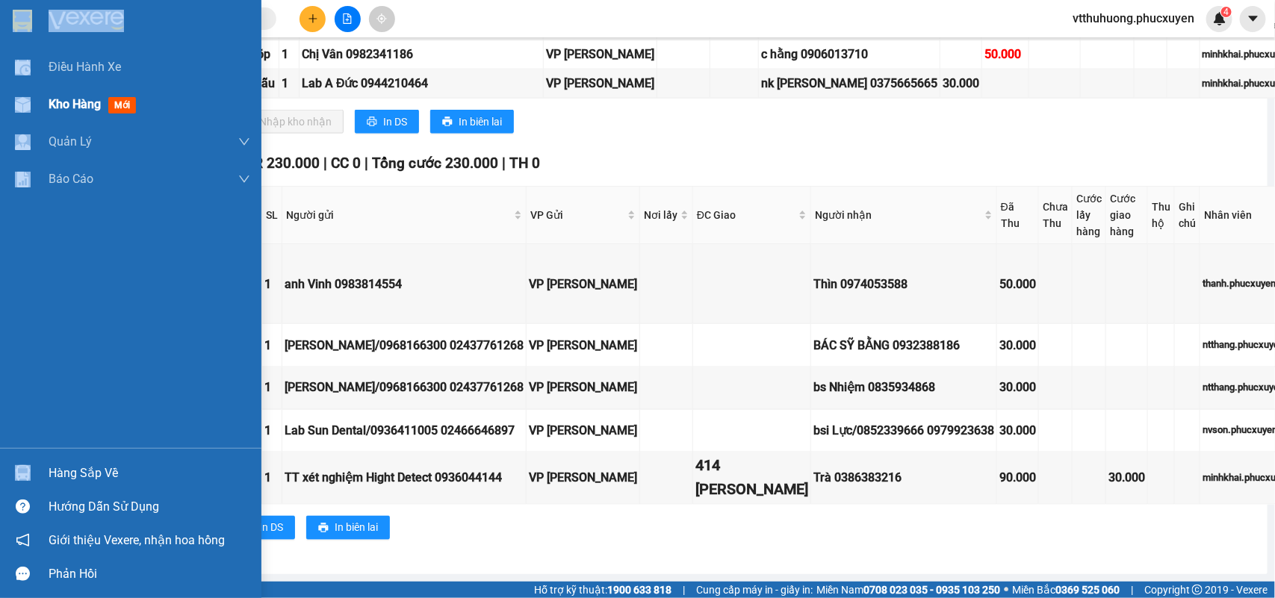
click at [67, 106] on span "Kho hàng" at bounding box center [75, 104] width 52 height 14
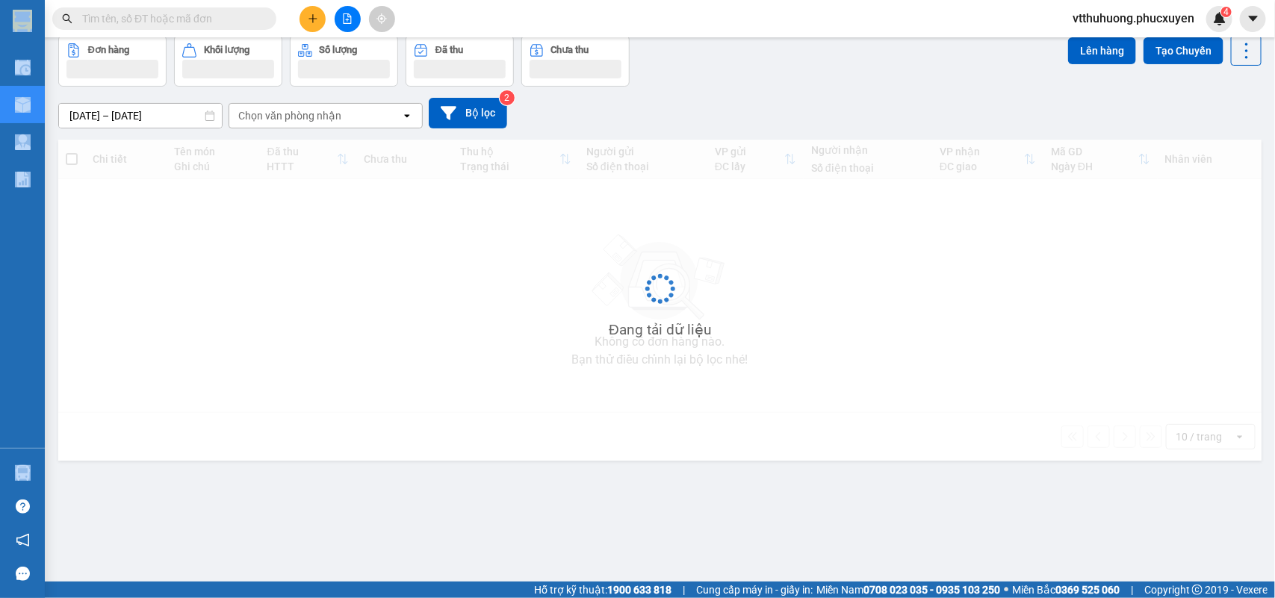
scroll to position [69, 0]
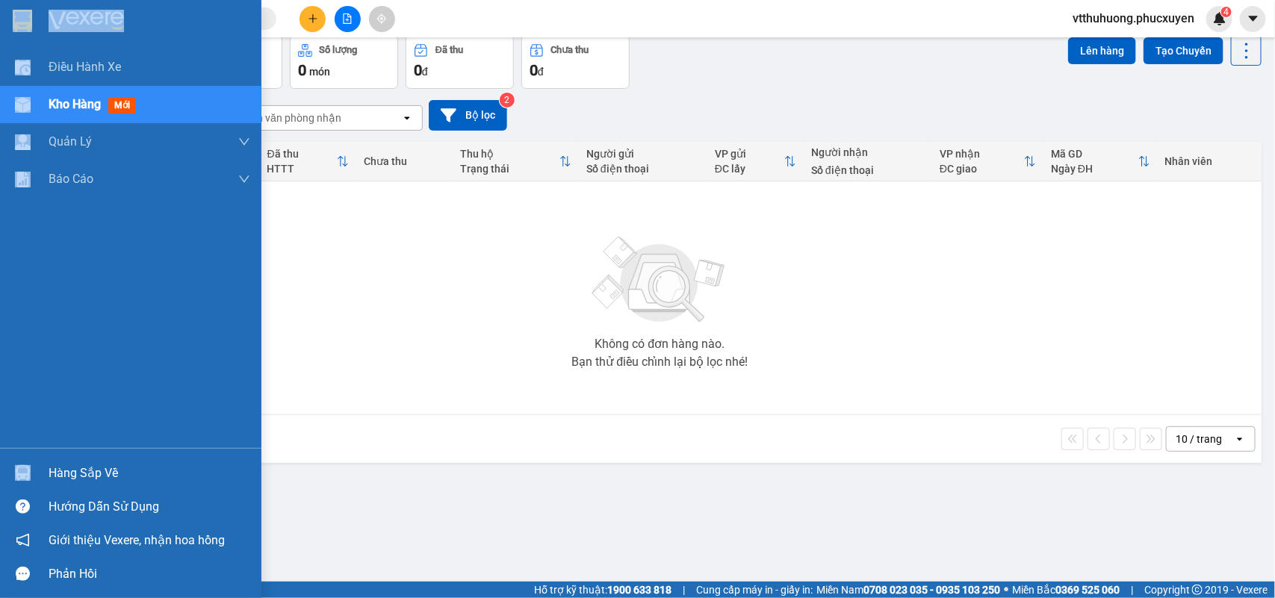
drag, startPoint x: 101, startPoint y: 471, endPoint x: 475, endPoint y: 475, distance: 374.2
click at [103, 471] on div "Hàng sắp về" at bounding box center [150, 473] width 202 height 22
